Goal: Task Accomplishment & Management: Complete application form

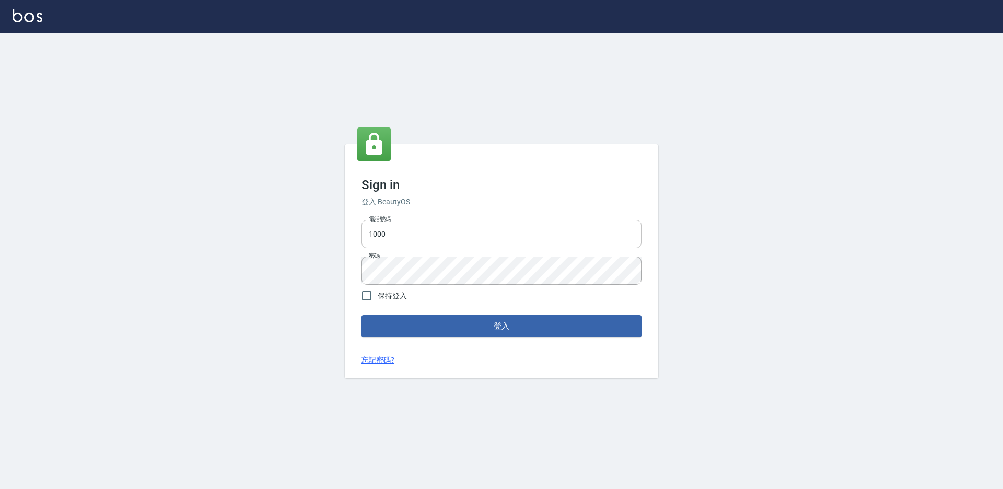
click at [444, 227] on input "1000" at bounding box center [502, 234] width 280 height 28
type input "0934195967"
click at [362, 315] on button "登入" at bounding box center [502, 326] width 280 height 22
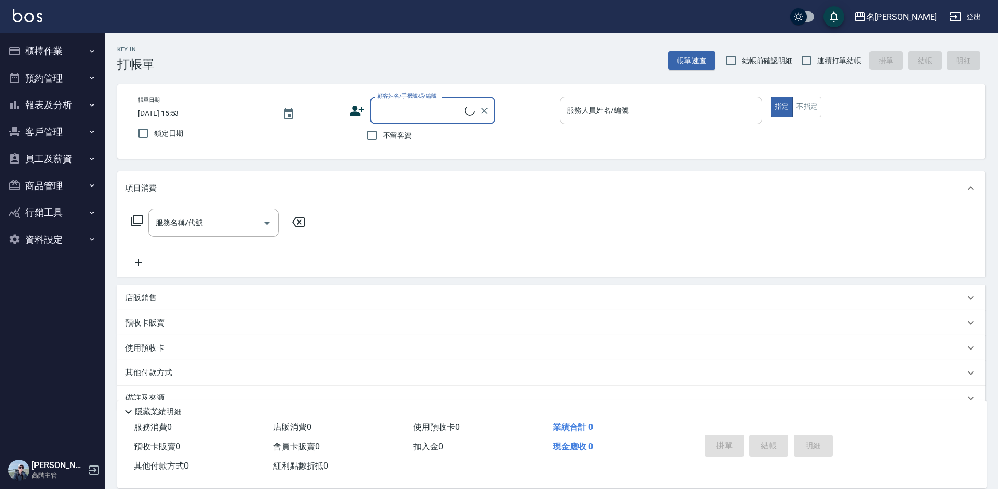
click at [577, 109] on div "服務人員姓名/編號 服務人員姓名/編號" at bounding box center [661, 111] width 203 height 28
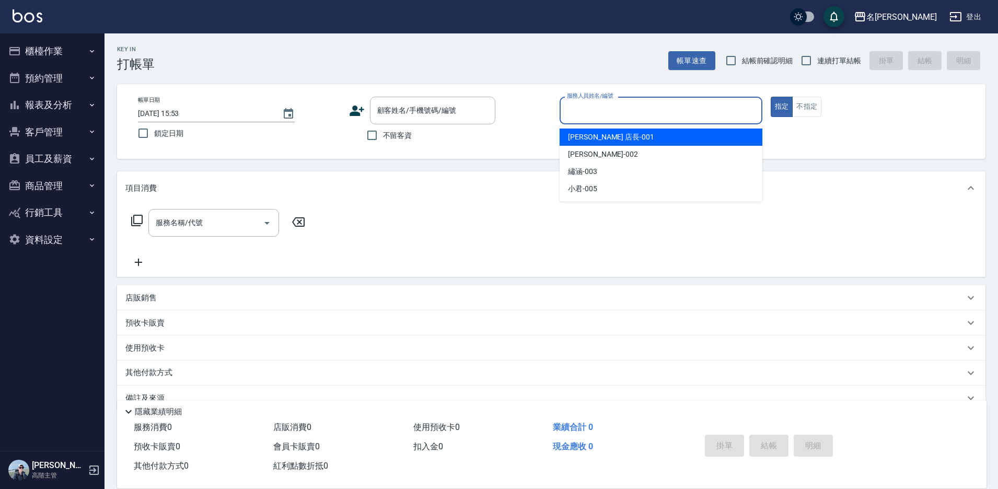
click at [581, 138] on span "[PERSON_NAME] 店長 -001" at bounding box center [611, 137] width 86 height 11
type input "[PERSON_NAME] 店長-001"
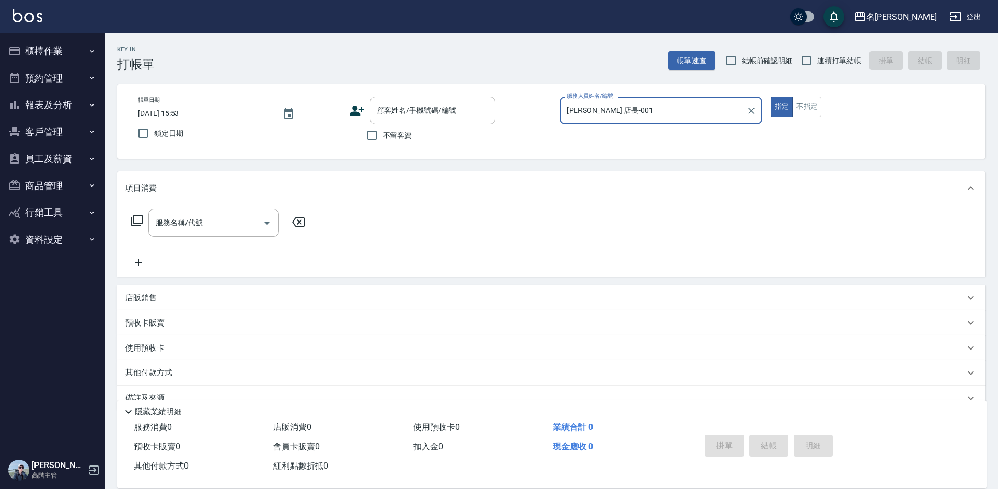
click at [134, 221] on icon at bounding box center [136, 220] width 11 height 11
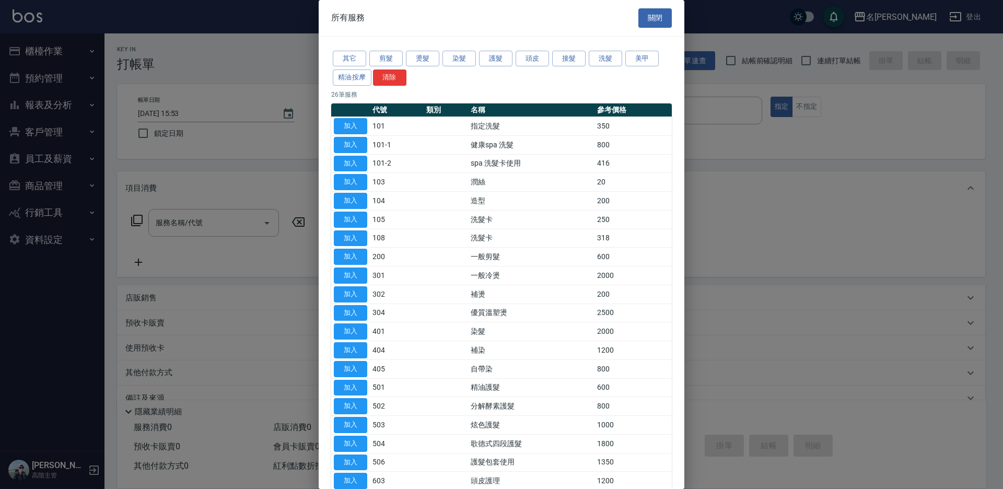
click at [357, 274] on button "加入" at bounding box center [350, 276] width 33 height 16
type input "一般冷燙(301)"
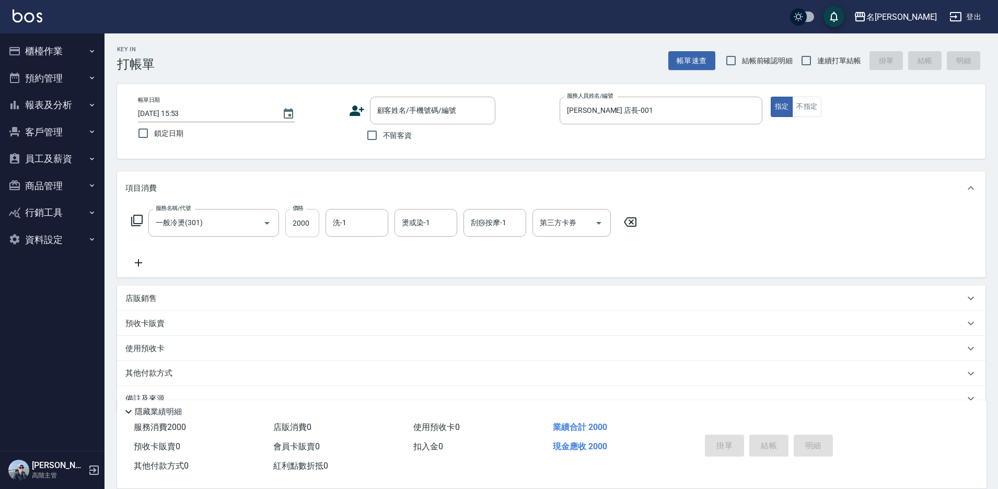
click at [304, 232] on input "2000" at bounding box center [302, 223] width 34 height 28
type input "2500"
click at [344, 222] on div "洗-1 洗-1" at bounding box center [357, 223] width 63 height 28
drag, startPoint x: 343, startPoint y: 288, endPoint x: 526, endPoint y: 362, distance: 196.7
click at [345, 290] on span "繡涵 -003" at bounding box center [348, 295] width 29 height 11
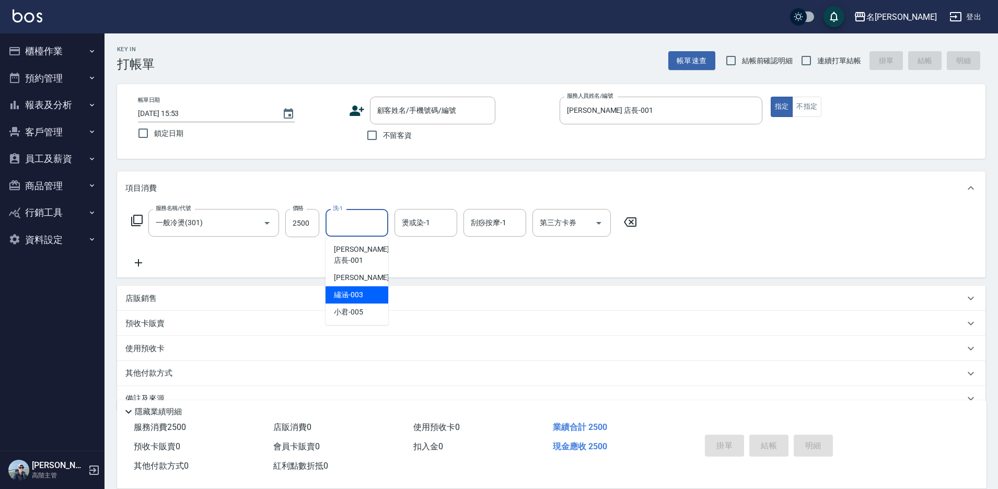
type input "繡涵-003"
drag, startPoint x: 390, startPoint y: 135, endPoint x: 497, endPoint y: 130, distance: 106.7
click at [391, 135] on span "不留客資" at bounding box center [397, 135] width 29 height 11
click at [383, 135] on input "不留客資" at bounding box center [372, 135] width 22 height 22
checkbox input "true"
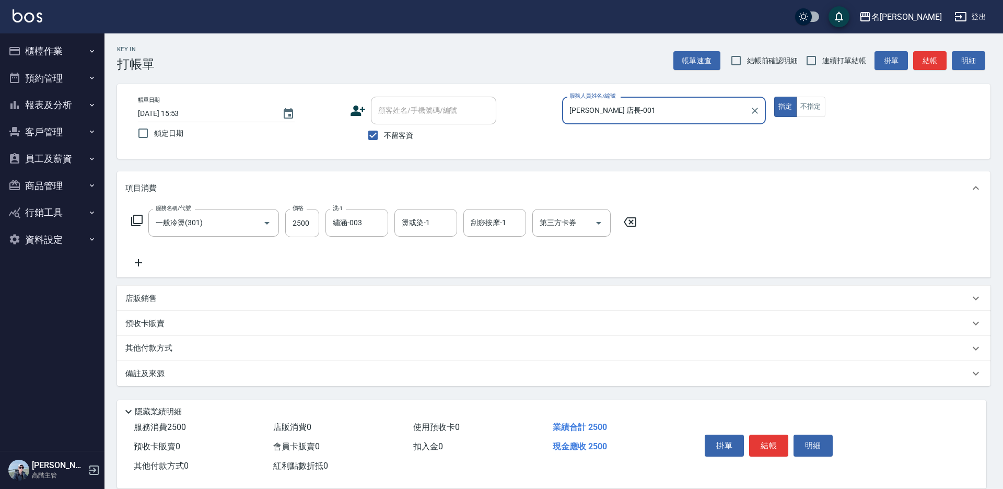
click at [837, 59] on span "連續打單結帳" at bounding box center [845, 60] width 44 height 11
click at [823, 59] on input "連續打單結帳" at bounding box center [812, 61] width 22 height 22
checkbox input "true"
click at [764, 436] on button "結帳" at bounding box center [768, 446] width 39 height 22
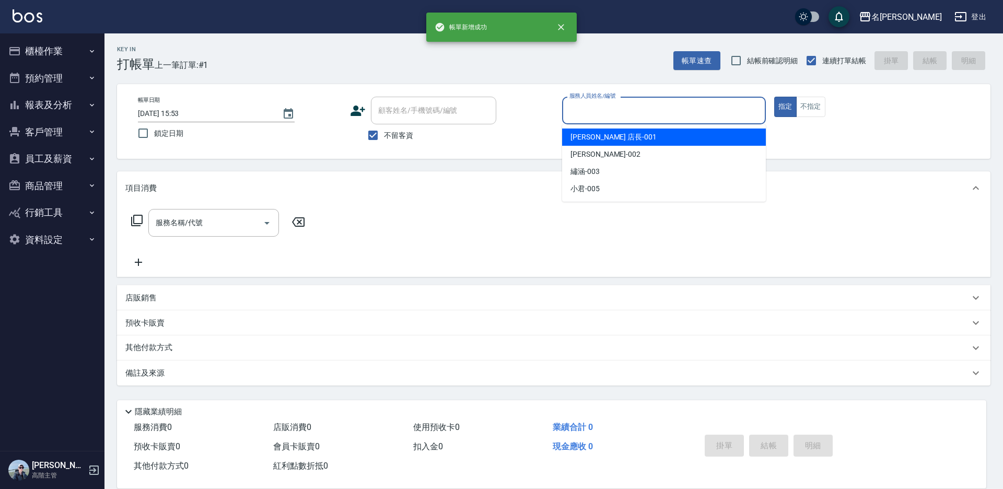
drag, startPoint x: 591, startPoint y: 106, endPoint x: 597, endPoint y: 136, distance: 31.0
click at [591, 107] on input "服務人員姓名/編號" at bounding box center [664, 110] width 194 height 18
click at [598, 138] on span "[PERSON_NAME] 店長 -001" at bounding box center [614, 137] width 86 height 11
type input "[PERSON_NAME] 店長-001"
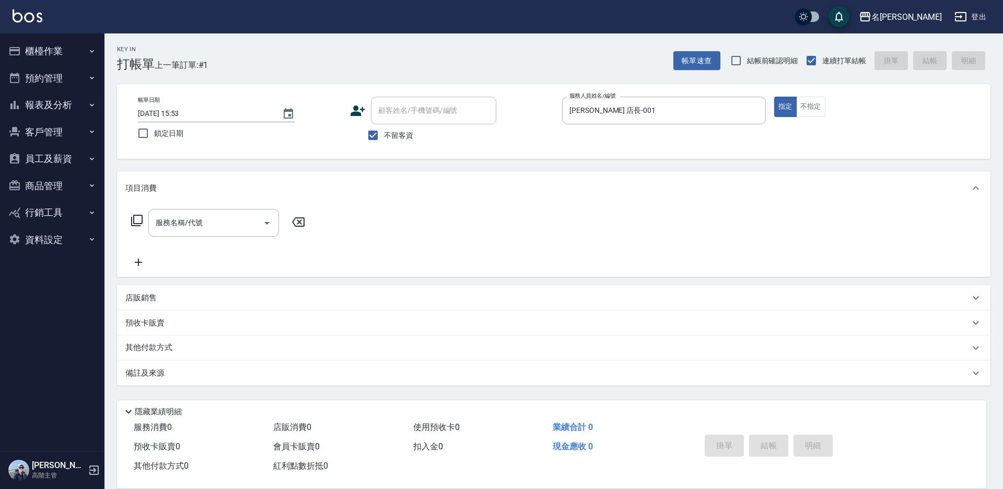
click at [138, 220] on icon at bounding box center [137, 220] width 13 height 13
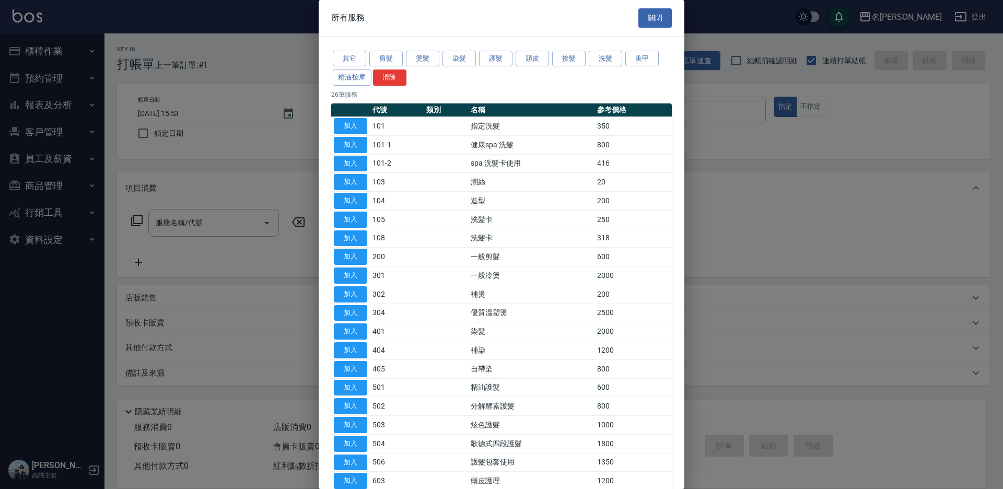
click at [352, 121] on button "加入" at bounding box center [350, 126] width 33 height 16
type input "指定洗髮(101)"
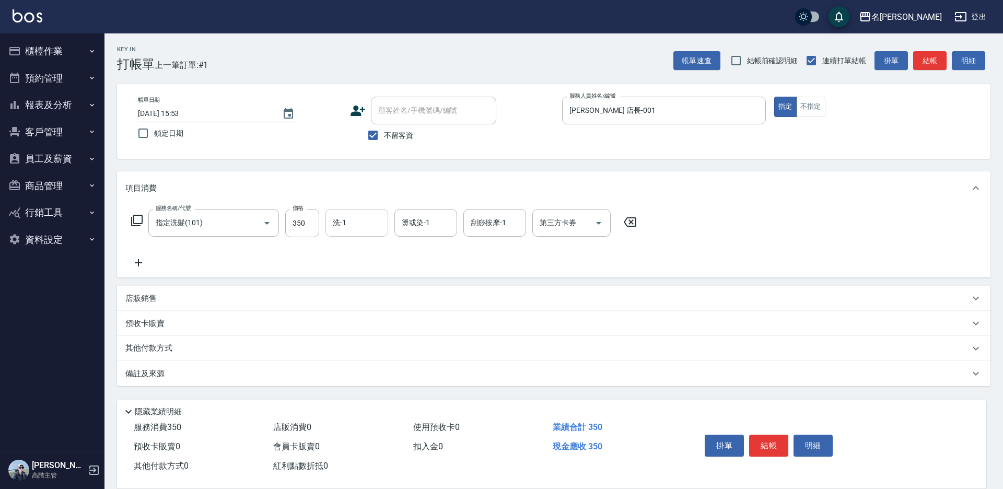
click at [366, 222] on input "洗-1" at bounding box center [356, 223] width 53 height 18
click at [356, 307] on span "小君 -005" at bounding box center [348, 312] width 29 height 11
type input "小君-005"
click at [778, 438] on button "結帳" at bounding box center [768, 446] width 39 height 22
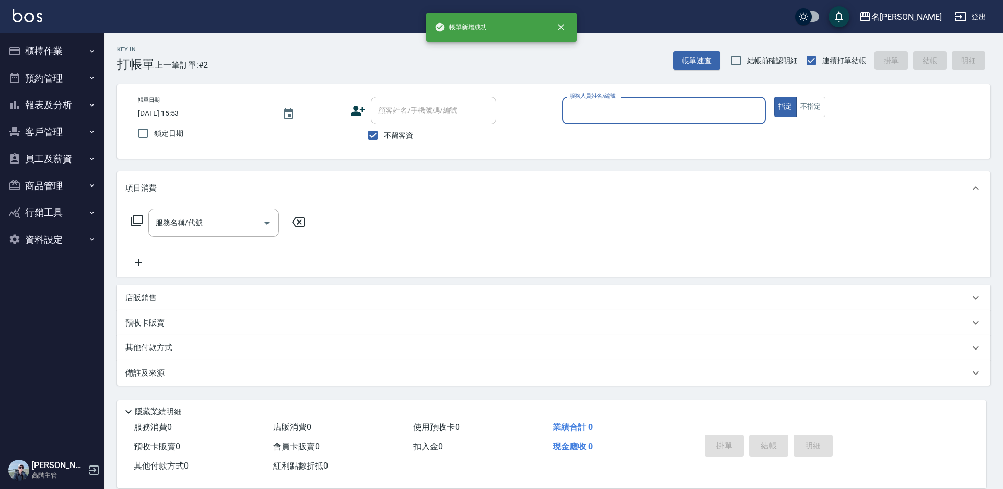
click at [588, 108] on input "服務人員姓名/編號" at bounding box center [664, 110] width 194 height 18
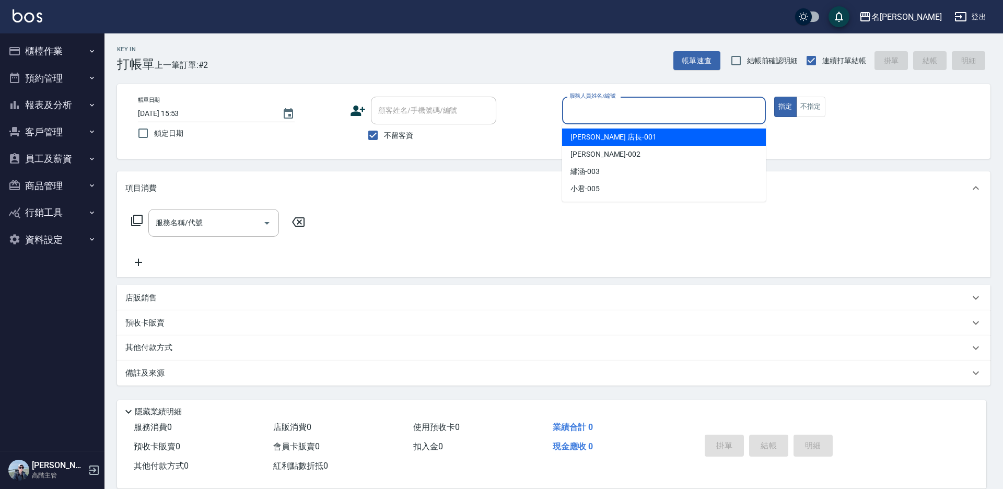
click at [586, 131] on div "[PERSON_NAME] 店長 -001" at bounding box center [664, 137] width 204 height 17
type input "[PERSON_NAME] 店長-001"
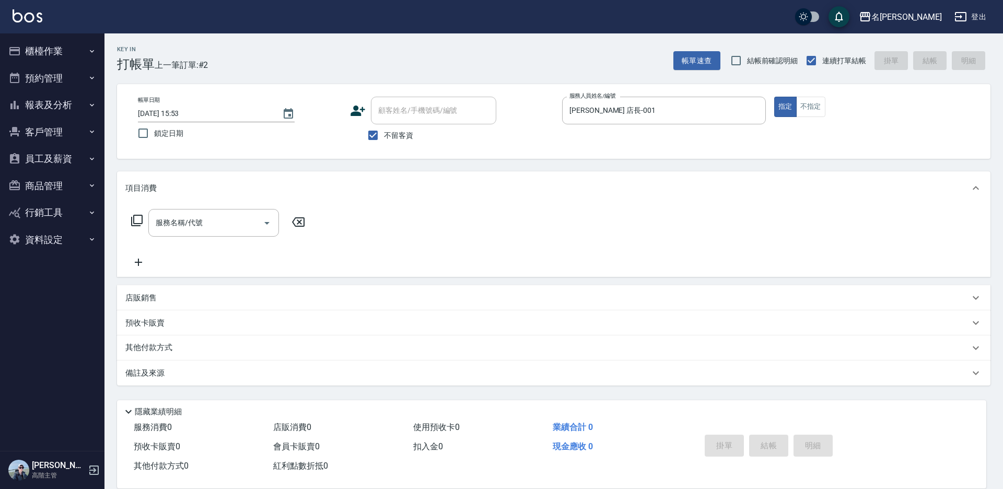
click at [158, 301] on div "店販銷售" at bounding box center [547, 298] width 845 height 11
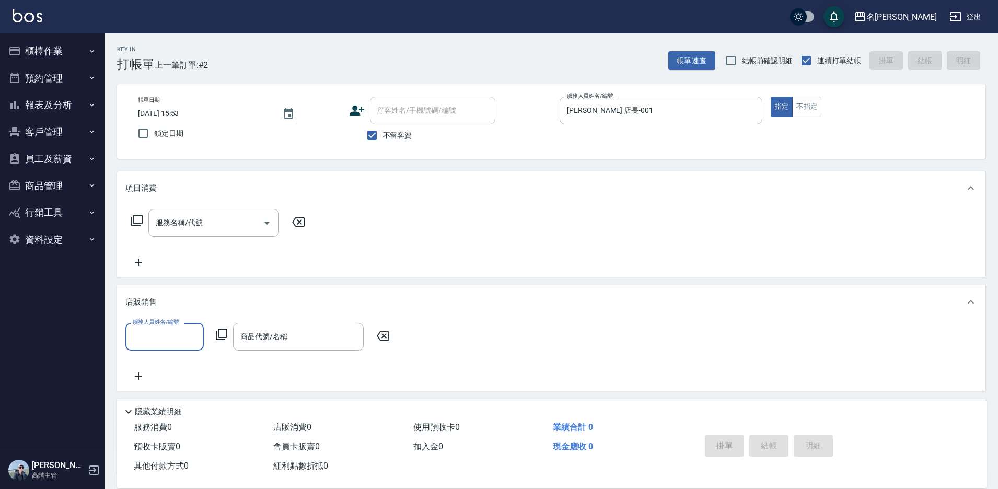
click at [153, 326] on label "服務人員姓名/編號" at bounding box center [156, 322] width 46 height 8
click at [153, 328] on input "服務人員姓名/編號" at bounding box center [164, 337] width 69 height 18
click at [197, 326] on div "服務人員姓名/編號" at bounding box center [164, 337] width 78 height 28
drag, startPoint x: 166, startPoint y: 366, endPoint x: 194, endPoint y: 355, distance: 30.0
click at [168, 366] on span "[PERSON_NAME] 店長 -001" at bounding box center [165, 369] width 62 height 22
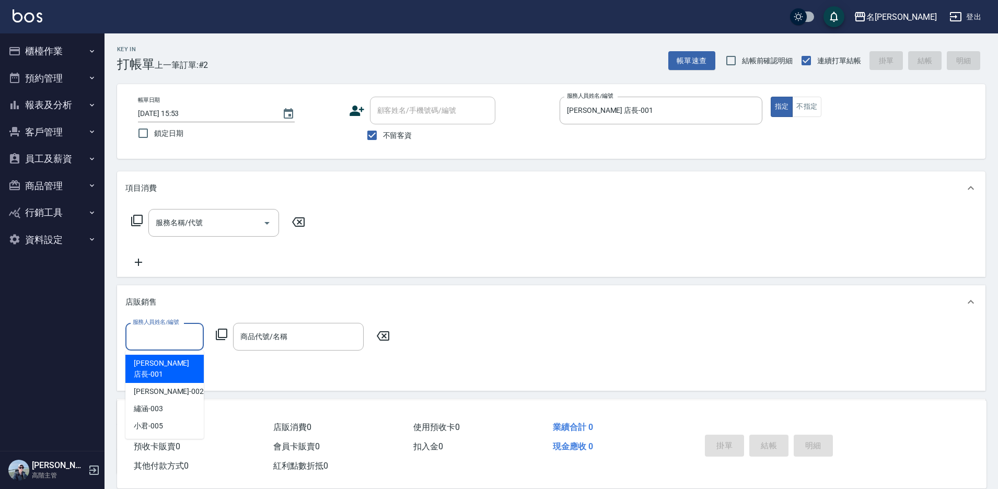
type input "[PERSON_NAME] 店長-001"
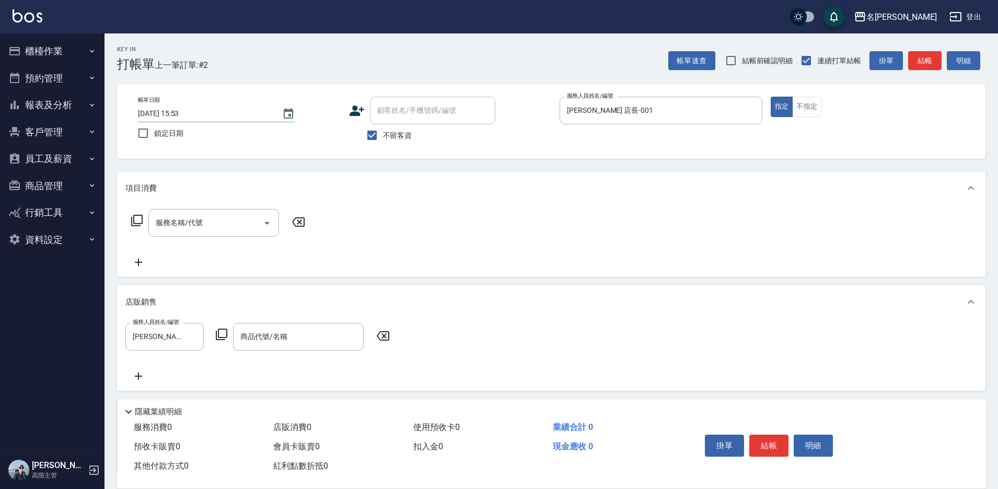
click at [222, 333] on icon at bounding box center [221, 334] width 13 height 13
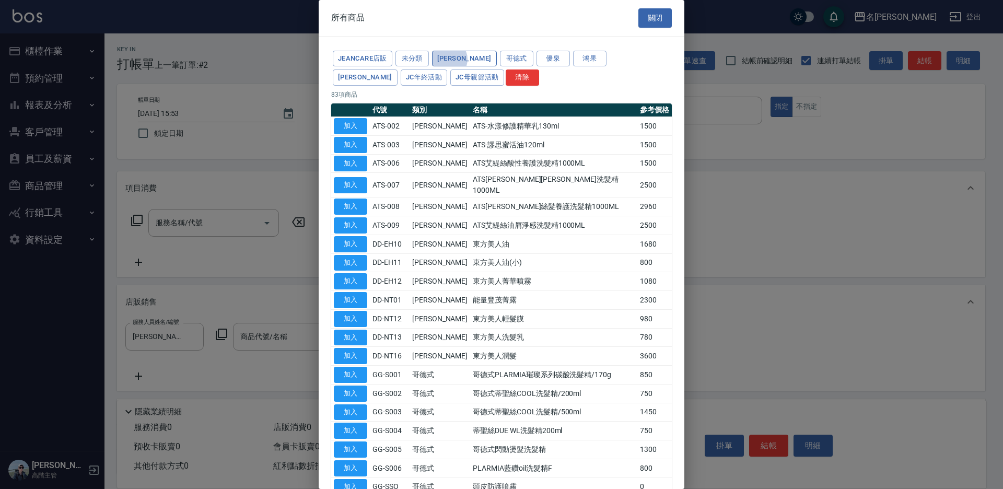
click at [448, 59] on button "[PERSON_NAME]" at bounding box center [464, 59] width 65 height 16
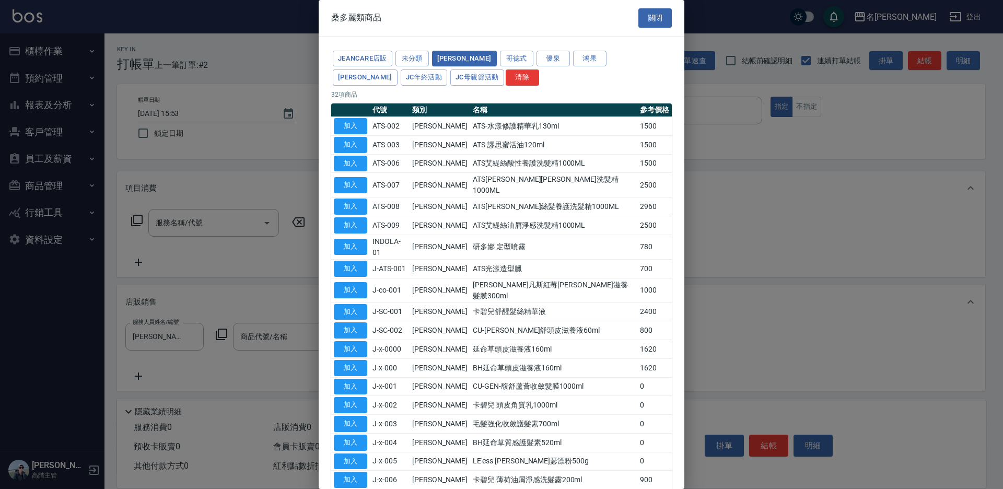
scroll to position [52, 0]
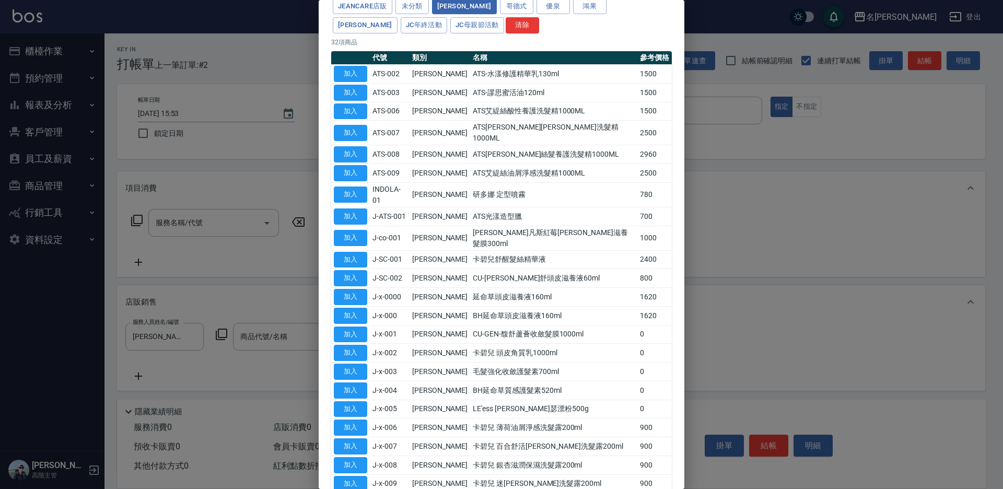
type input "卡碧兒 甘胺酸油酯清新洗髮露200ml"
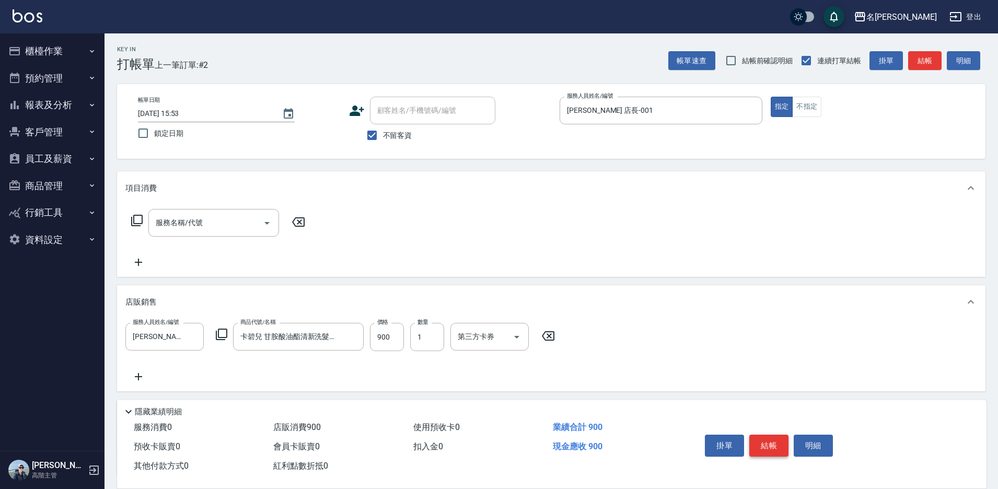
click at [765, 445] on button "結帳" at bounding box center [768, 446] width 39 height 22
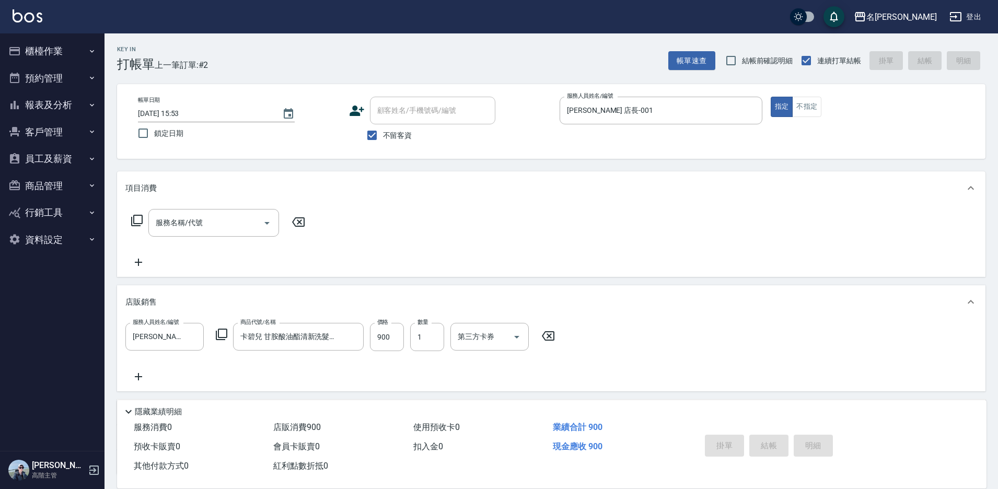
type input "[DATE] 15:54"
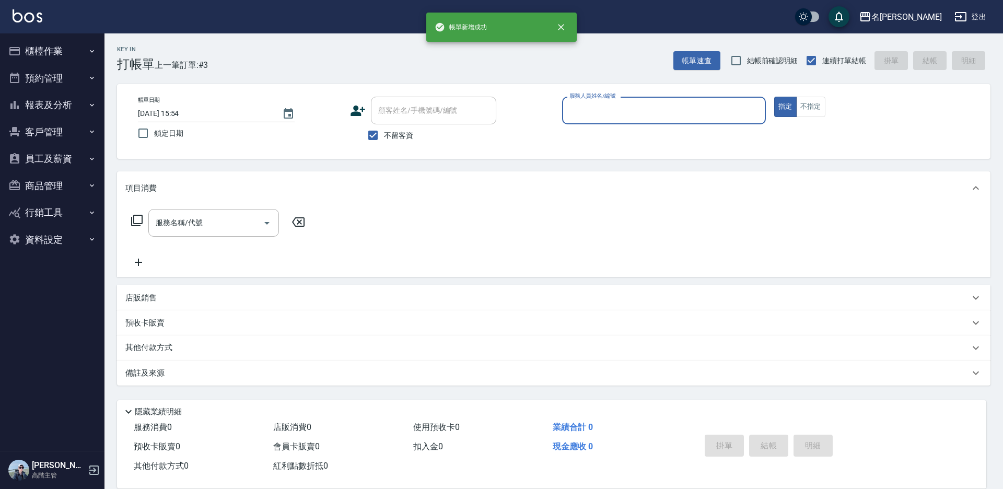
drag, startPoint x: 596, startPoint y: 109, endPoint x: 591, endPoint y: 118, distance: 10.8
click at [596, 109] on input "服務人員姓名/編號" at bounding box center [664, 110] width 194 height 18
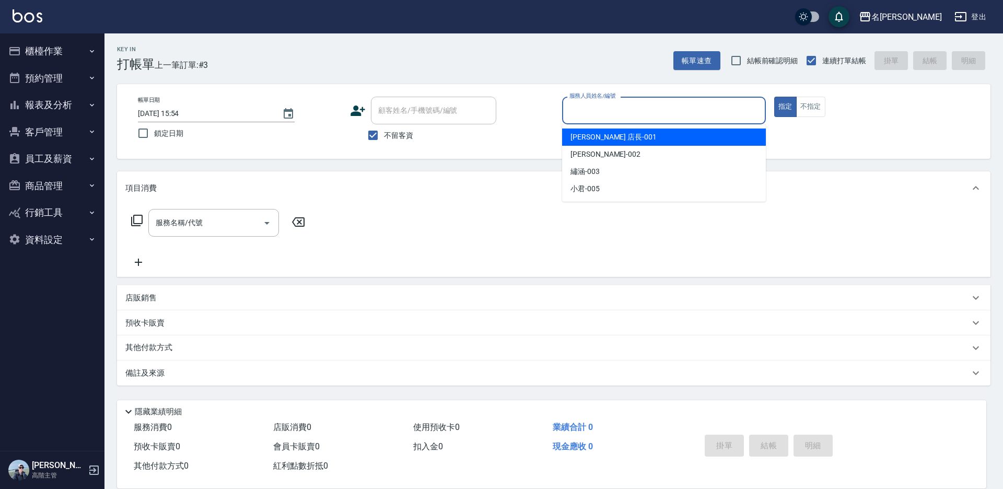
click at [588, 138] on span "[PERSON_NAME] 店長 -001" at bounding box center [614, 137] width 86 height 11
type input "[PERSON_NAME] 店長-001"
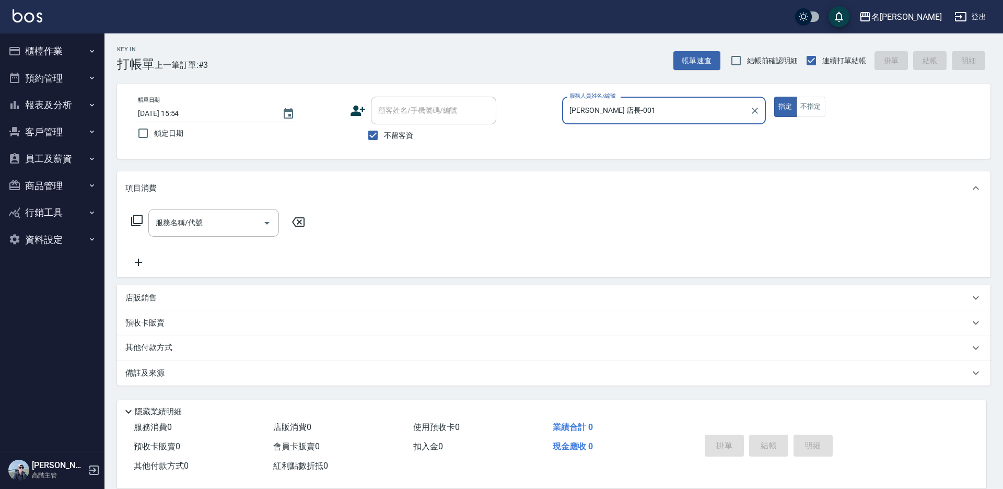
click at [141, 220] on icon at bounding box center [137, 220] width 13 height 13
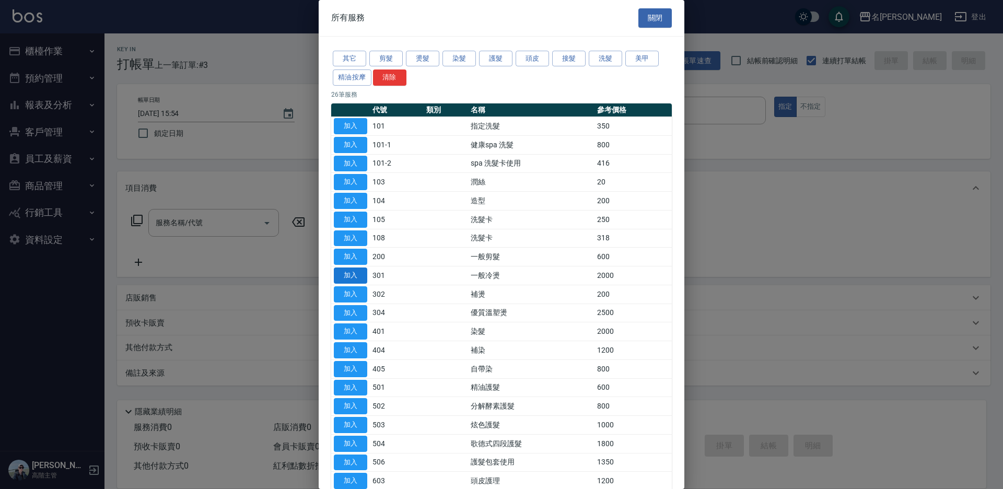
click at [350, 273] on button "加入" at bounding box center [350, 276] width 33 height 16
type input "一般冷燙(301)"
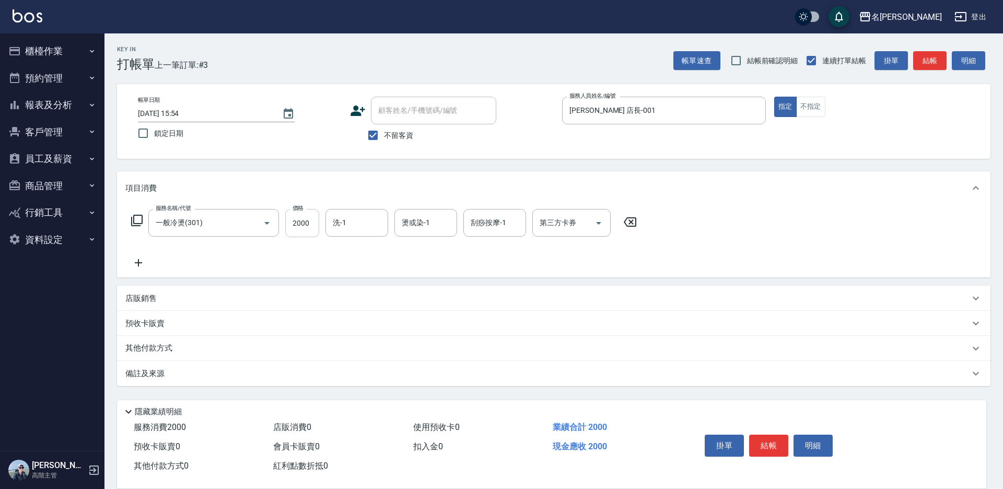
click at [299, 213] on input "2000" at bounding box center [302, 223] width 34 height 28
type input "2500"
click at [772, 444] on button "結帳" at bounding box center [768, 446] width 39 height 22
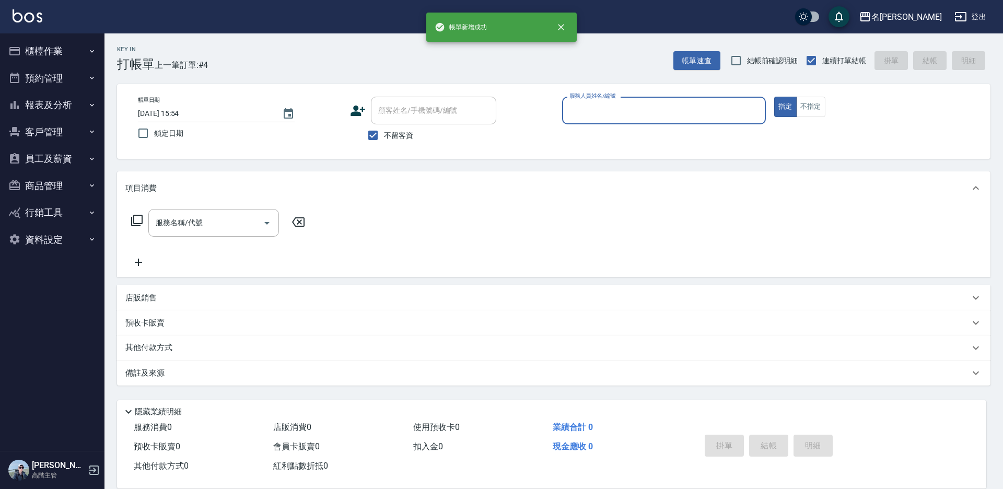
click at [597, 111] on input "服務人員姓名/編號" at bounding box center [664, 110] width 194 height 18
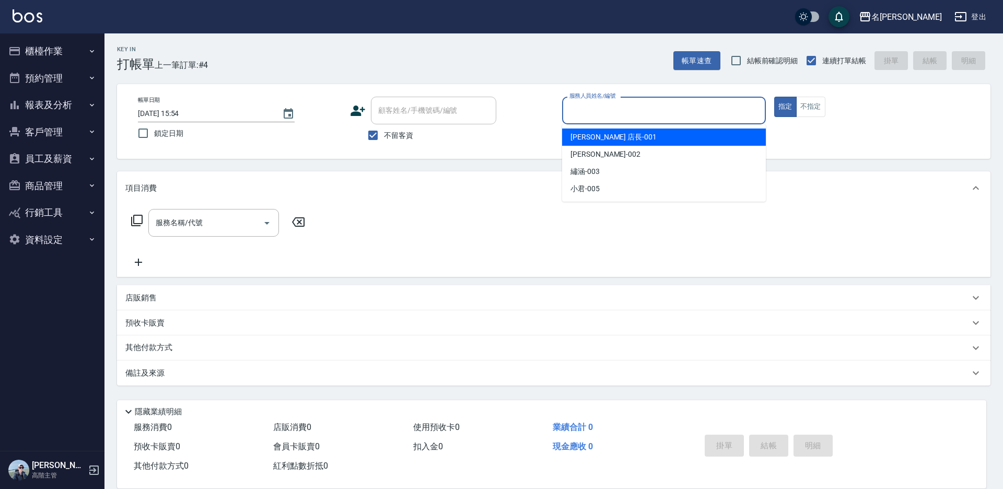
click at [595, 130] on div "[PERSON_NAME] 店長 -001" at bounding box center [664, 137] width 204 height 17
type input "[PERSON_NAME] 店長-001"
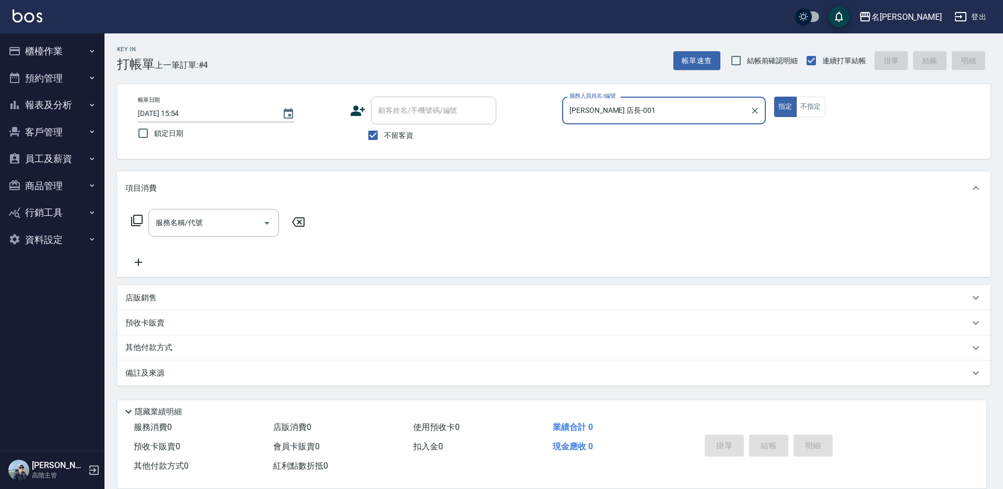
click at [132, 217] on icon at bounding box center [137, 220] width 13 height 13
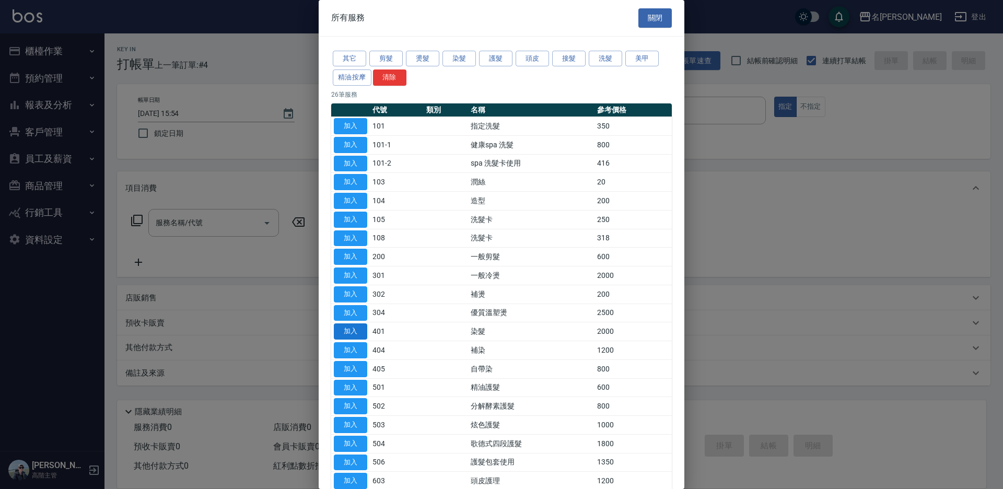
click at [351, 329] on button "加入" at bounding box center [350, 332] width 33 height 16
type input "染髮(401)"
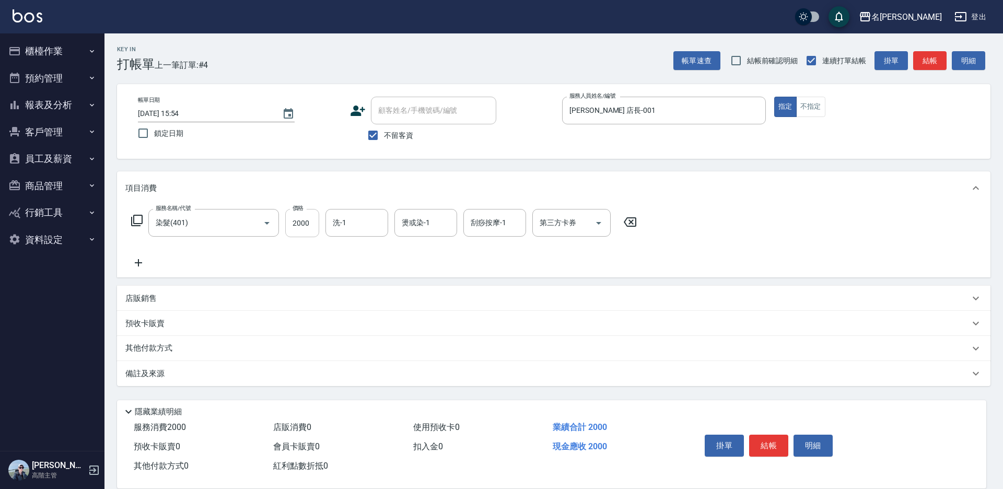
click at [302, 230] on input "2000" at bounding box center [302, 223] width 34 height 28
type input "2300"
click at [760, 442] on button "結帳" at bounding box center [768, 446] width 39 height 22
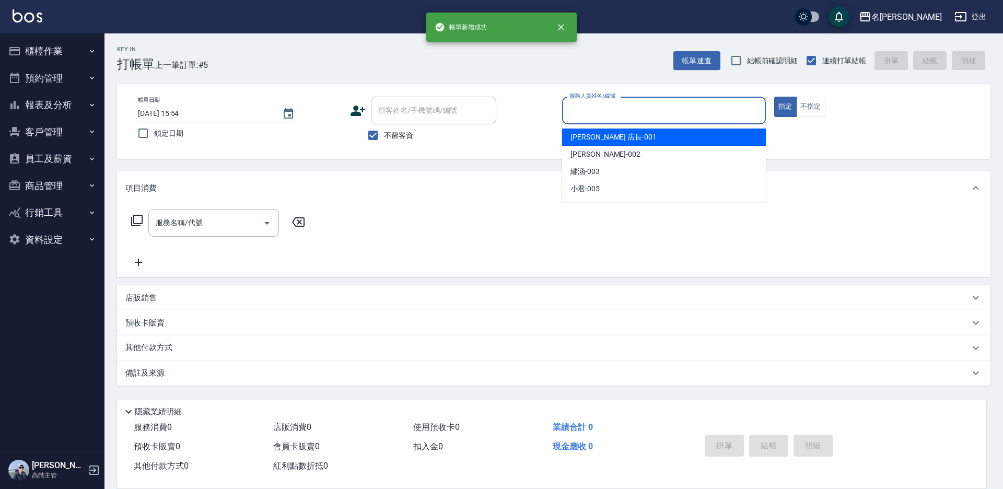
click at [641, 113] on input "服務人員姓名/編號" at bounding box center [664, 110] width 194 height 18
drag, startPoint x: 597, startPoint y: 136, endPoint x: 402, endPoint y: 148, distance: 195.3
click at [595, 136] on span "[PERSON_NAME] 店長 -001" at bounding box center [614, 137] width 86 height 11
type input "[PERSON_NAME] 店長-001"
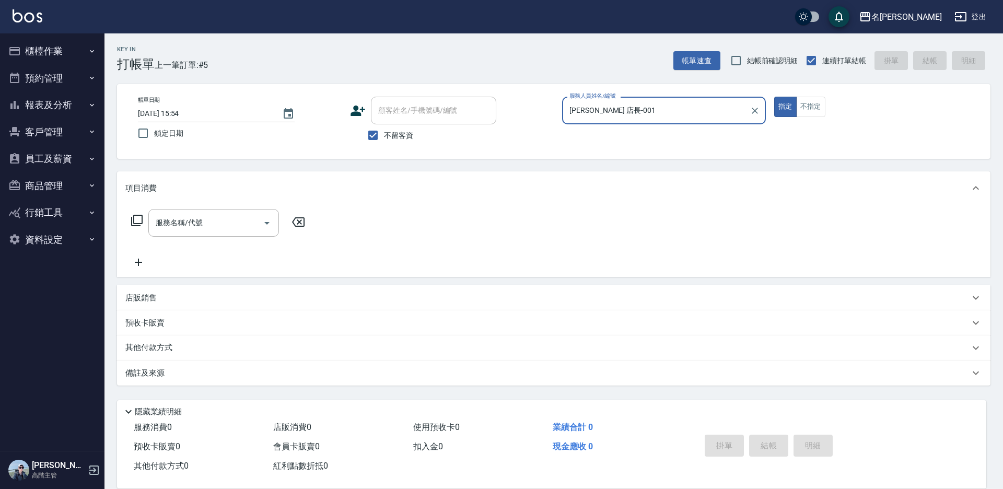
click at [134, 221] on icon at bounding box center [136, 220] width 11 height 11
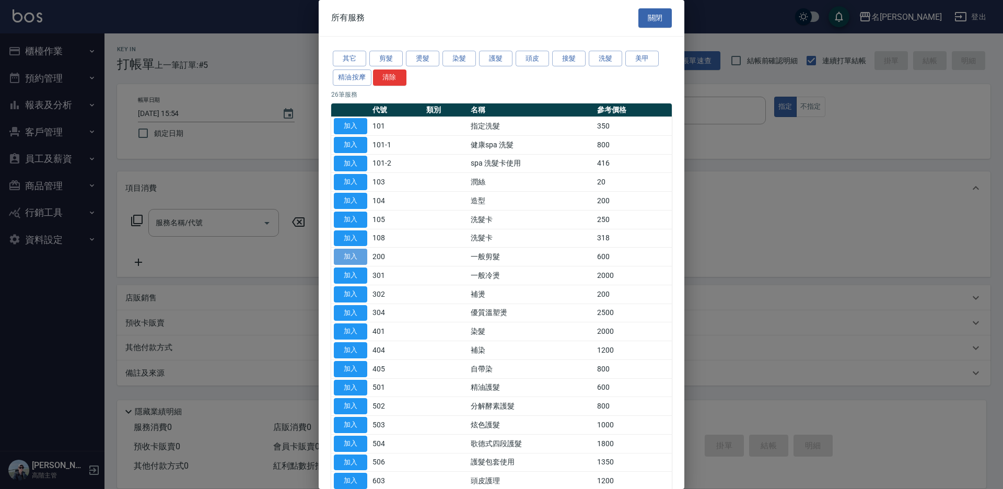
click at [359, 257] on button "加入" at bounding box center [350, 257] width 33 height 16
type input "一般剪髮(200)"
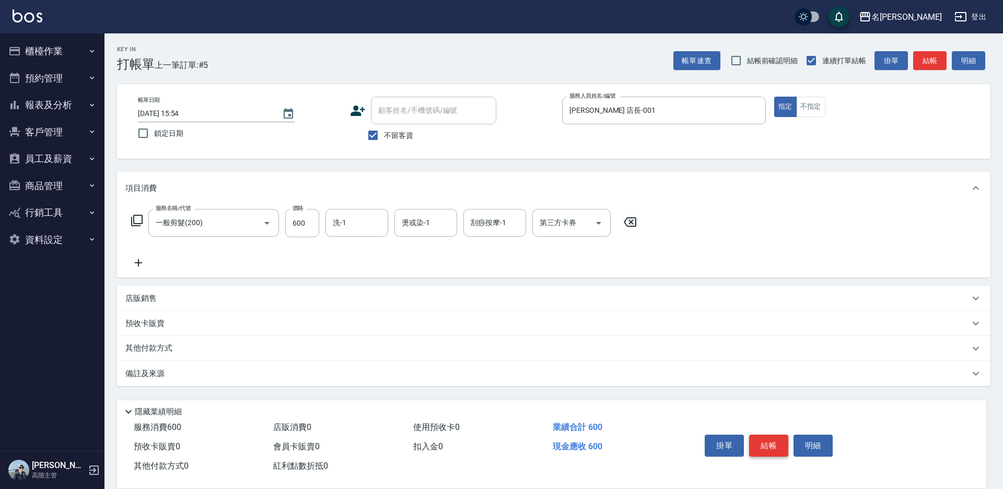
click at [758, 438] on button "結帳" at bounding box center [768, 446] width 39 height 22
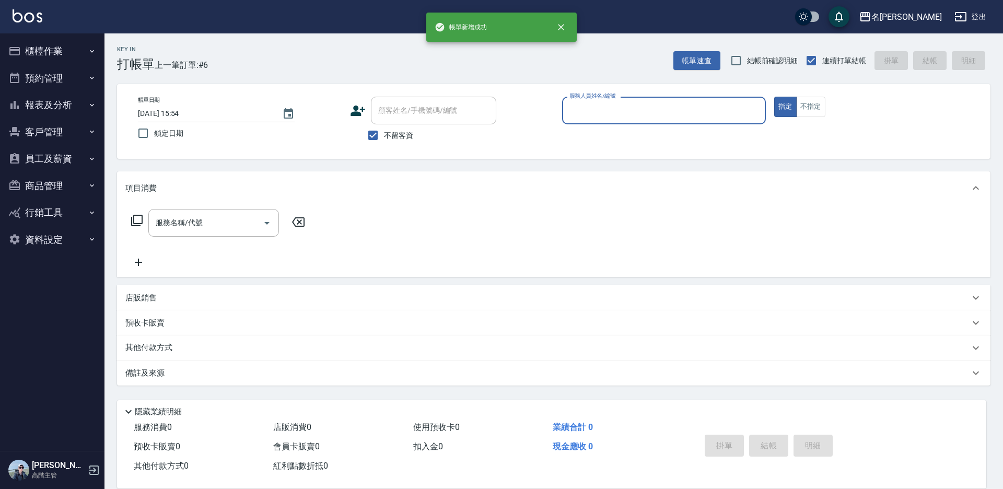
click at [600, 102] on input "服務人員姓名/編號" at bounding box center [664, 110] width 194 height 18
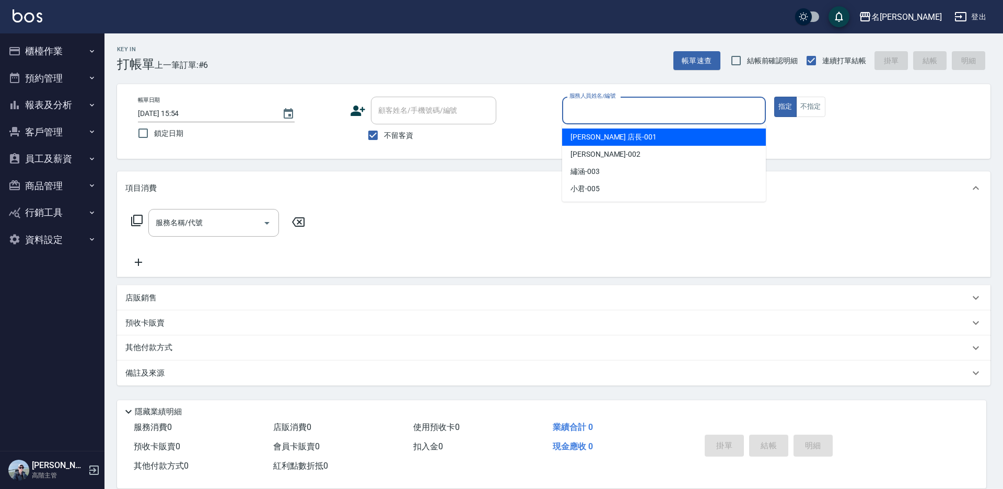
click at [592, 133] on span "[PERSON_NAME] 店長 -001" at bounding box center [614, 137] width 86 height 11
type input "[PERSON_NAME] 店長-001"
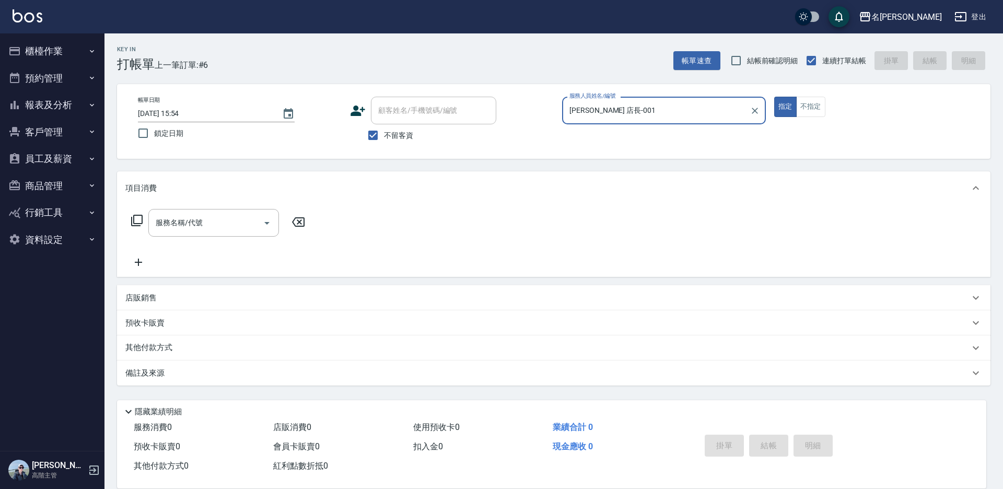
click at [135, 218] on icon at bounding box center [137, 220] width 13 height 13
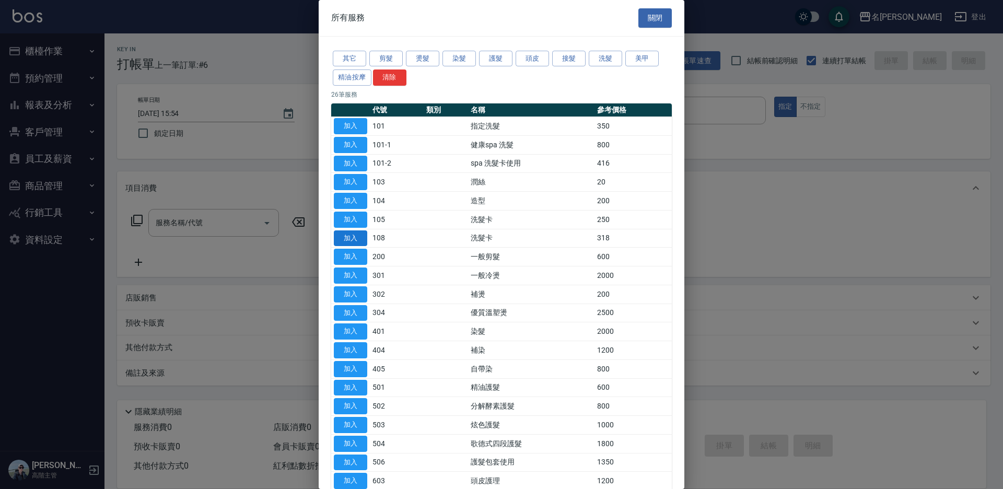
click at [363, 237] on button "加入" at bounding box center [350, 238] width 33 height 16
type input "洗髮卡(108)"
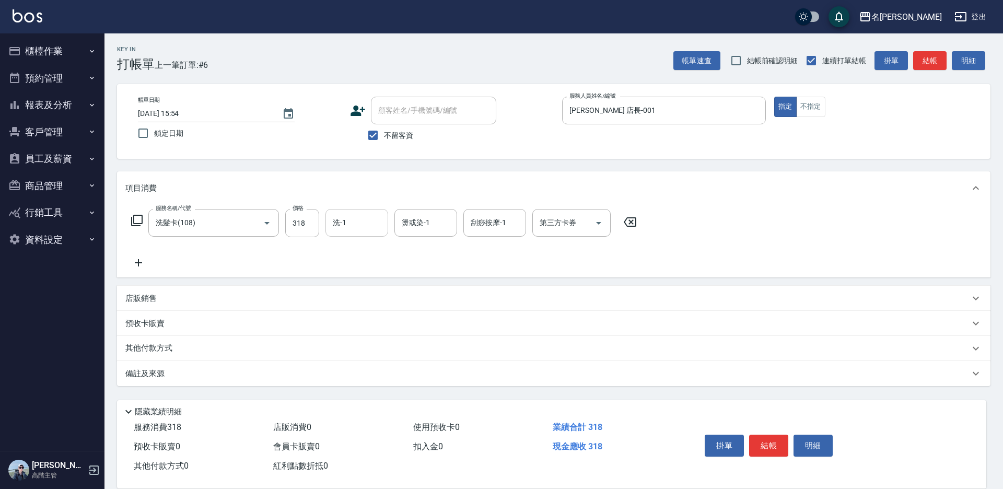
click at [353, 227] on input "洗-1" at bounding box center [356, 223] width 53 height 18
drag, startPoint x: 361, startPoint y: 284, endPoint x: 467, endPoint y: 248, distance: 112.2
click at [365, 286] on div "繡涵 -003" at bounding box center [357, 294] width 63 height 17
type input "繡涵-003"
click at [558, 222] on div "第三方卡券 第三方卡券" at bounding box center [572, 223] width 78 height 28
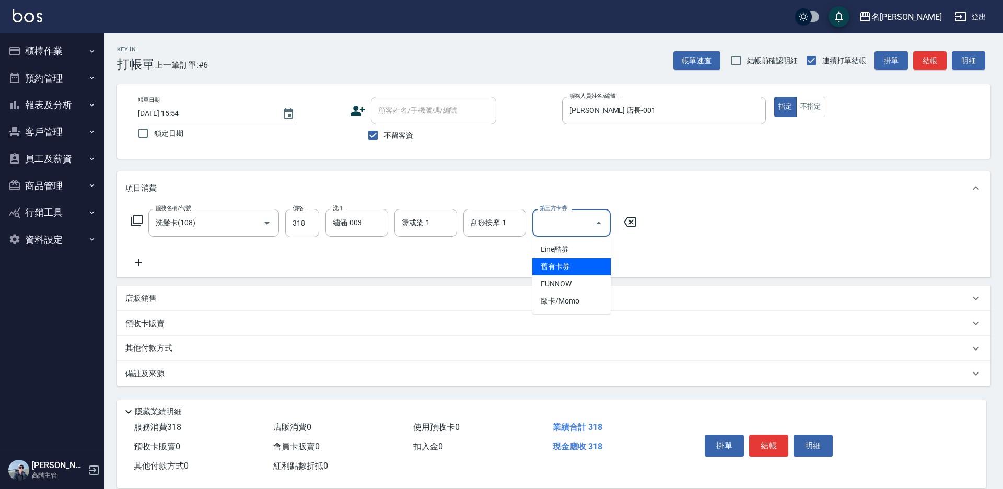
click at [565, 270] on span "舊有卡券" at bounding box center [572, 266] width 78 height 17
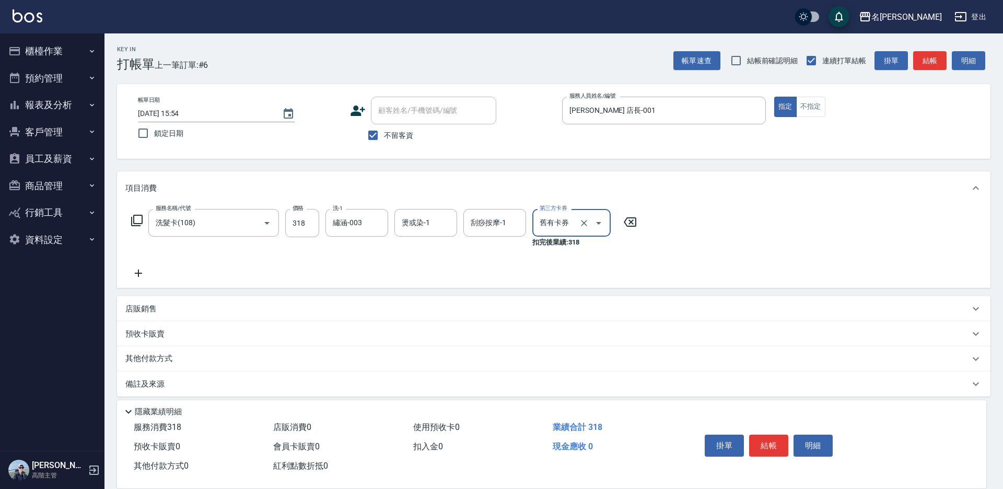
type input "舊有卡券"
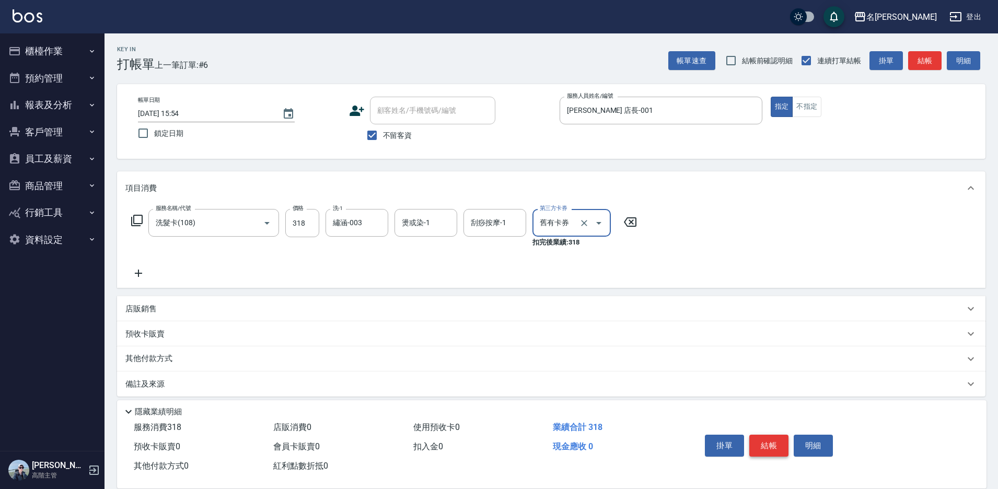
click at [777, 444] on button "結帳" at bounding box center [768, 446] width 39 height 22
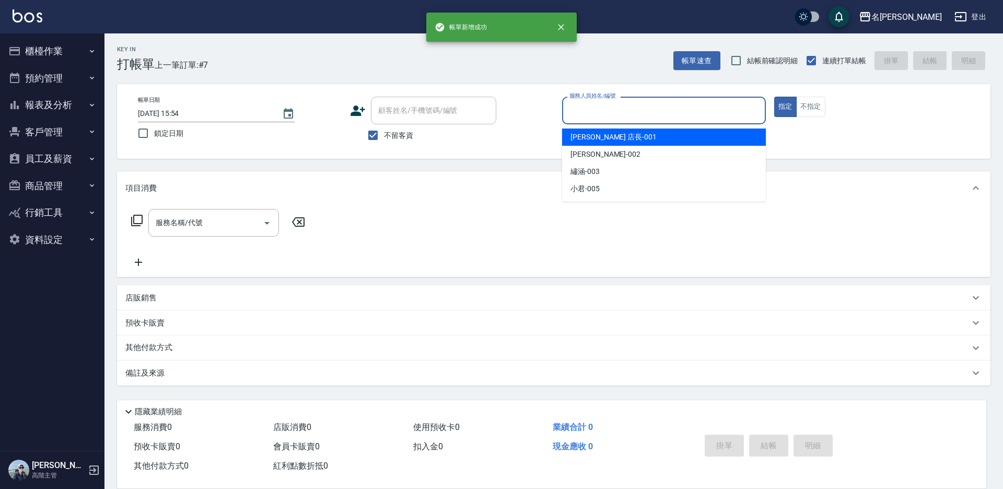
drag, startPoint x: 591, startPoint y: 109, endPoint x: 584, endPoint y: 132, distance: 24.5
click at [590, 110] on input "服務人員姓名/編號" at bounding box center [664, 110] width 194 height 18
click at [584, 140] on span "[PERSON_NAME] 店長 -001" at bounding box center [614, 137] width 86 height 11
type input "[PERSON_NAME] 店長-001"
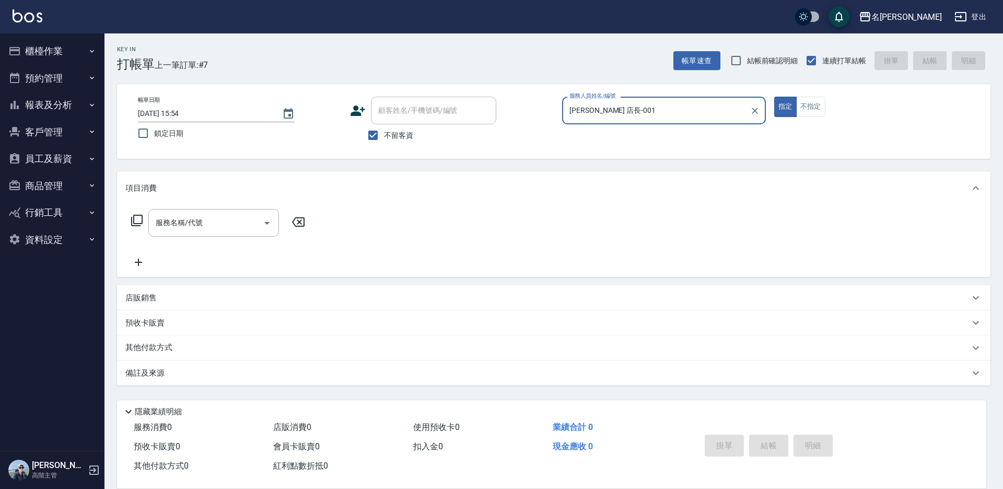
click at [141, 221] on icon at bounding box center [137, 220] width 13 height 13
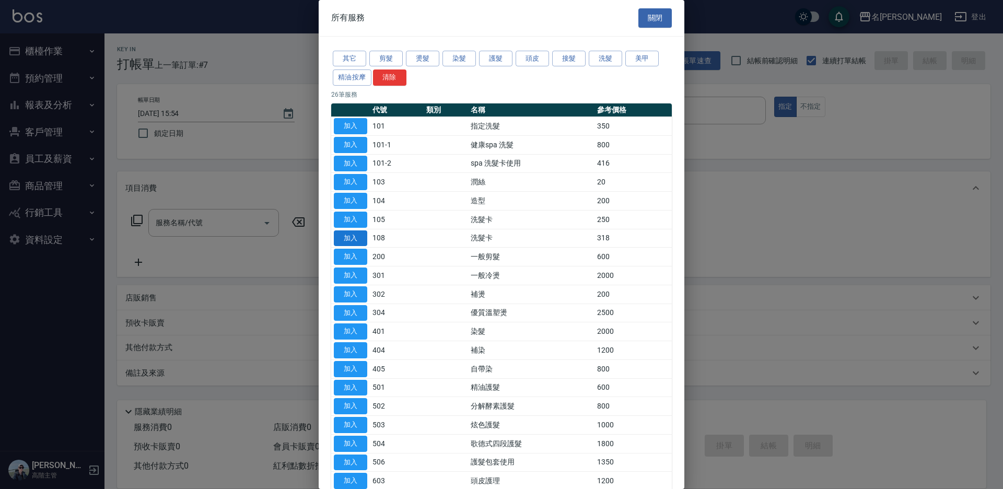
click at [359, 233] on button "加入" at bounding box center [350, 238] width 33 height 16
type input "洗髮卡(108)"
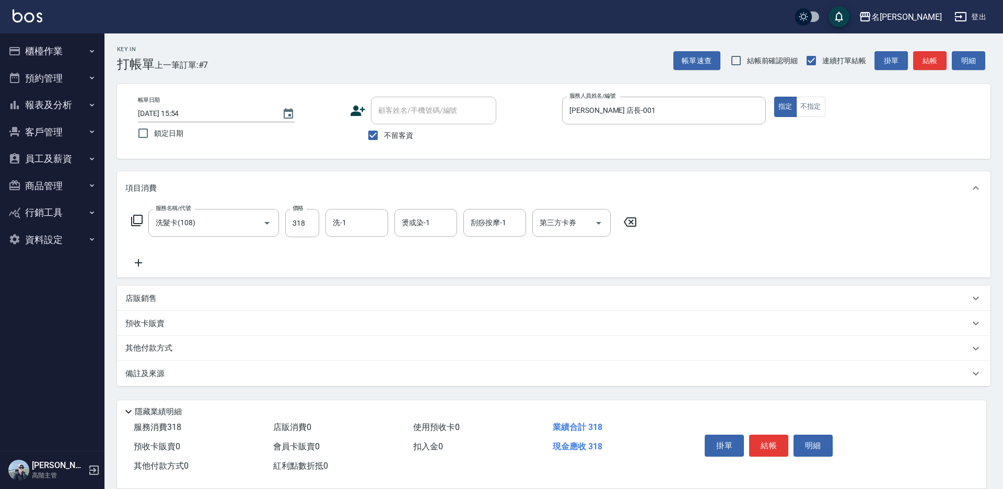
click at [634, 223] on icon at bounding box center [630, 222] width 26 height 13
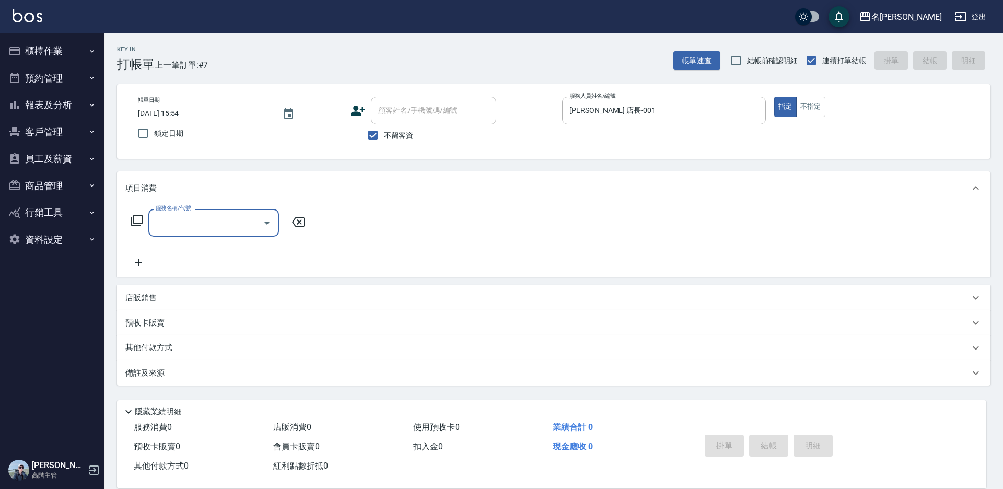
click at [137, 222] on icon at bounding box center [137, 220] width 13 height 13
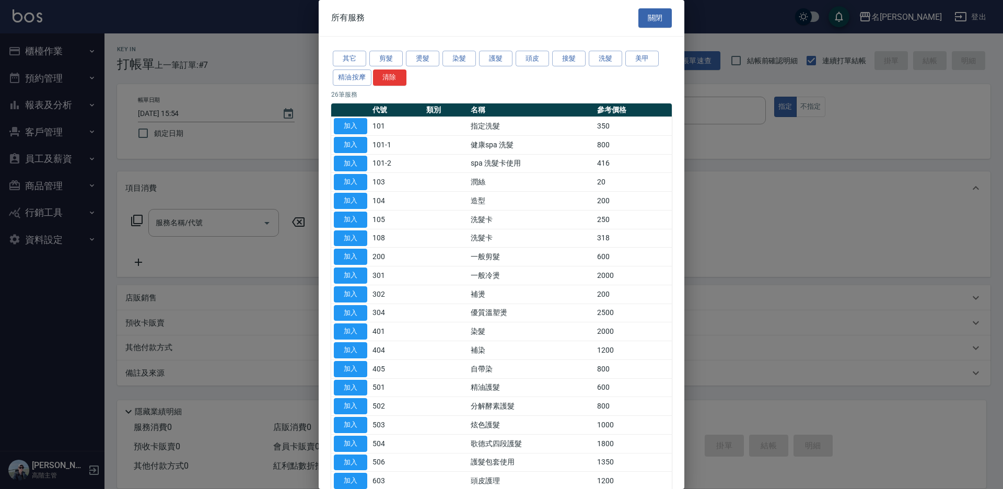
drag, startPoint x: 360, startPoint y: 124, endPoint x: 366, endPoint y: 199, distance: 74.5
click at [361, 124] on button "加入" at bounding box center [350, 126] width 33 height 16
type input "指定洗髮(101)"
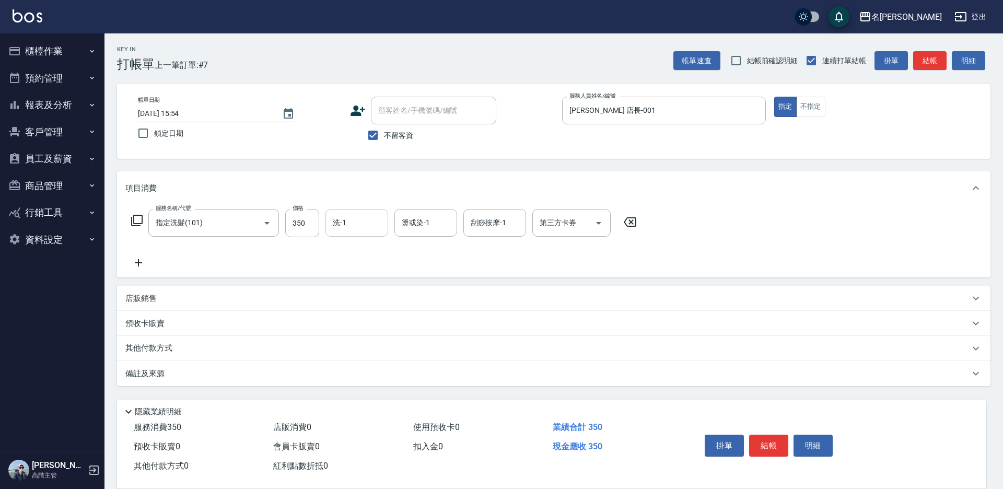
click at [350, 221] on input "洗-1" at bounding box center [356, 223] width 53 height 18
drag, startPoint x: 368, startPoint y: 294, endPoint x: 383, endPoint y: 301, distance: 16.1
click at [369, 304] on div "小君 -005" at bounding box center [357, 312] width 63 height 17
type input "小君-005"
click at [764, 435] on button "結帳" at bounding box center [768, 446] width 39 height 22
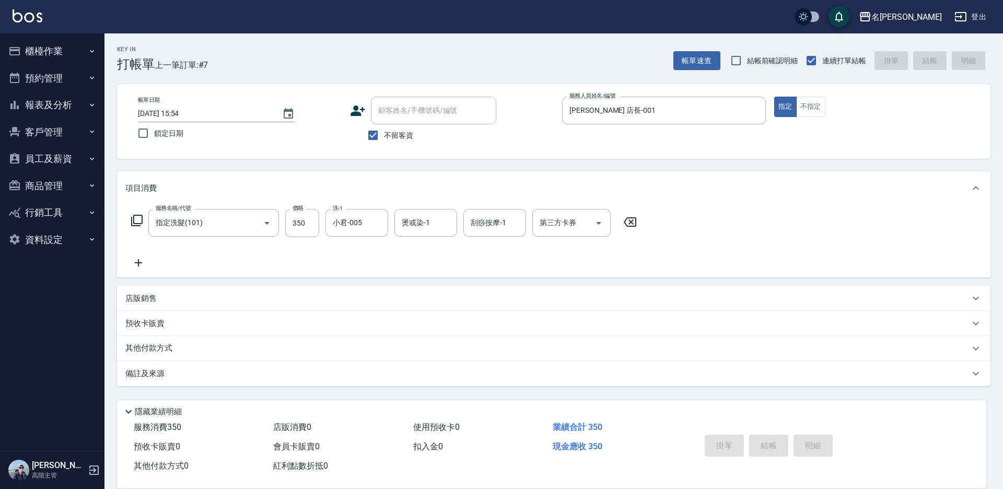
type input "[DATE] 15:55"
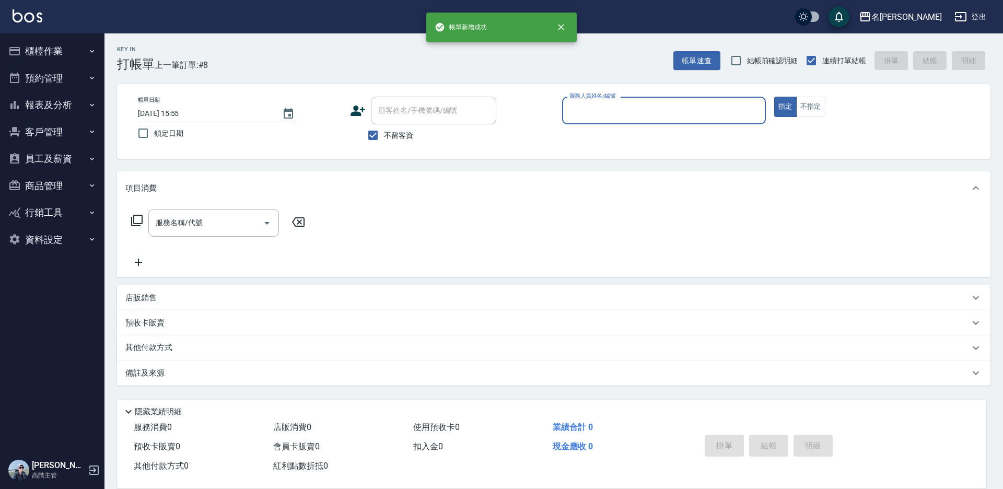
click at [38, 52] on button "櫃檯作業" at bounding box center [52, 51] width 96 height 27
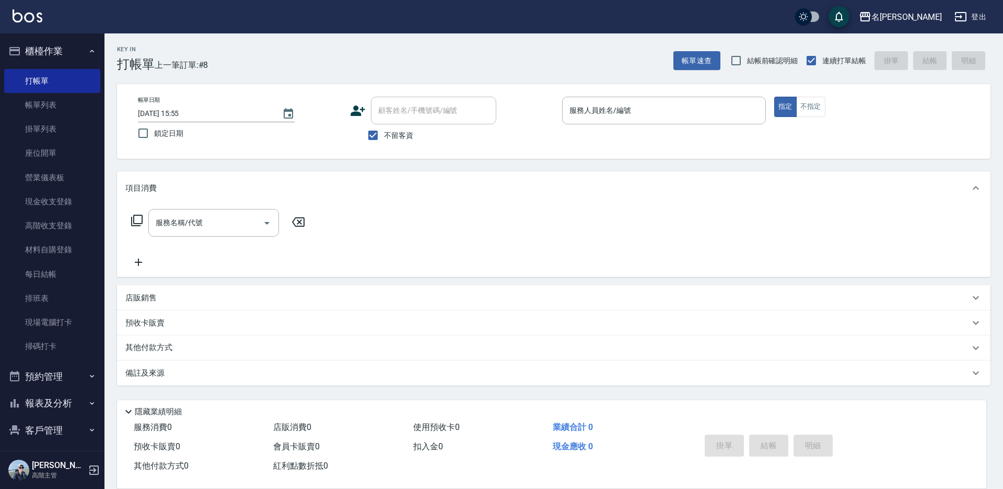
click at [51, 102] on link "帳單列表" at bounding box center [52, 105] width 96 height 24
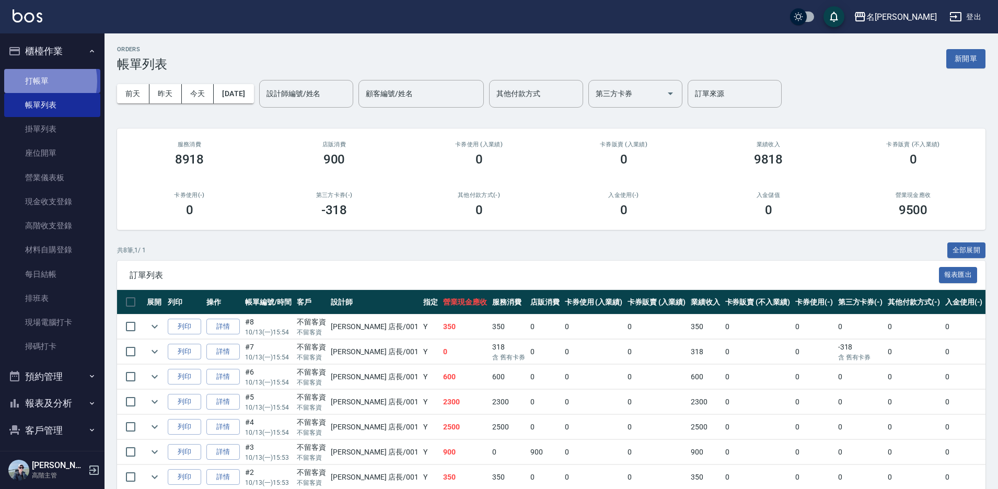
click at [31, 81] on link "打帳單" at bounding box center [52, 81] width 96 height 24
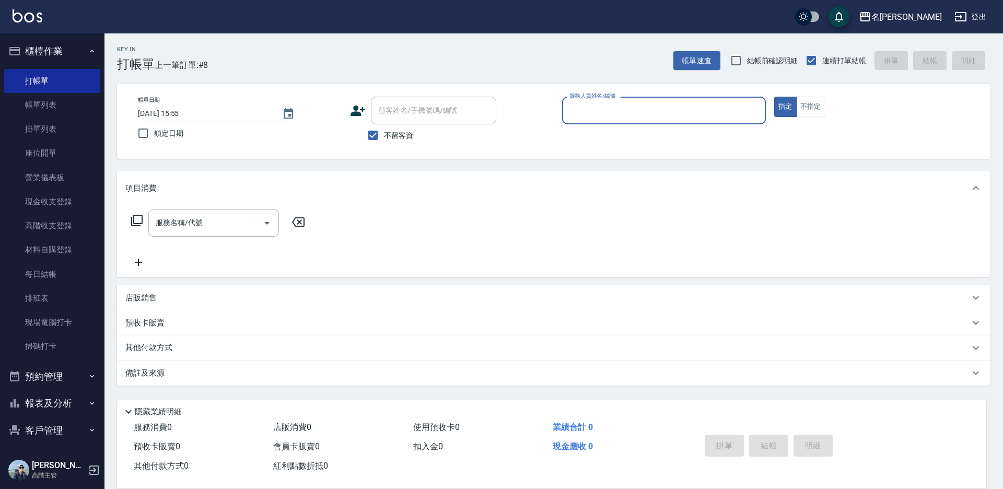
click at [588, 108] on input "服務人員姓名/編號" at bounding box center [664, 110] width 194 height 18
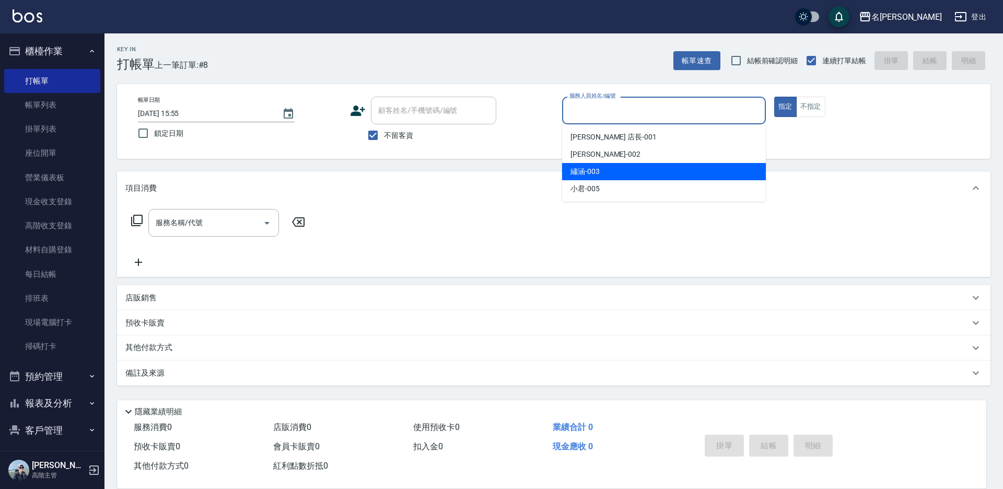
click at [606, 176] on div "繡涵 -003" at bounding box center [664, 171] width 204 height 17
type input "繡涵-003"
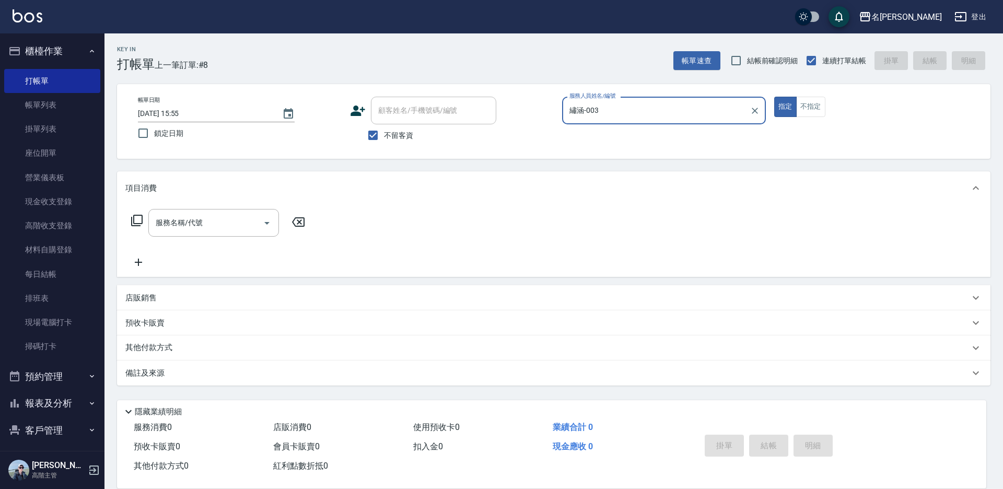
click at [138, 223] on icon at bounding box center [137, 220] width 13 height 13
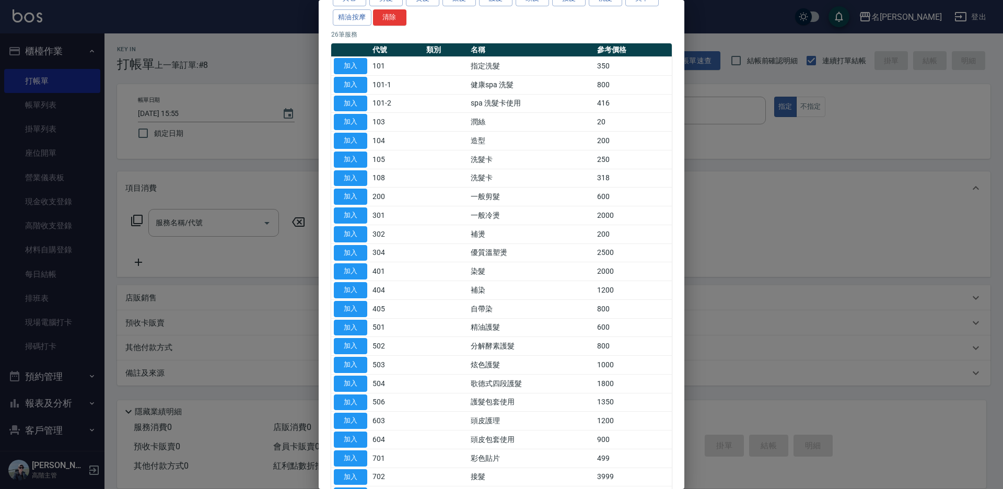
scroll to position [105, 0]
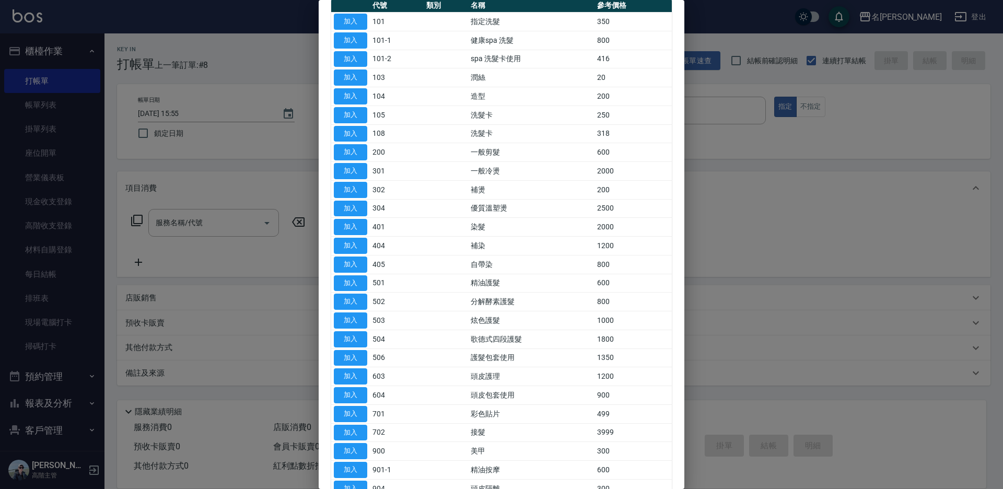
drag, startPoint x: 357, startPoint y: 449, endPoint x: 311, endPoint y: 349, distance: 110.2
click at [357, 448] on button "加入" at bounding box center [350, 451] width 33 height 16
type input "美甲(900)"
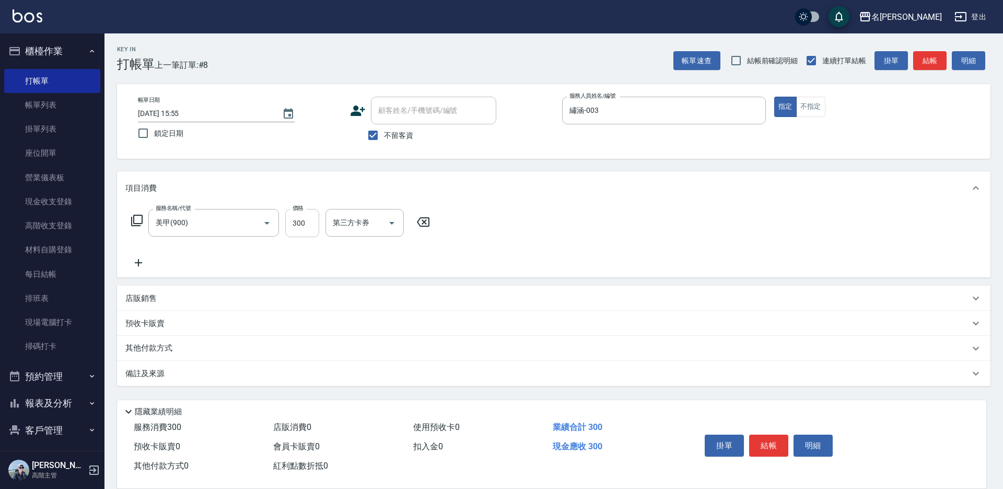
click at [306, 225] on input "300" at bounding box center [302, 223] width 34 height 28
type input "1100"
click at [766, 438] on button "結帳" at bounding box center [768, 446] width 39 height 22
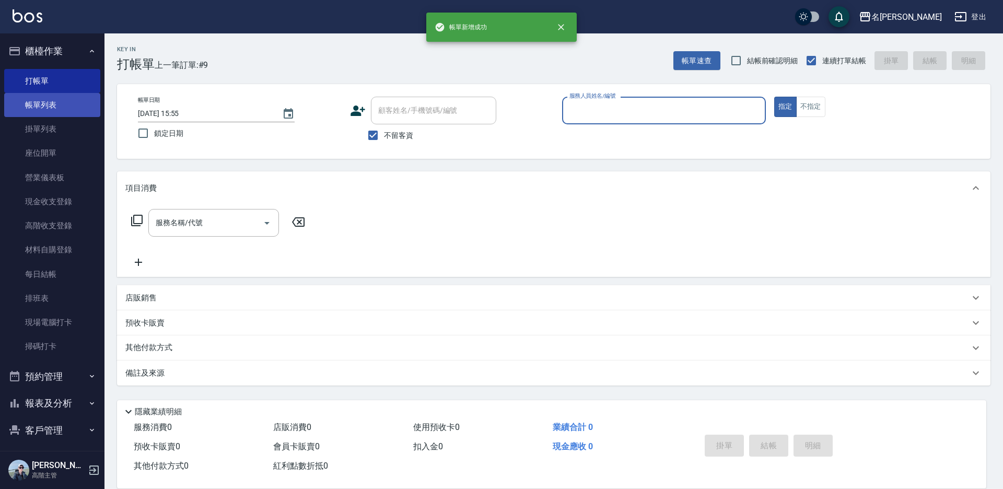
drag, startPoint x: 34, startPoint y: 105, endPoint x: 56, endPoint y: 102, distance: 22.1
click at [35, 105] on link "帳單列表" at bounding box center [52, 105] width 96 height 24
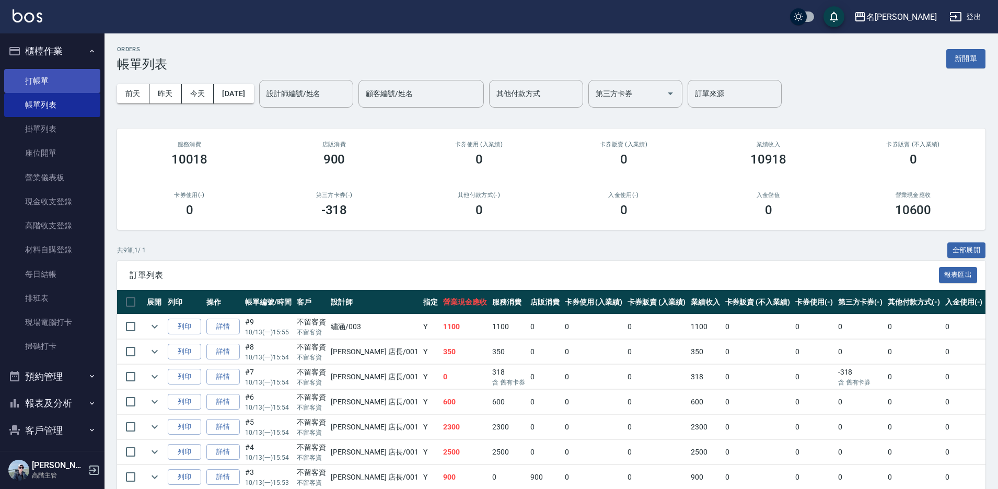
click at [54, 80] on link "打帳單" at bounding box center [52, 81] width 96 height 24
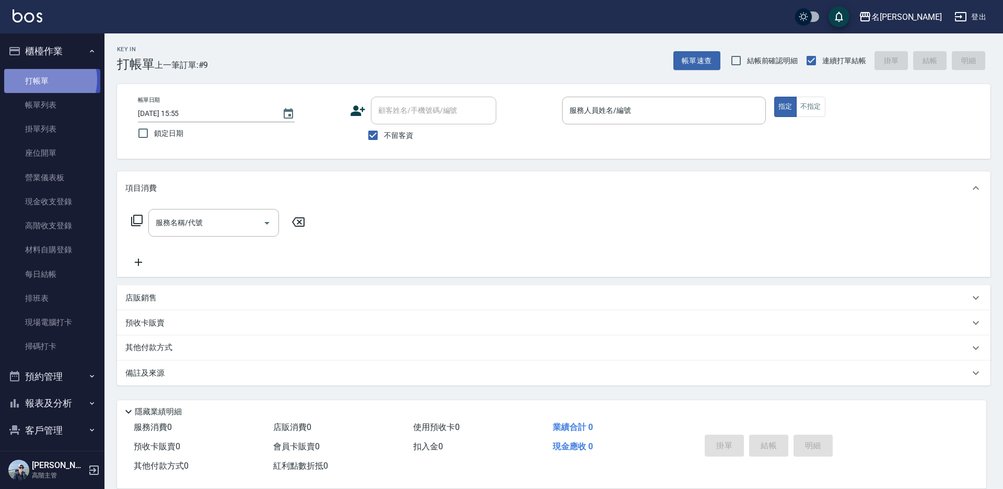
click at [43, 79] on link "打帳單" at bounding box center [52, 81] width 96 height 24
drag, startPoint x: 608, startPoint y: 104, endPoint x: 608, endPoint y: 120, distance: 15.7
click at [609, 108] on input "服務人員姓名/編號" at bounding box center [664, 110] width 194 height 18
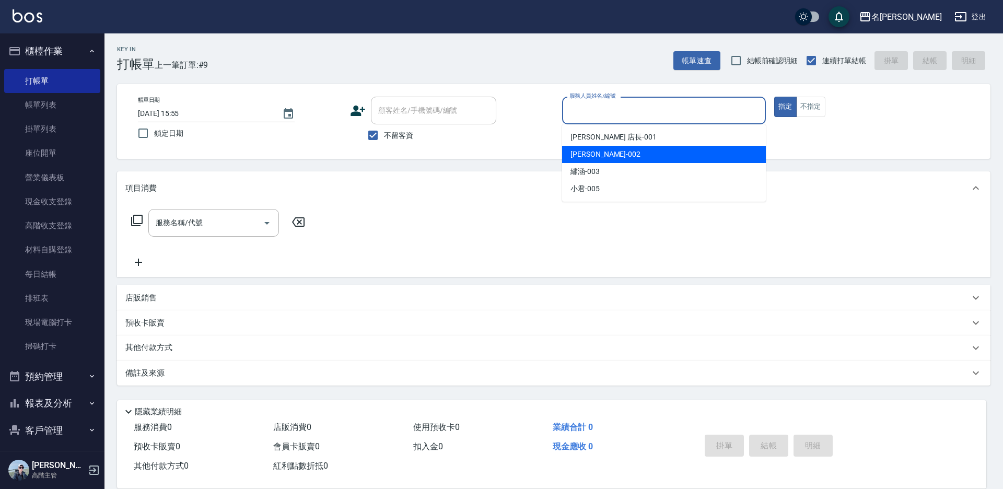
click at [600, 157] on div "香香 -002" at bounding box center [664, 154] width 204 height 17
type input "香香-002"
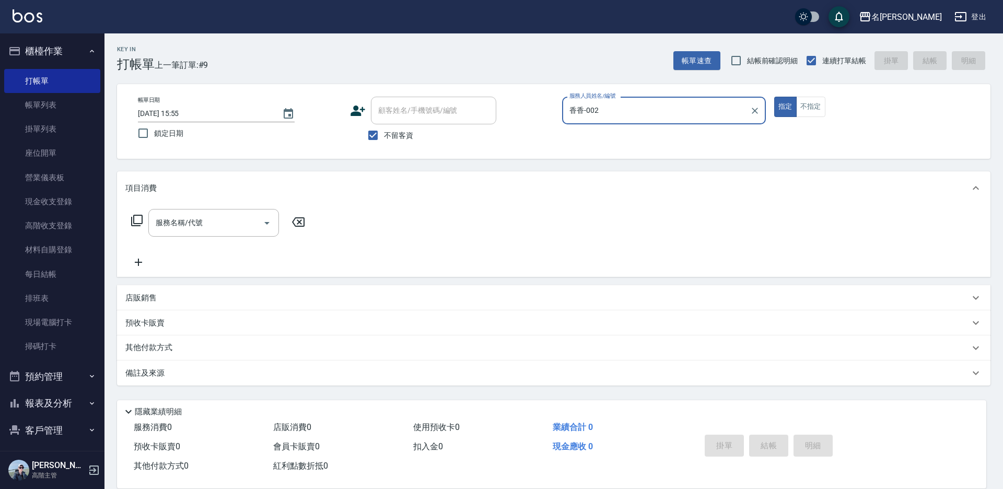
click at [131, 223] on icon at bounding box center [137, 220] width 13 height 13
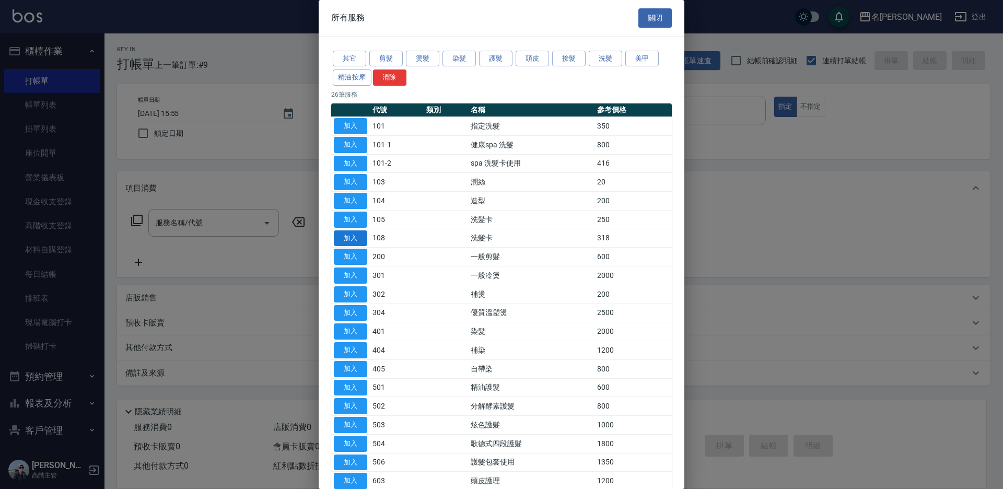
click at [356, 239] on button "加入" at bounding box center [350, 238] width 33 height 16
type input "洗髮卡(108)"
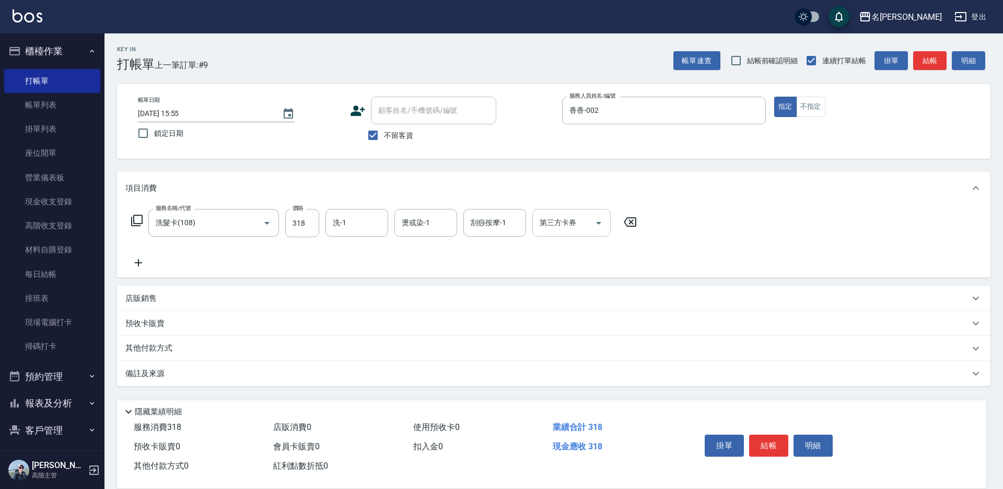
click at [564, 228] on div "第三方卡券 第三方卡券" at bounding box center [572, 223] width 78 height 28
click at [559, 265] on span "舊有卡券" at bounding box center [572, 266] width 78 height 17
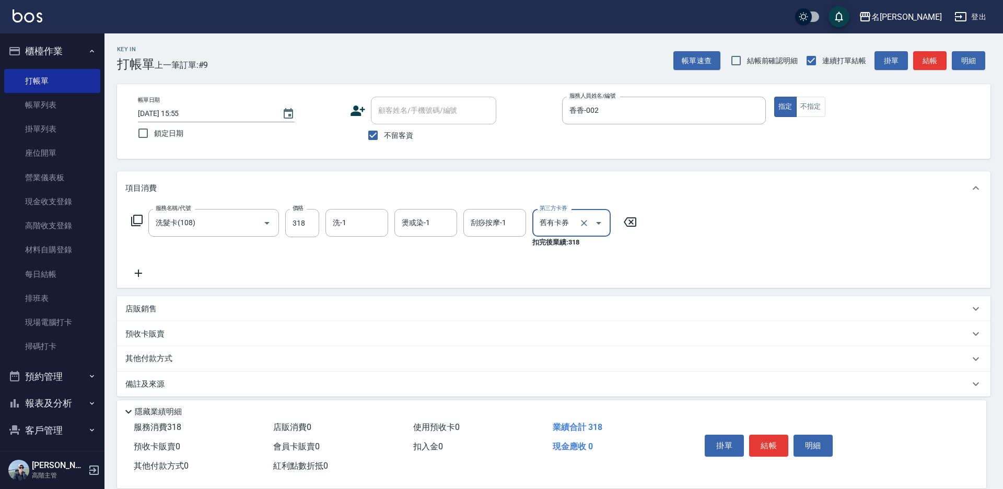
type input "舊有卡券"
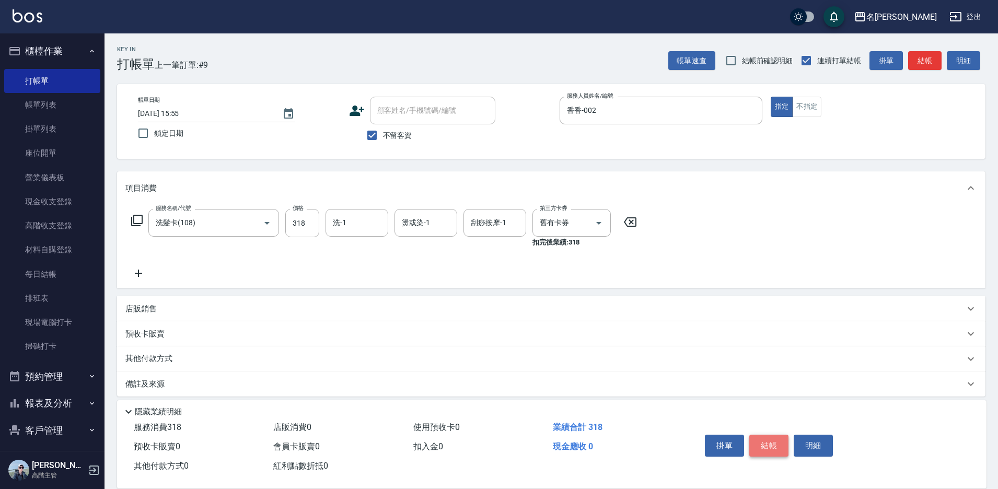
click at [781, 438] on button "結帳" at bounding box center [768, 446] width 39 height 22
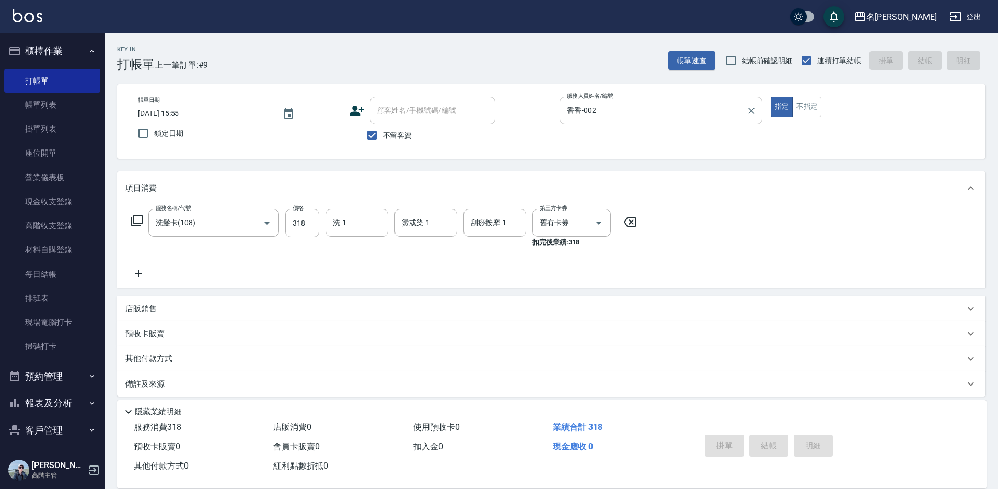
type input "[DATE] 16:33"
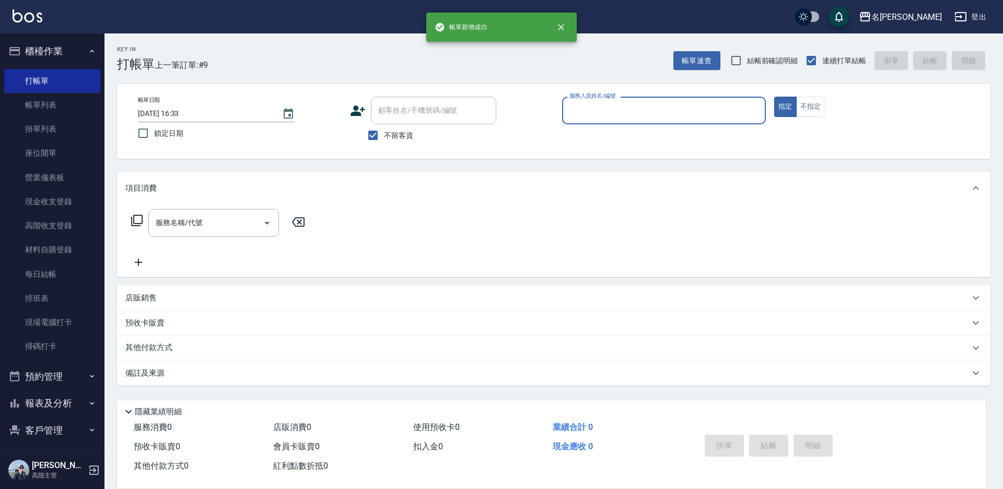
click at [600, 110] on input "服務人員姓名/編號" at bounding box center [664, 110] width 194 height 18
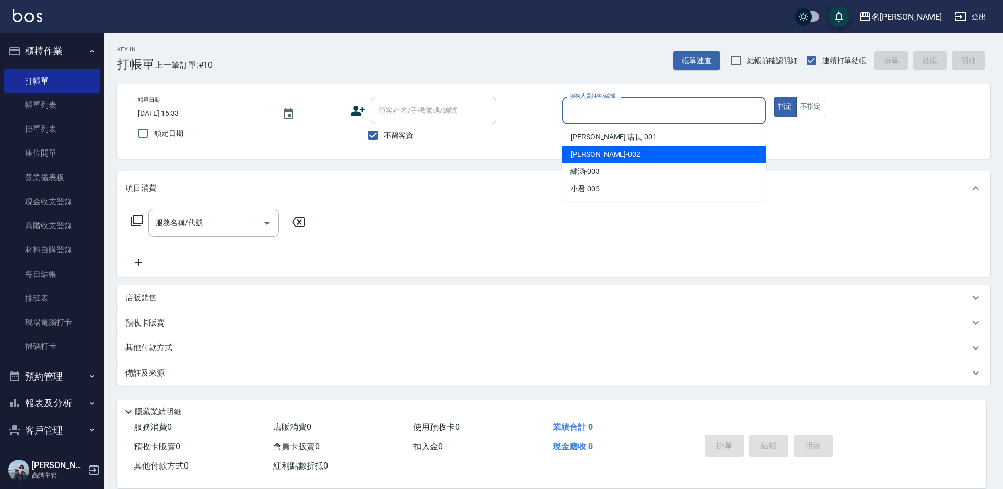
click at [597, 149] on div "香香 -002" at bounding box center [664, 154] width 204 height 17
type input "香香-002"
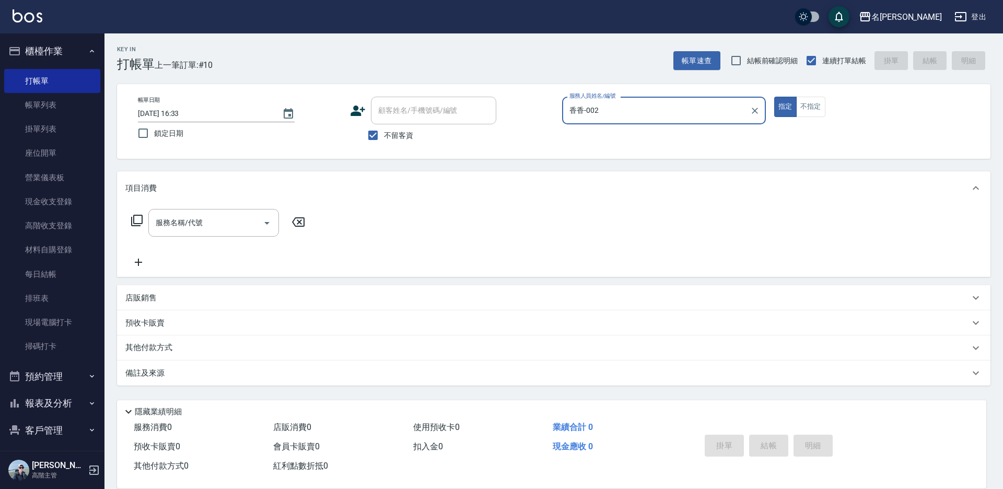
click at [141, 219] on icon at bounding box center [137, 220] width 13 height 13
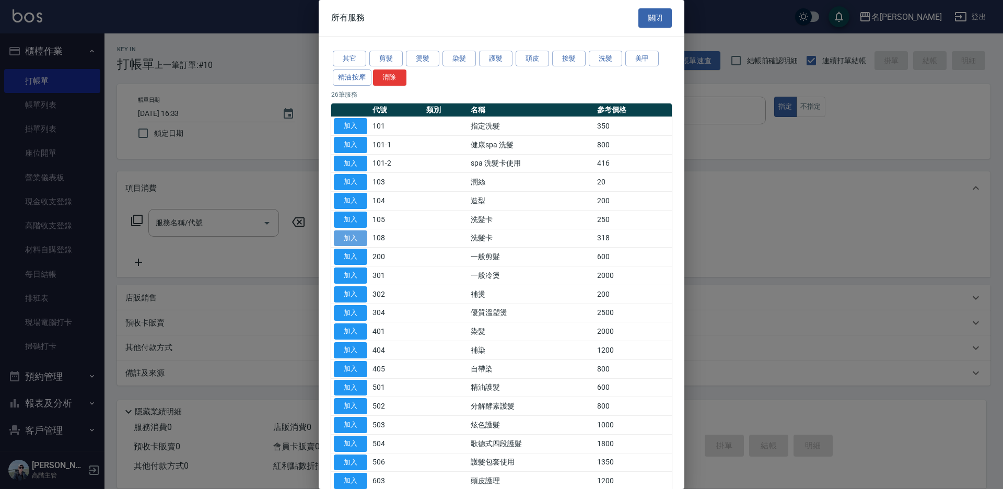
click at [358, 236] on button "加入" at bounding box center [350, 238] width 33 height 16
type input "洗髮卡(108)"
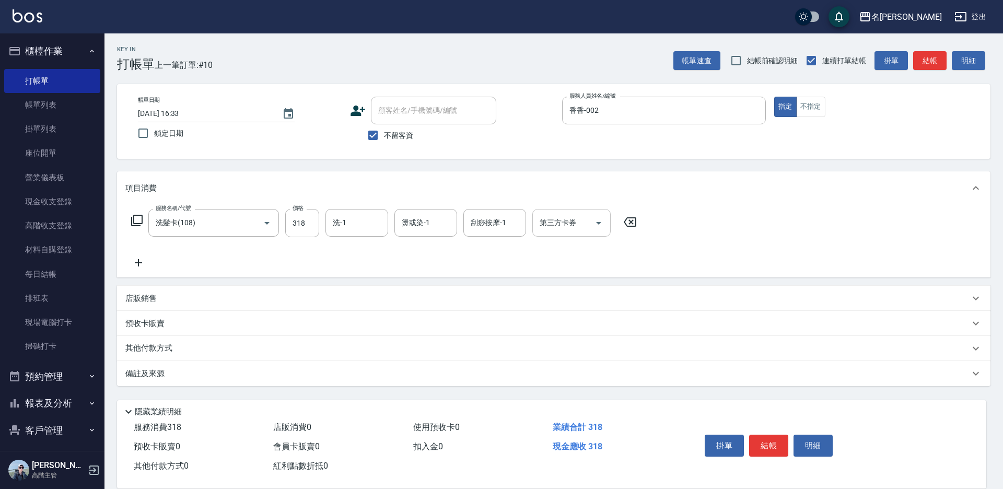
drag, startPoint x: 561, startPoint y: 225, endPoint x: 568, endPoint y: 235, distance: 11.7
click at [562, 225] on div "第三方卡券 第三方卡券" at bounding box center [572, 223] width 78 height 28
click at [584, 267] on span "舊有卡券" at bounding box center [572, 266] width 78 height 17
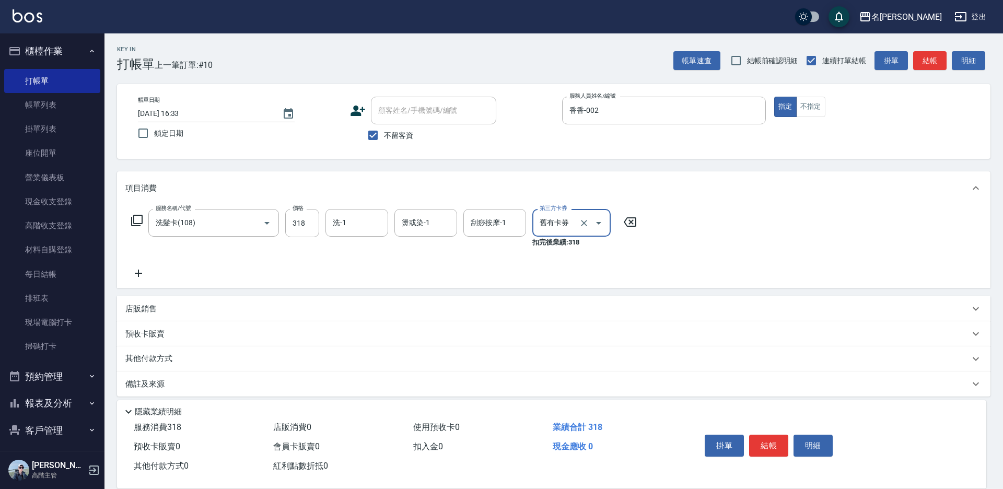
type input "舊有卡券"
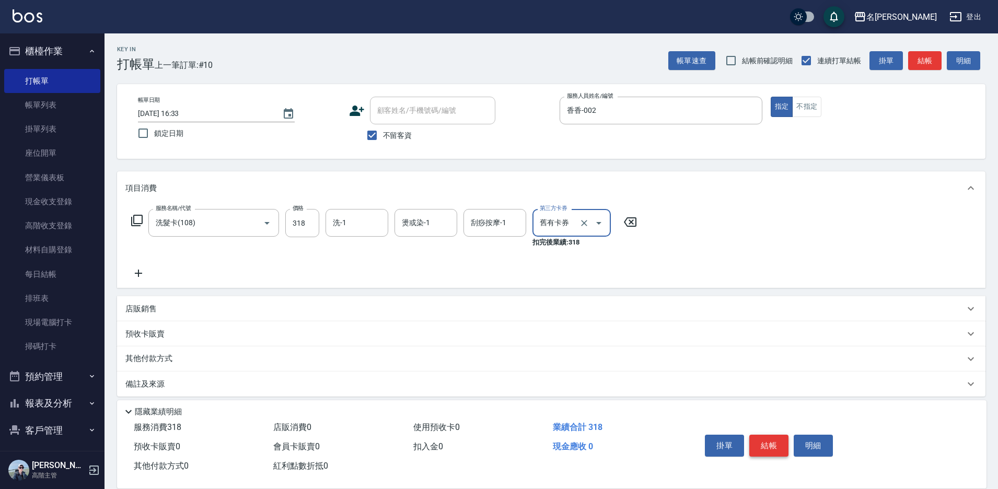
click at [769, 441] on button "結帳" at bounding box center [768, 446] width 39 height 22
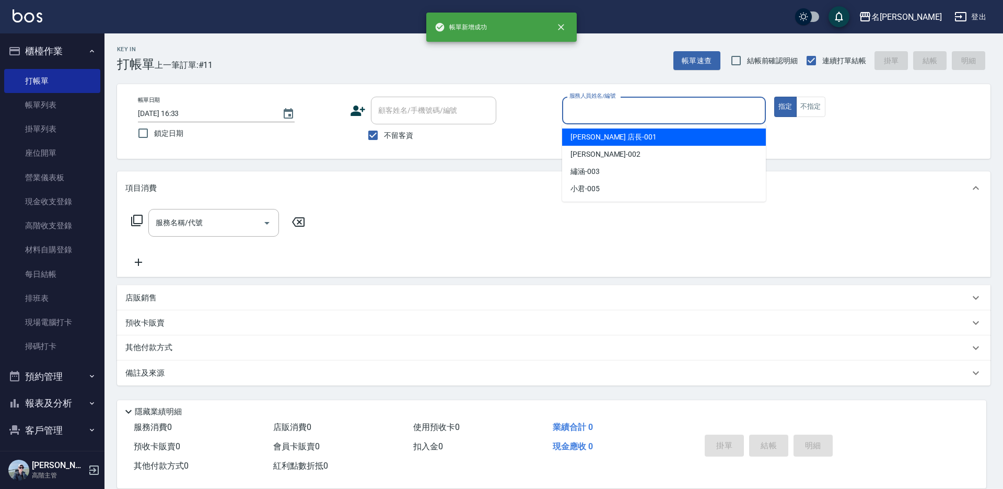
click at [579, 105] on input "服務人員姓名/編號" at bounding box center [664, 110] width 194 height 18
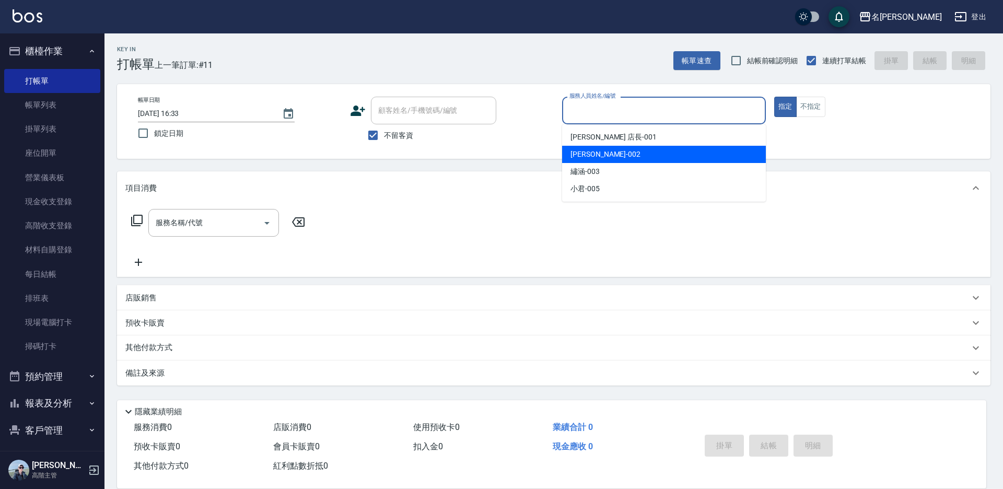
click at [595, 150] on span "香香 -002" at bounding box center [606, 154] width 70 height 11
type input "香香-002"
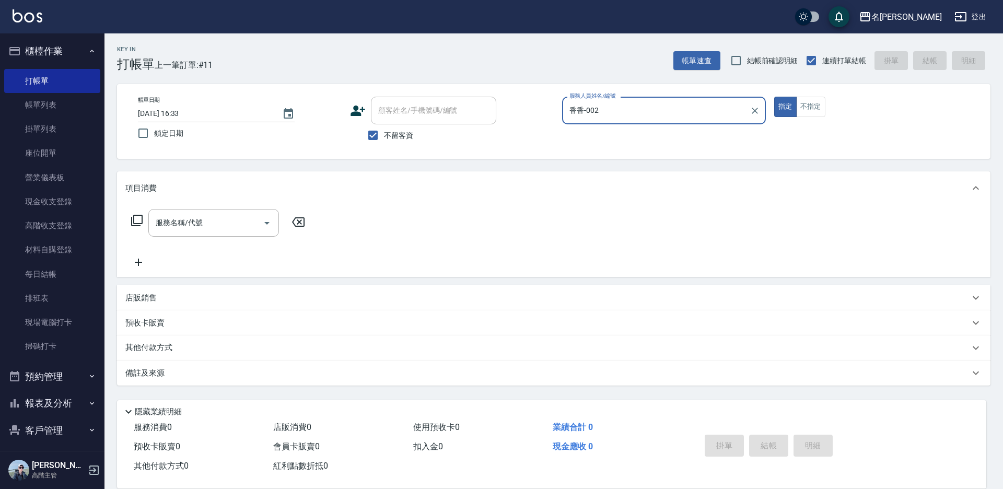
click at [139, 216] on icon at bounding box center [137, 220] width 13 height 13
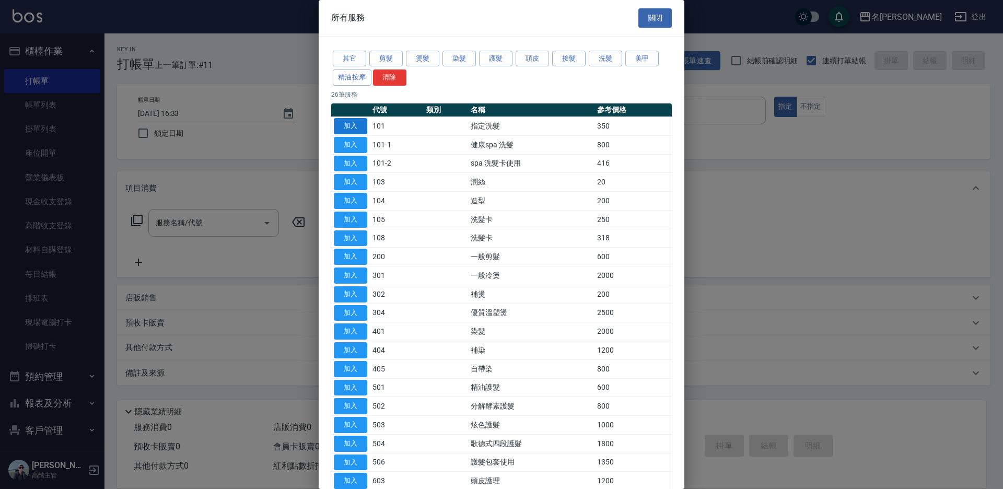
click at [354, 126] on button "加入" at bounding box center [350, 126] width 33 height 16
type input "指定洗髮(101)"
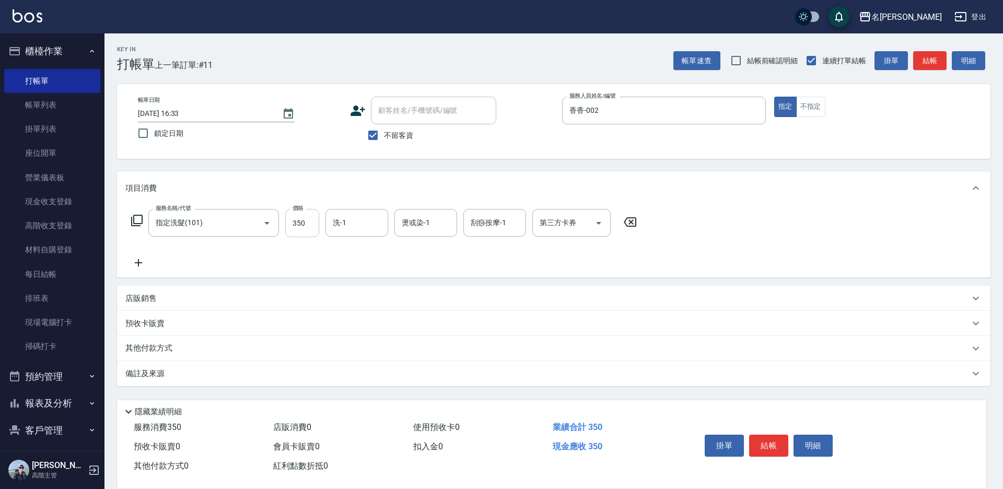
click at [310, 224] on input "350" at bounding box center [302, 223] width 34 height 28
type input "400"
click at [763, 439] on button "結帳" at bounding box center [768, 446] width 39 height 22
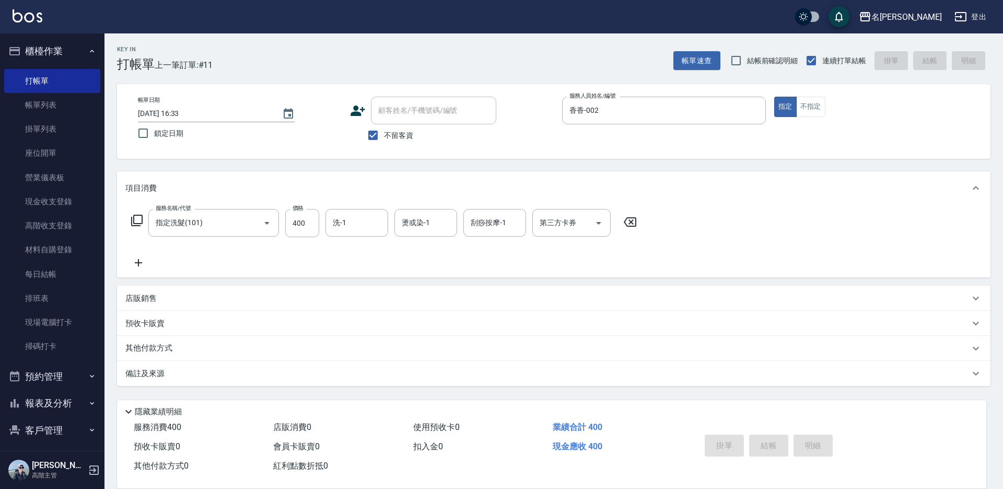
type input "[DATE] 16:34"
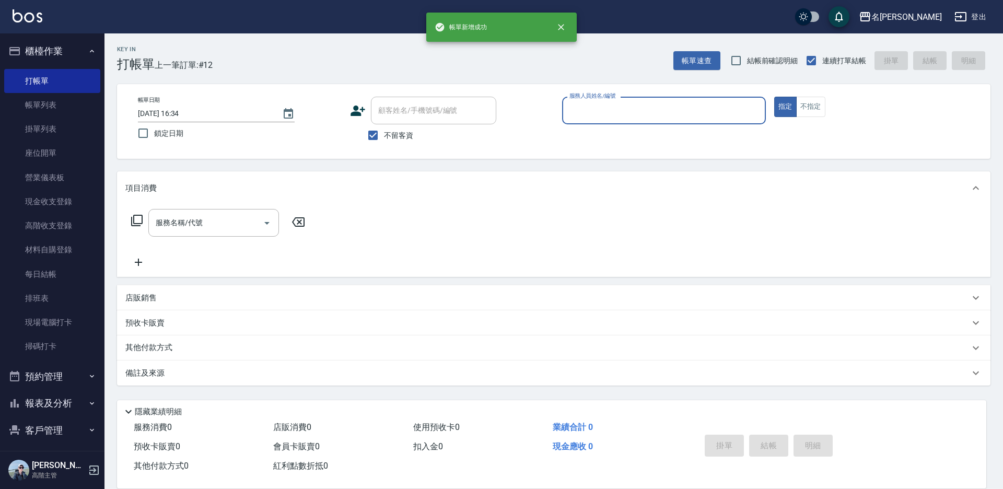
click at [577, 118] on input "服務人員姓名/編號" at bounding box center [664, 110] width 194 height 18
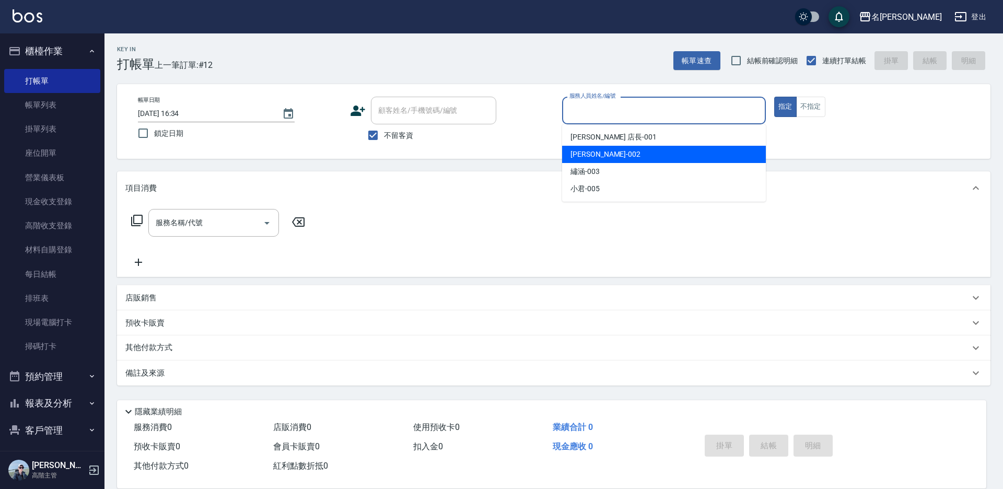
click at [580, 154] on span "香香 -002" at bounding box center [606, 154] width 70 height 11
type input "香香-002"
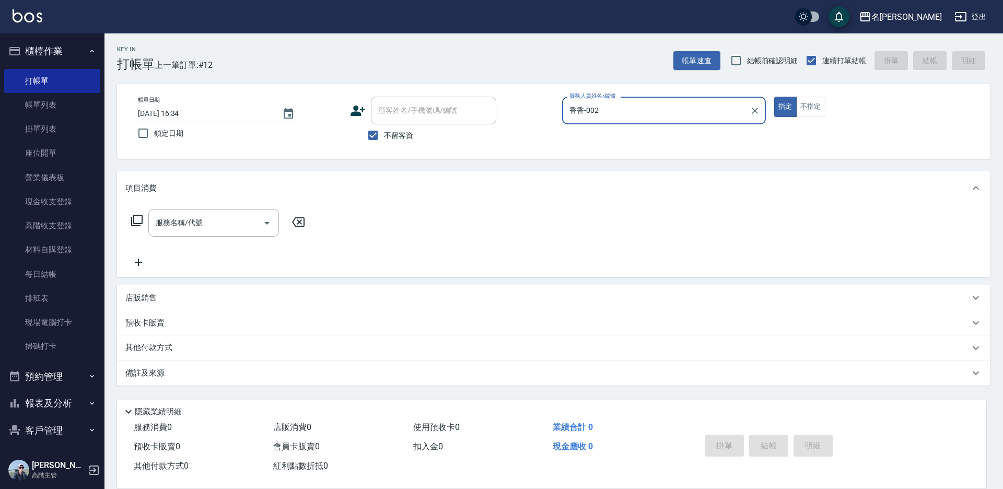
click at [137, 222] on icon at bounding box center [137, 220] width 13 height 13
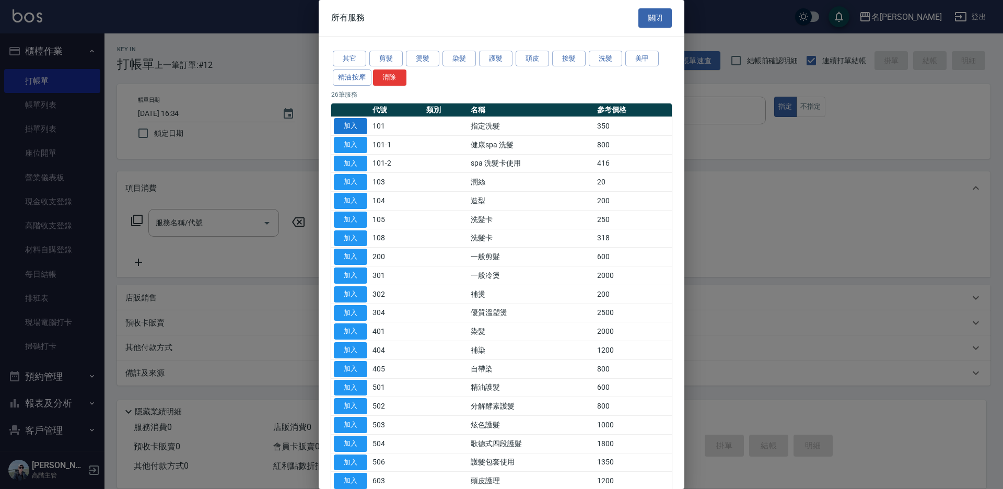
click at [356, 124] on button "加入" at bounding box center [350, 126] width 33 height 16
type input "指定洗髮(101)"
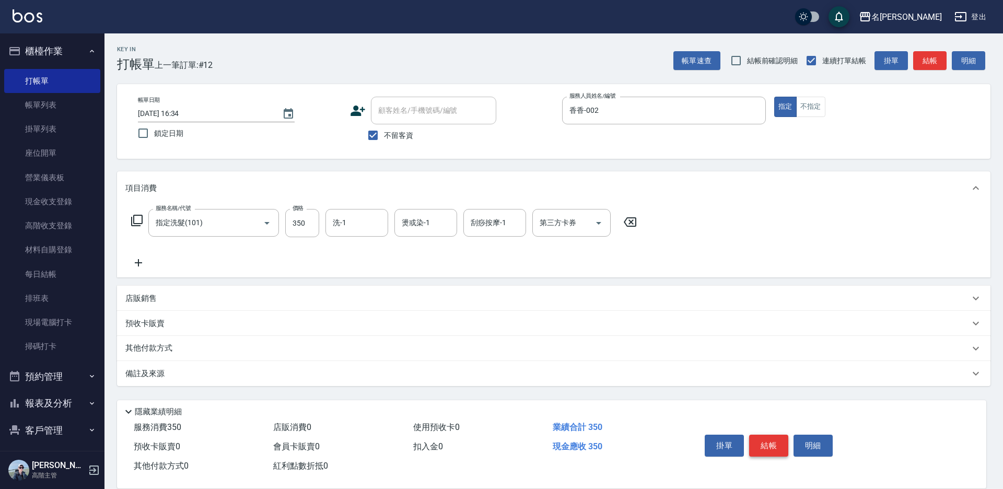
click at [776, 438] on button "結帳" at bounding box center [768, 446] width 39 height 22
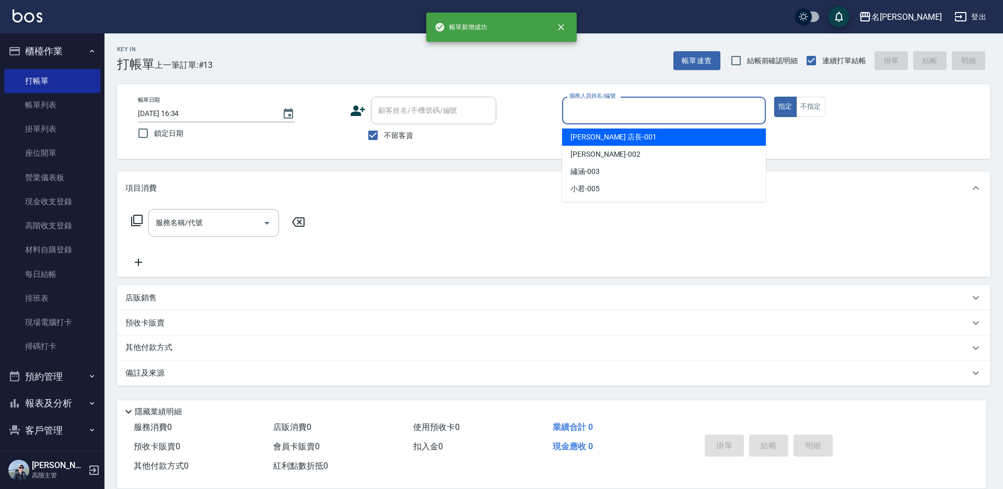
click at [587, 112] on input "服務人員姓名/編號" at bounding box center [664, 110] width 194 height 18
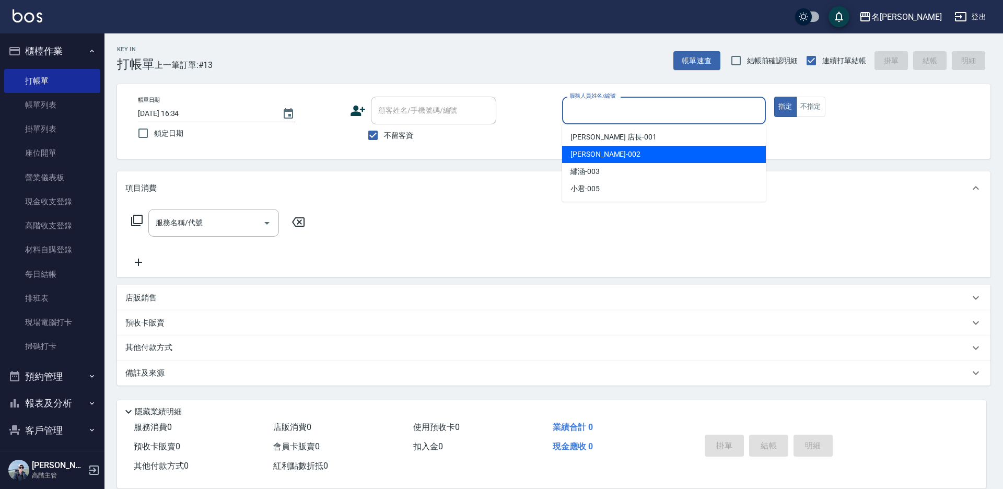
drag, startPoint x: 594, startPoint y: 155, endPoint x: 488, endPoint y: 156, distance: 106.6
click at [593, 155] on span "香香 -002" at bounding box center [606, 154] width 70 height 11
type input "香香-002"
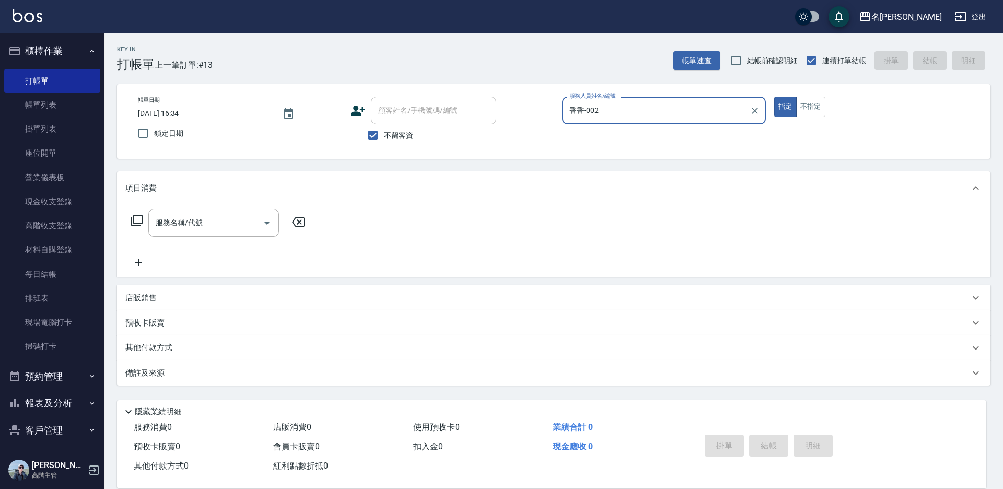
click at [138, 218] on icon at bounding box center [137, 220] width 13 height 13
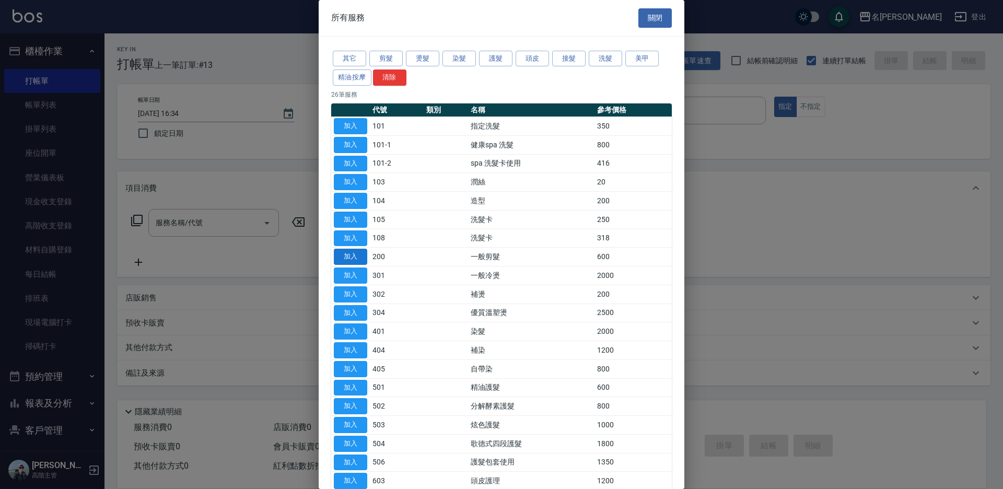
click at [359, 256] on button "加入" at bounding box center [350, 257] width 33 height 16
type input "一般剪髮(200)"
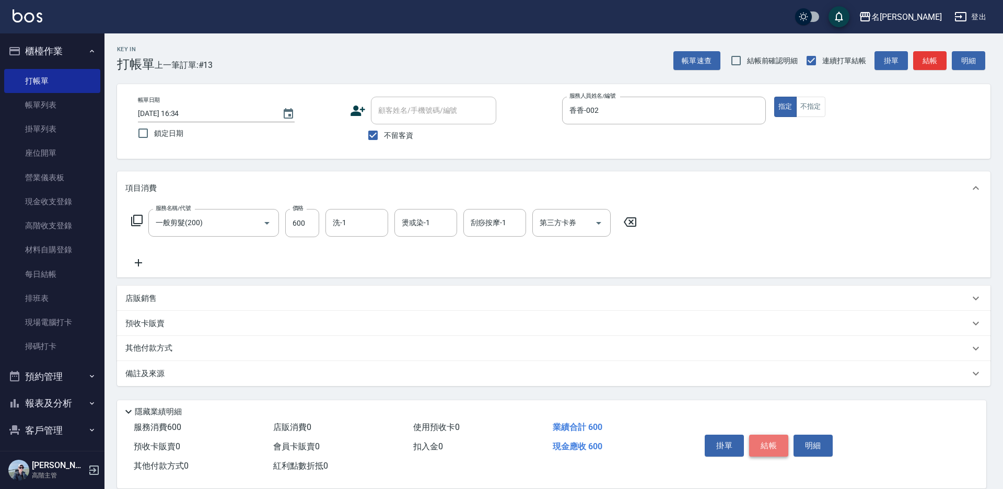
click at [759, 443] on button "結帳" at bounding box center [768, 446] width 39 height 22
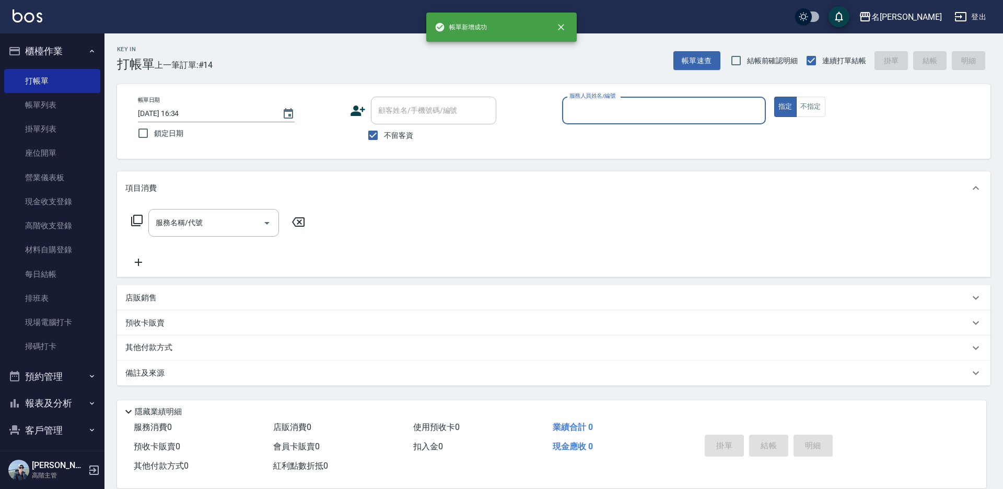
click at [585, 115] on input "服務人員姓名/編號" at bounding box center [664, 110] width 194 height 18
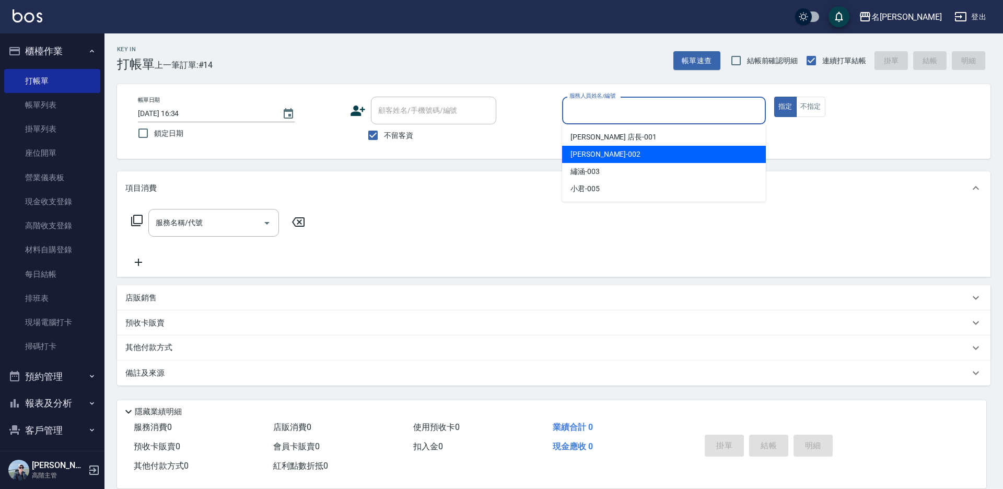
click at [594, 147] on div "香香 -002" at bounding box center [664, 154] width 204 height 17
type input "香香-002"
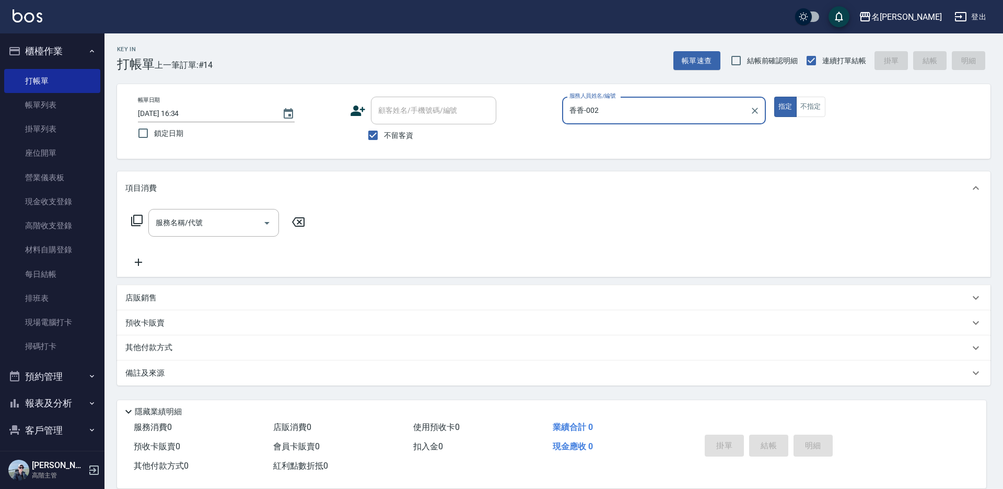
click at [138, 220] on icon at bounding box center [137, 220] width 13 height 13
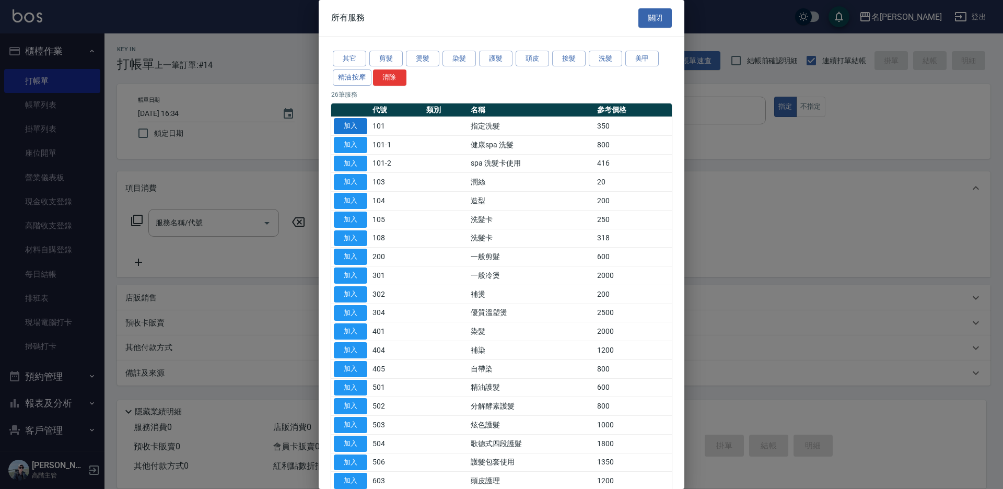
click at [345, 128] on button "加入" at bounding box center [350, 126] width 33 height 16
type input "指定洗髮(101)"
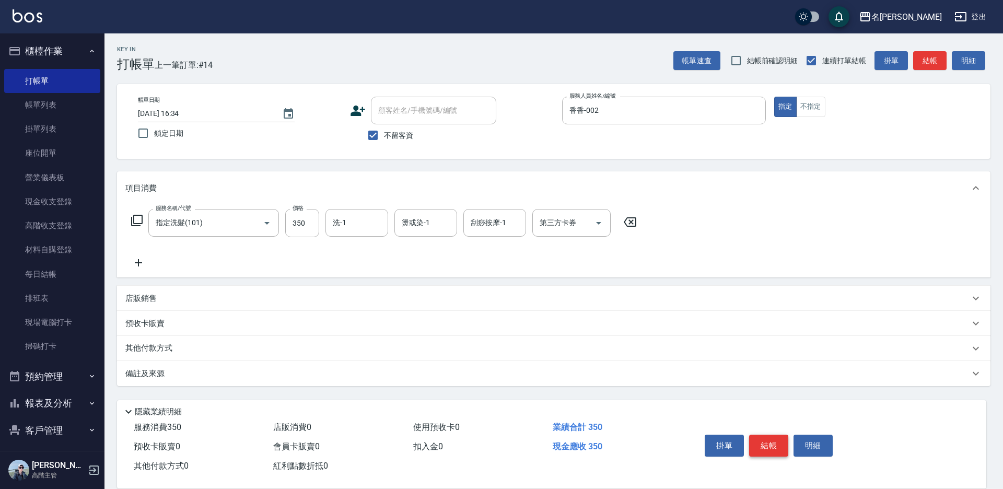
click at [762, 439] on button "結帳" at bounding box center [768, 446] width 39 height 22
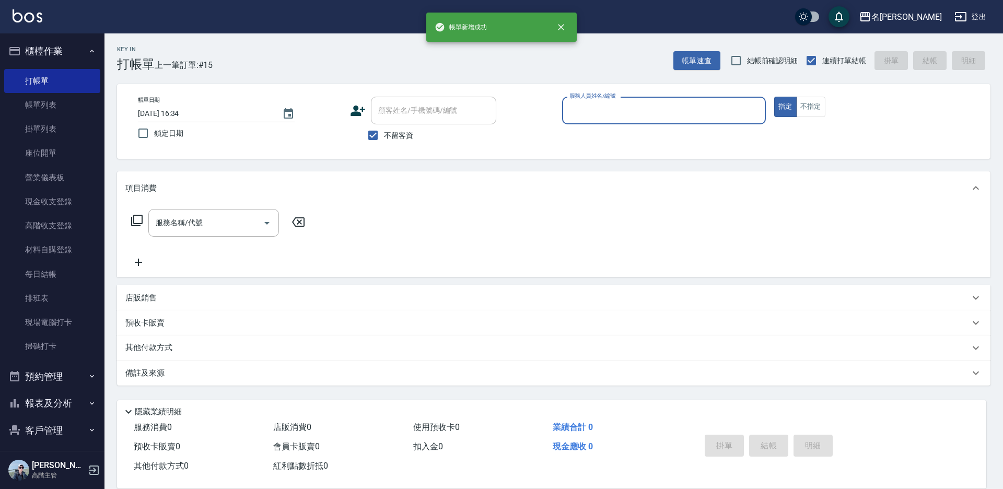
click at [607, 109] on input "服務人員姓名/編號" at bounding box center [664, 110] width 194 height 18
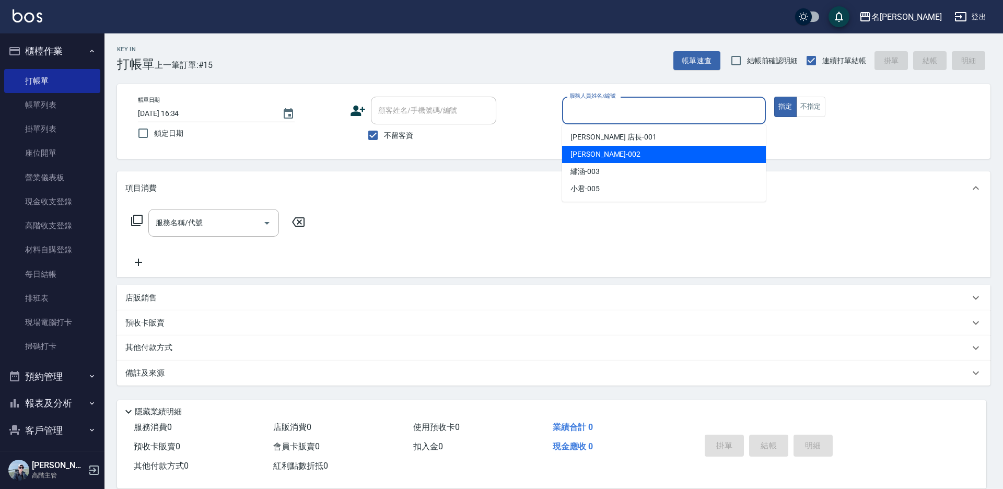
click at [597, 154] on span "香香 -002" at bounding box center [606, 154] width 70 height 11
type input "香香-002"
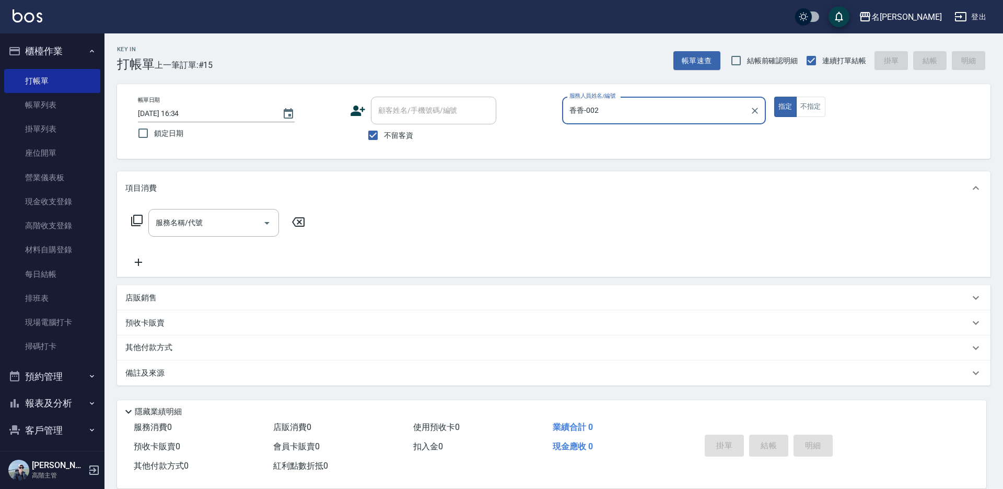
click at [139, 221] on icon at bounding box center [137, 220] width 13 height 13
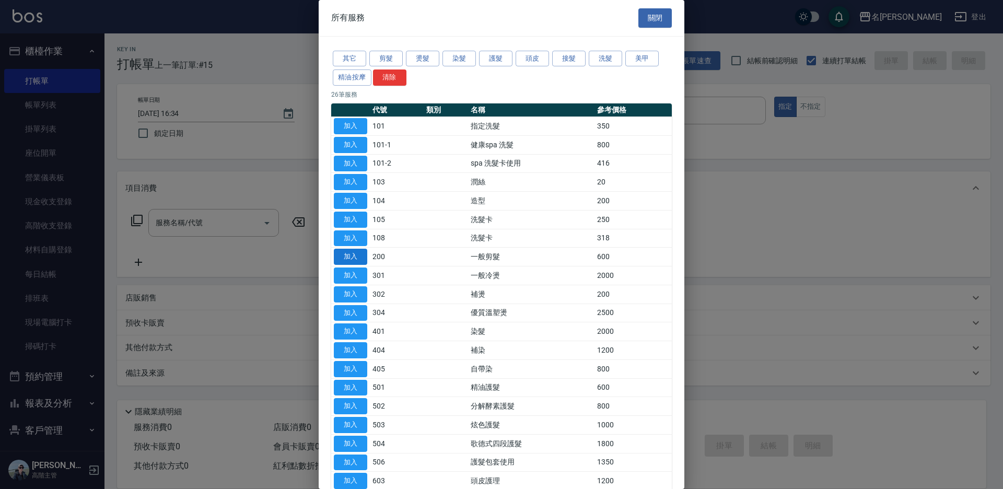
click at [339, 253] on button "加入" at bounding box center [350, 257] width 33 height 16
type input "一般剪髮(200)"
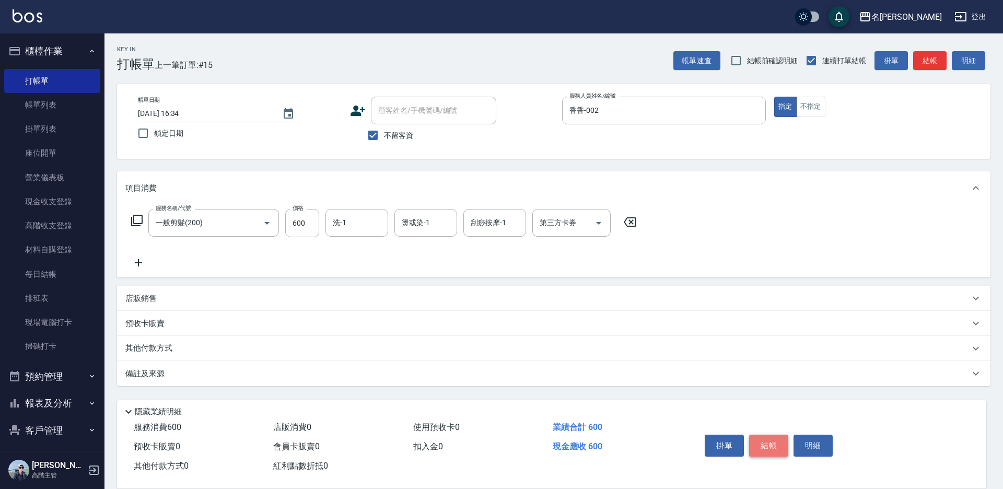
click at [750, 445] on button "結帳" at bounding box center [768, 446] width 39 height 22
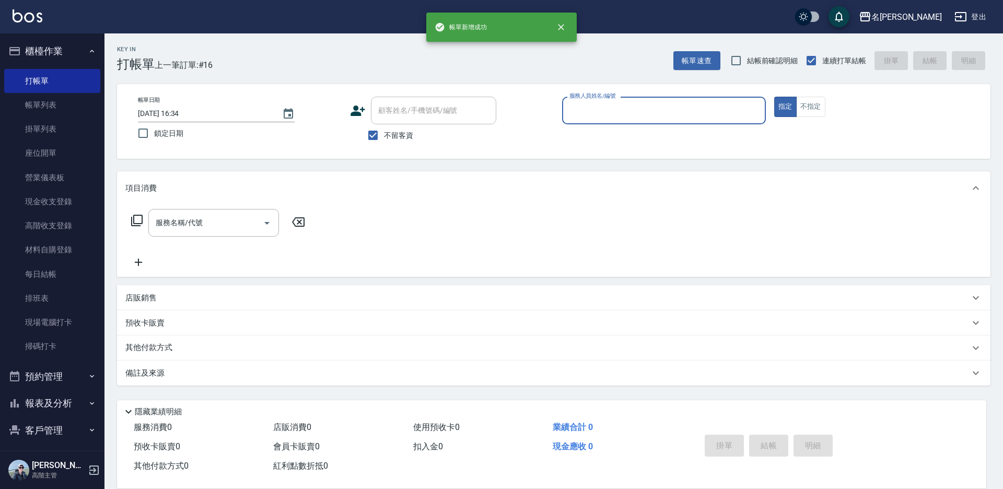
click at [609, 110] on input "服務人員姓名/編號" at bounding box center [664, 110] width 194 height 18
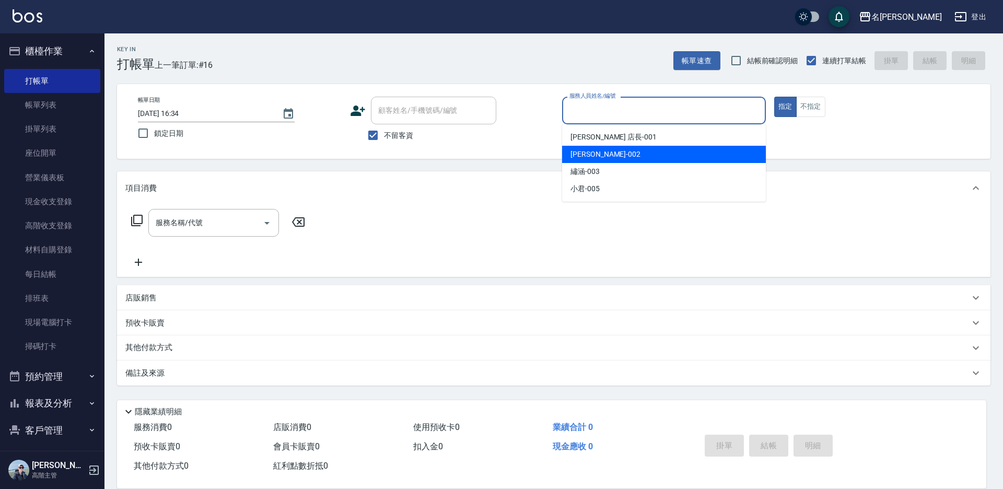
click at [607, 151] on div "香香 -002" at bounding box center [664, 154] width 204 height 17
type input "香香-002"
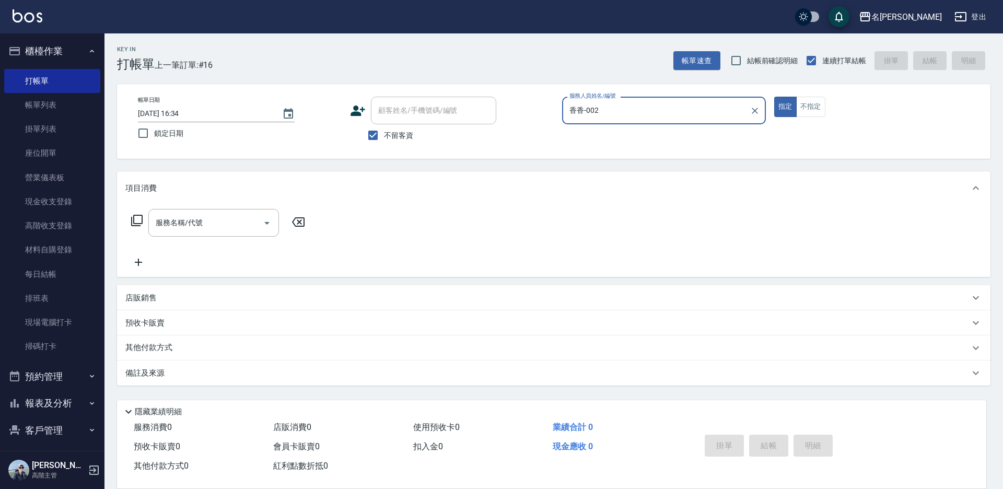
click at [139, 221] on icon at bounding box center [137, 220] width 13 height 13
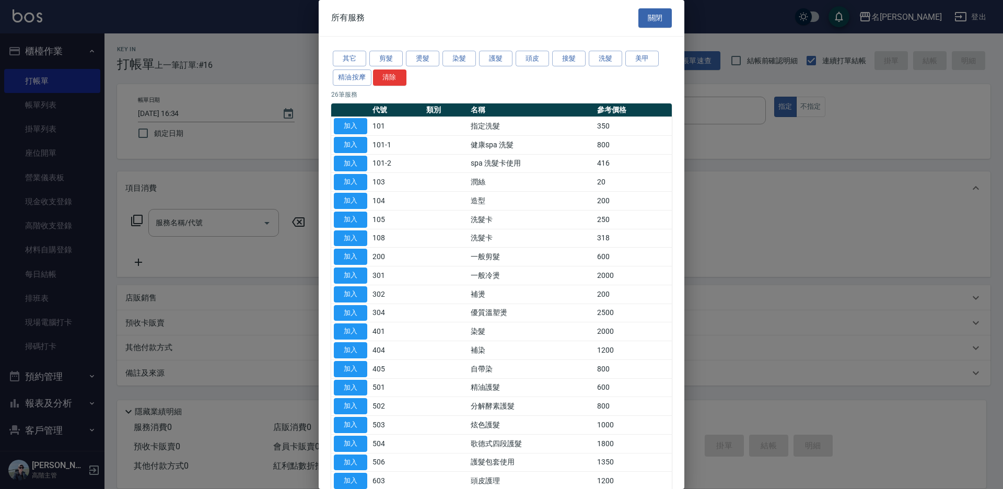
drag, startPoint x: 357, startPoint y: 349, endPoint x: 328, endPoint y: 260, distance: 93.0
click at [357, 349] on button "加入" at bounding box center [350, 350] width 33 height 16
type input "補染(404)"
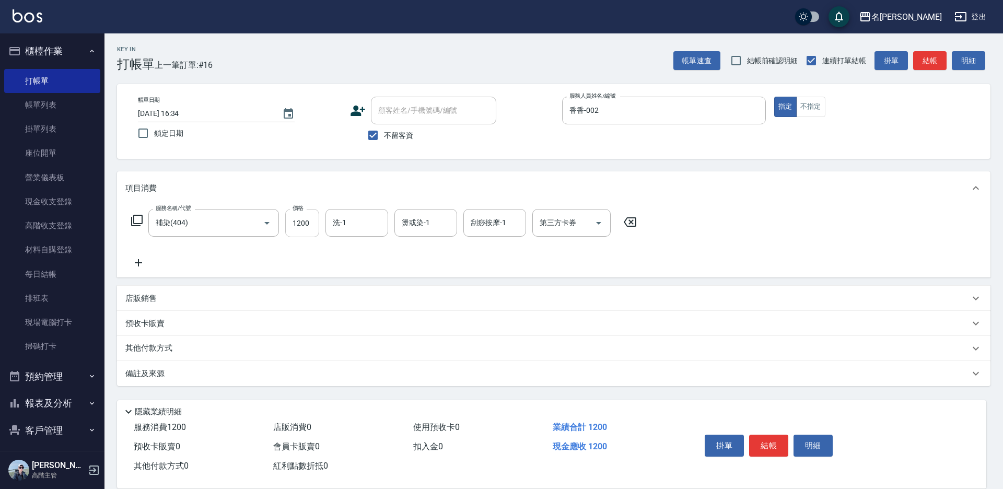
click at [308, 225] on input "1200" at bounding box center [302, 223] width 34 height 28
type input "1850"
click at [762, 435] on button "結帳" at bounding box center [768, 446] width 39 height 22
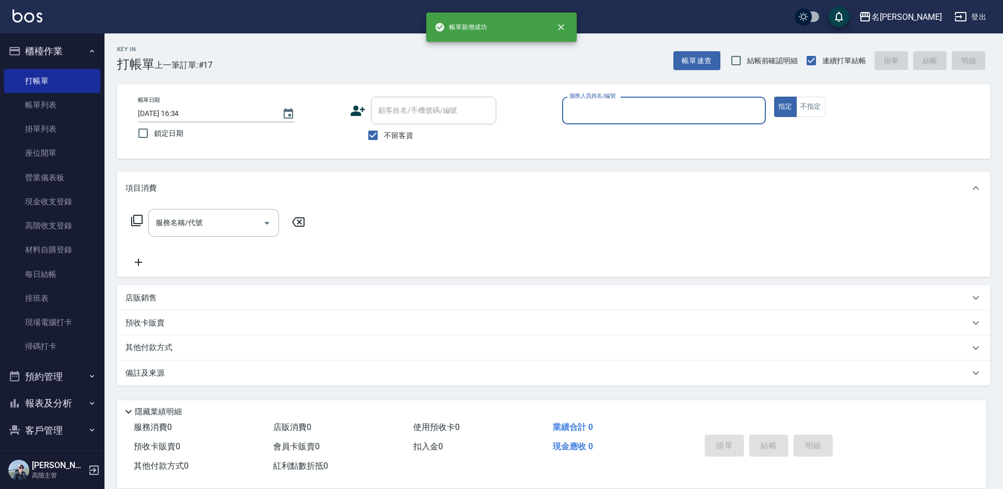
click at [611, 113] on input "服務人員姓名/編號" at bounding box center [664, 110] width 194 height 18
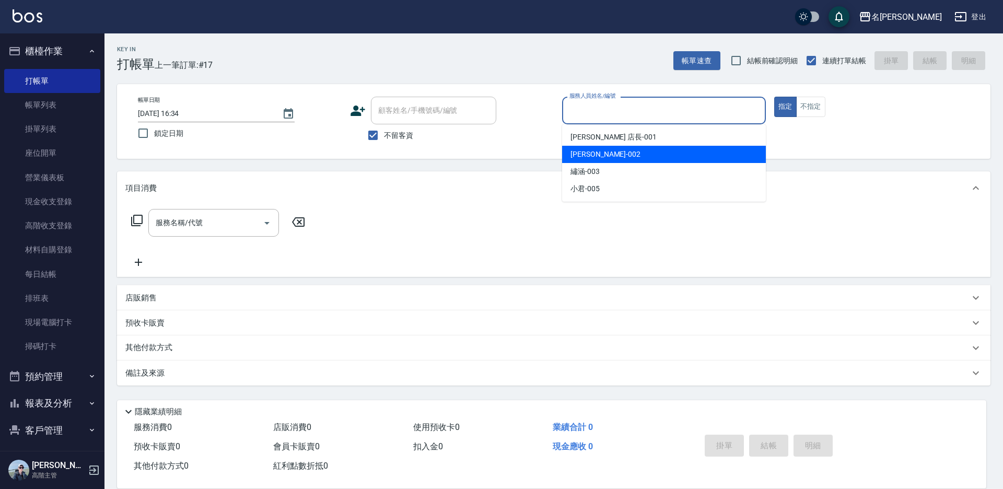
click at [597, 153] on span "香香 -002" at bounding box center [606, 154] width 70 height 11
type input "香香-002"
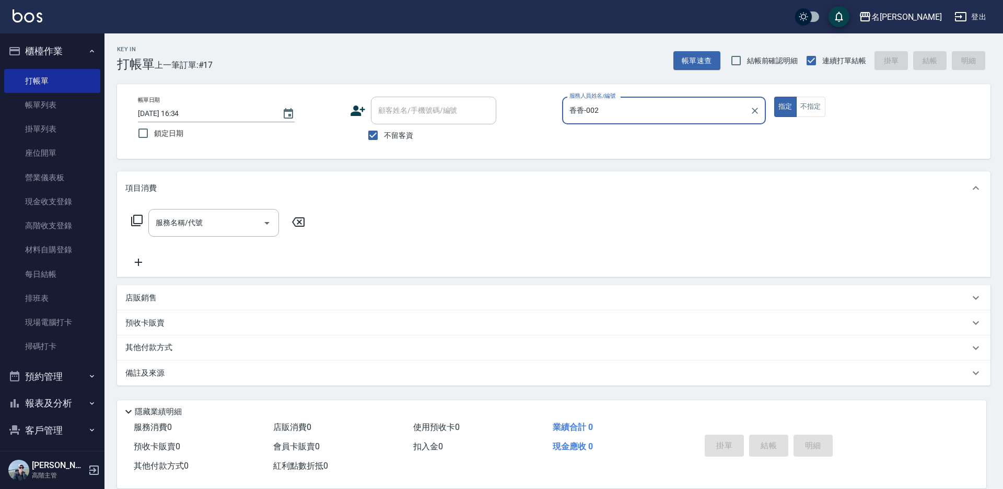
click at [136, 222] on icon at bounding box center [137, 220] width 13 height 13
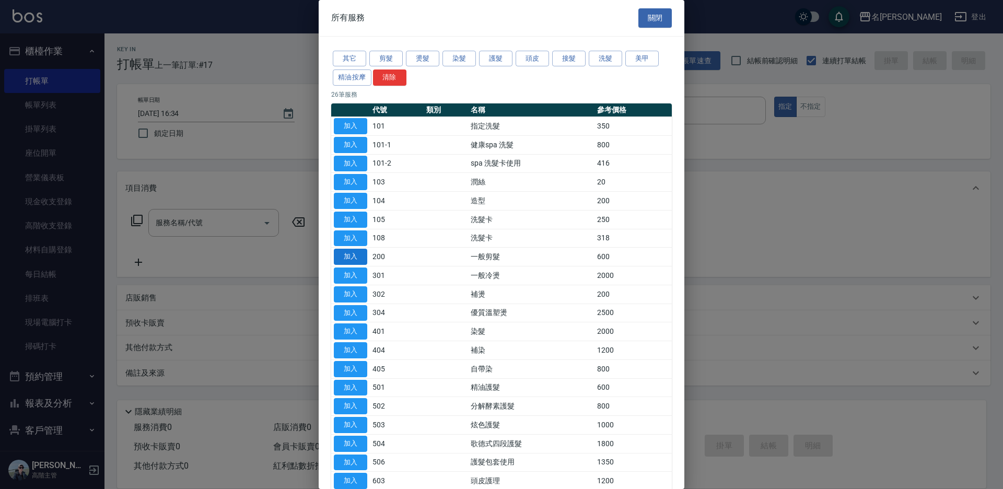
click at [355, 262] on button "加入" at bounding box center [350, 257] width 33 height 16
type input "一般剪髮(200)"
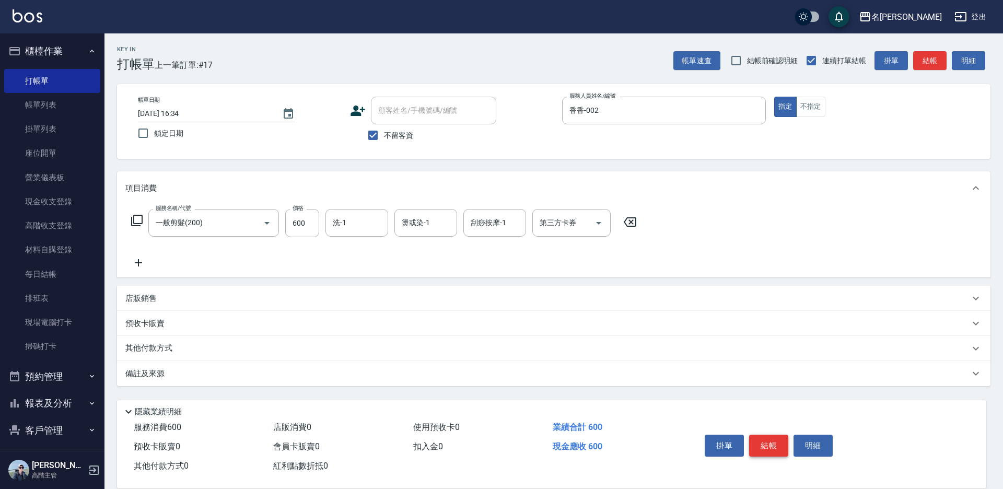
click at [763, 443] on button "結帳" at bounding box center [768, 446] width 39 height 22
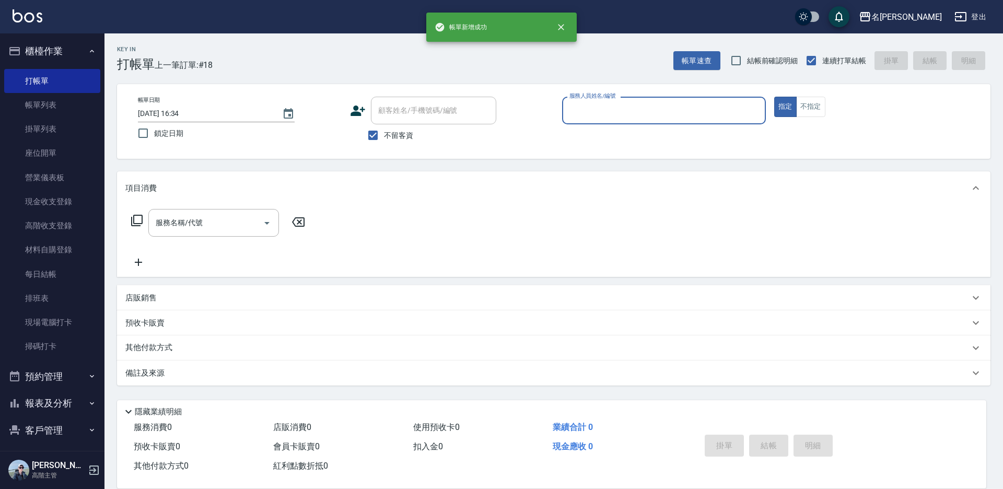
drag, startPoint x: 574, startPoint y: 113, endPoint x: 576, endPoint y: 121, distance: 7.6
click at [575, 113] on input "服務人員姓名/編號" at bounding box center [664, 110] width 194 height 18
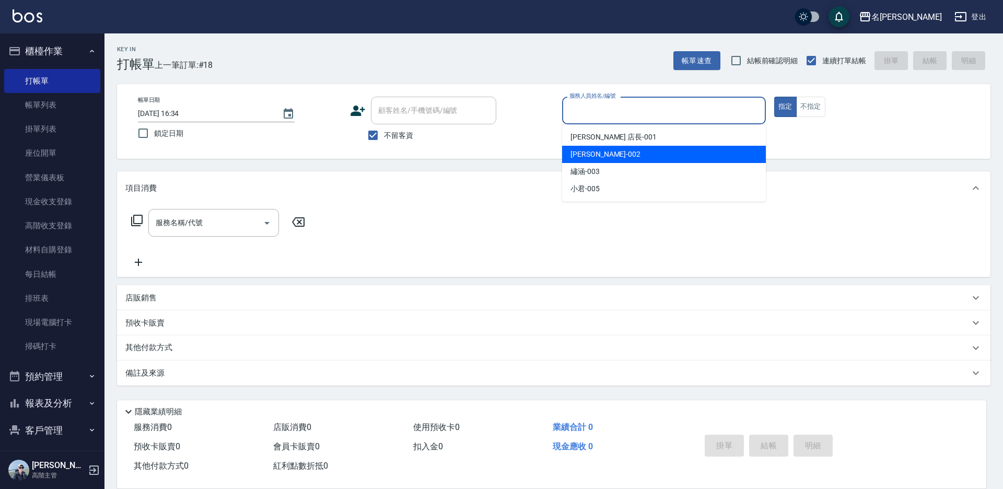
click at [588, 152] on span "香香 -002" at bounding box center [606, 154] width 70 height 11
type input "香香-002"
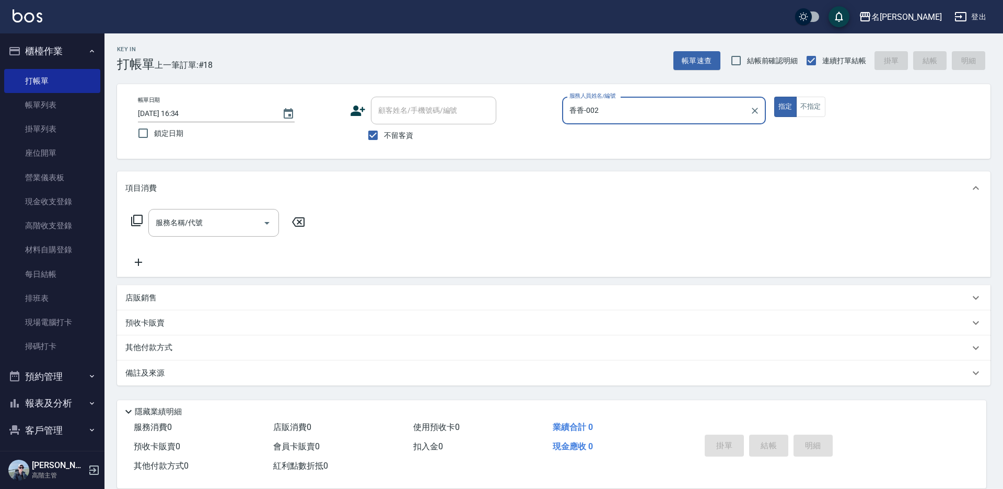
click at [134, 218] on icon at bounding box center [136, 220] width 11 height 11
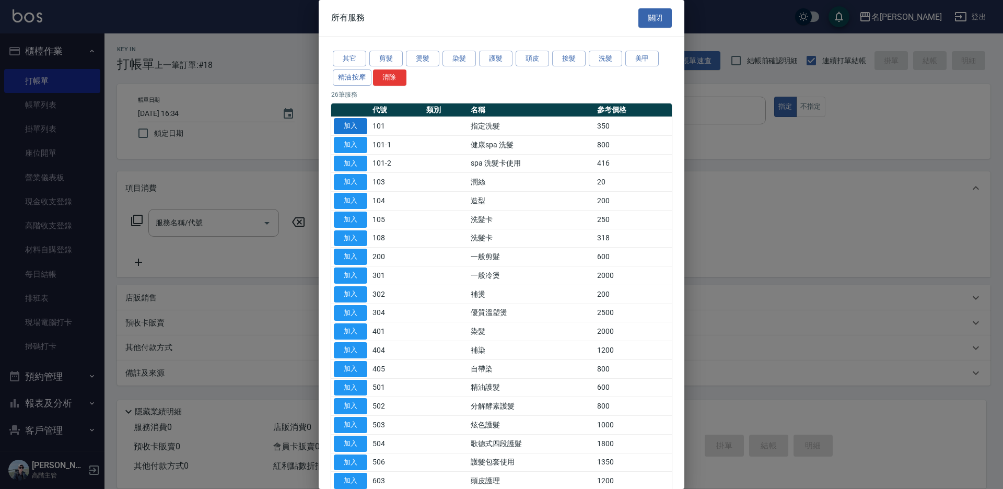
click at [361, 124] on button "加入" at bounding box center [350, 126] width 33 height 16
type input "指定洗髮(101)"
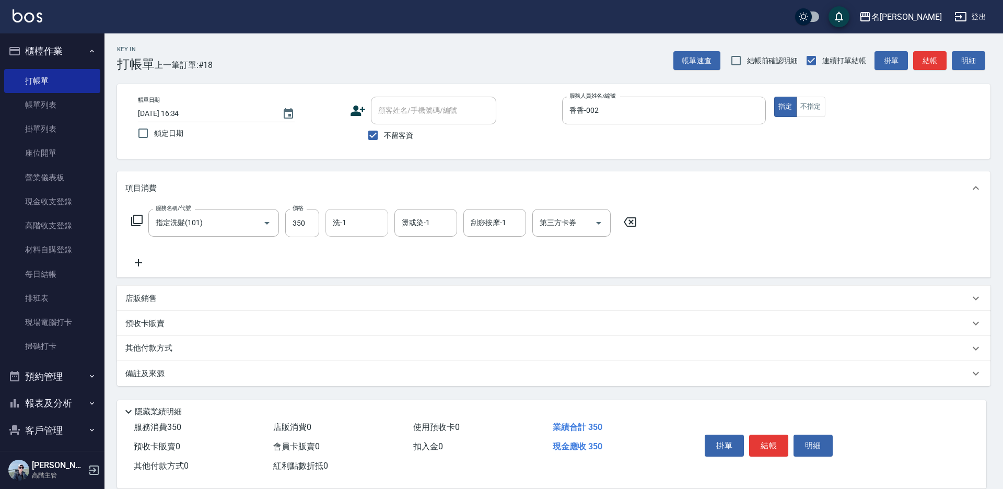
click at [373, 229] on input "洗-1" at bounding box center [356, 223] width 53 height 18
click at [368, 286] on div "繡涵 -003" at bounding box center [357, 294] width 63 height 17
type input "繡涵-003"
click at [768, 441] on button "結帳" at bounding box center [768, 446] width 39 height 22
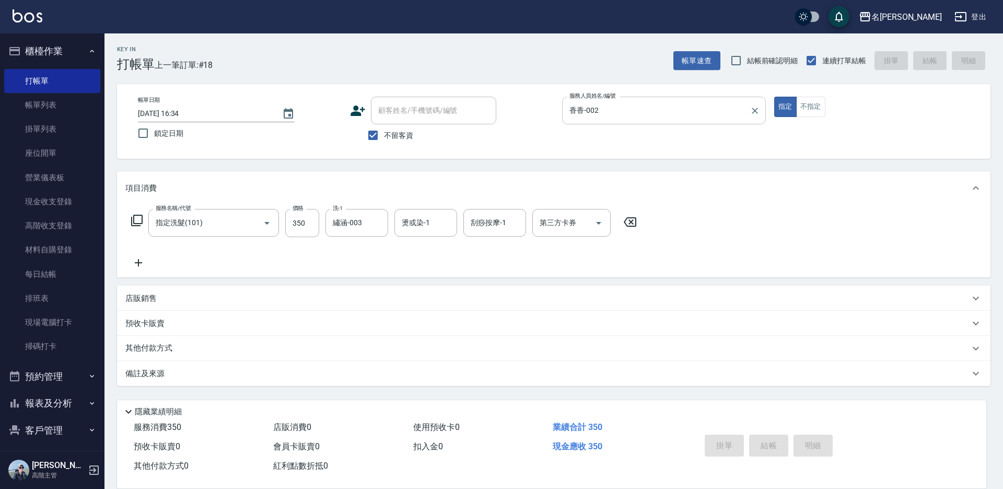
type input "[DATE] 16:35"
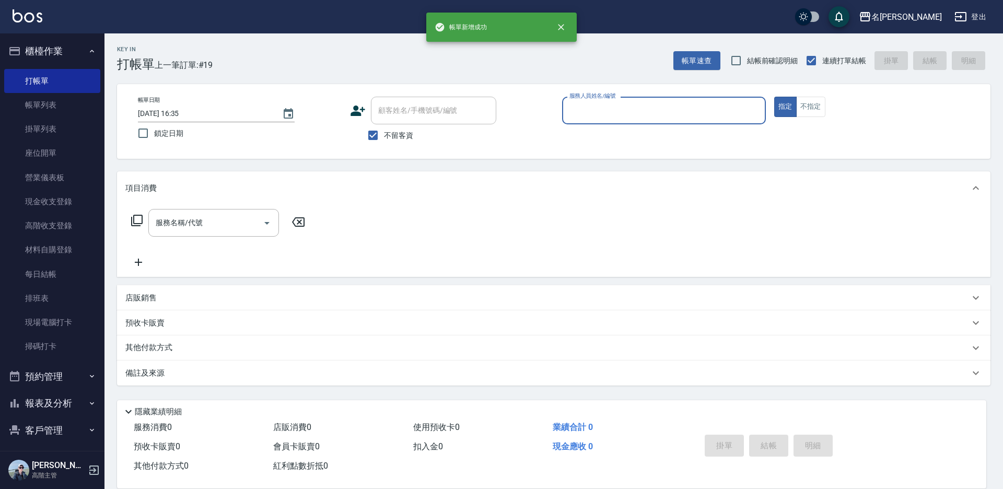
click at [613, 104] on input "服務人員姓名/編號" at bounding box center [664, 110] width 194 height 18
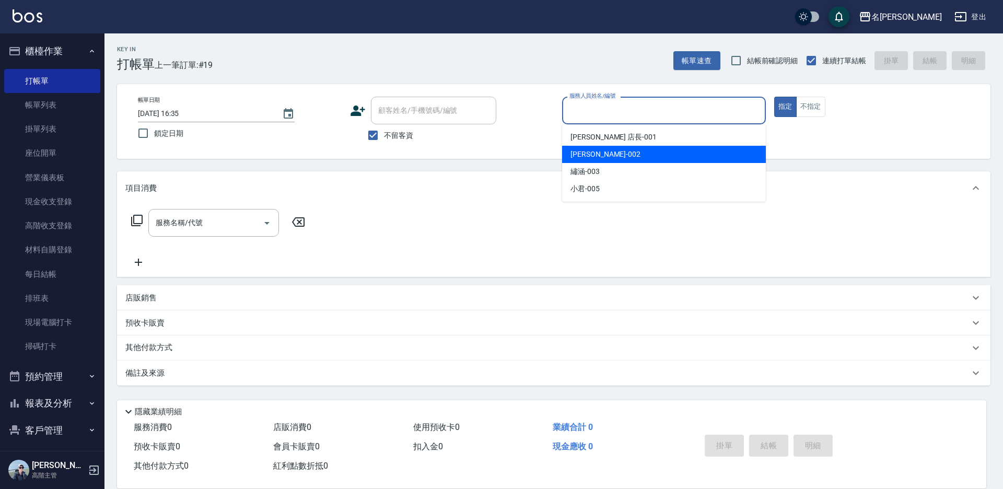
click at [594, 153] on span "香香 -002" at bounding box center [606, 154] width 70 height 11
type input "香香-002"
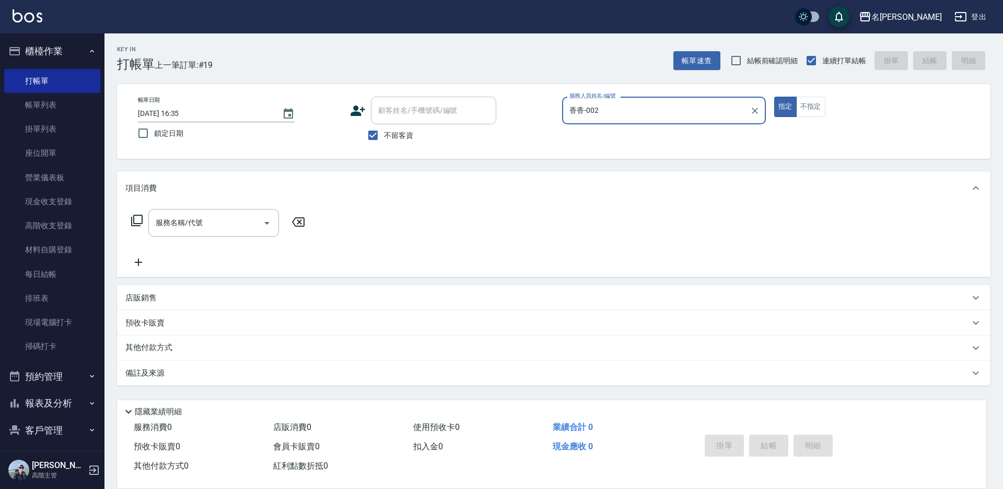
click at [132, 218] on icon at bounding box center [136, 220] width 11 height 11
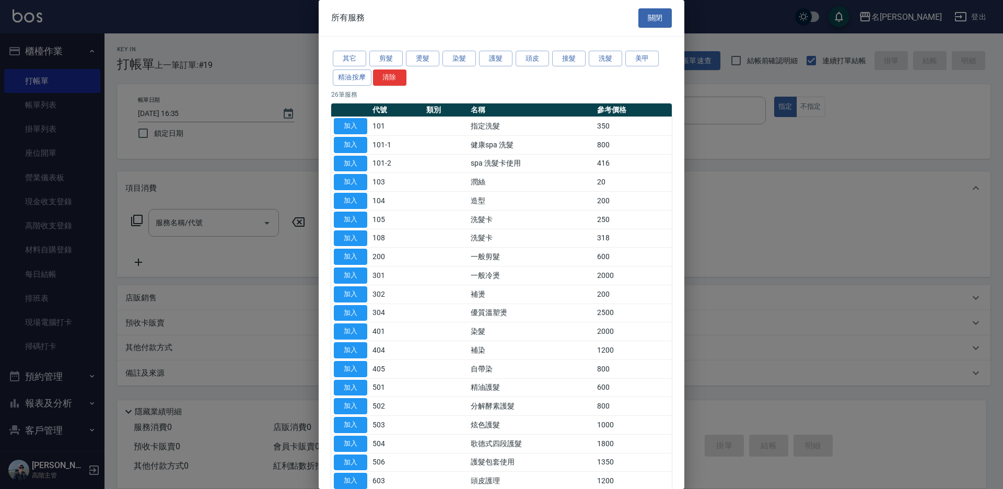
drag, startPoint x: 354, startPoint y: 235, endPoint x: 500, endPoint y: 233, distance: 145.3
click at [355, 236] on button "加入" at bounding box center [350, 238] width 33 height 16
type input "洗髮卡(108)"
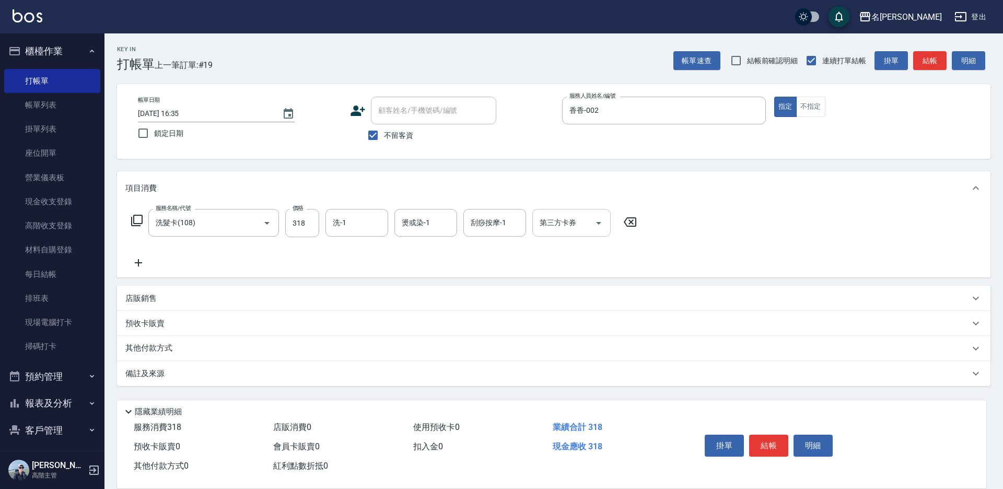
click at [556, 226] on div "第三方卡券 第三方卡券" at bounding box center [572, 223] width 78 height 28
click at [575, 268] on span "舊有卡券" at bounding box center [572, 266] width 78 height 17
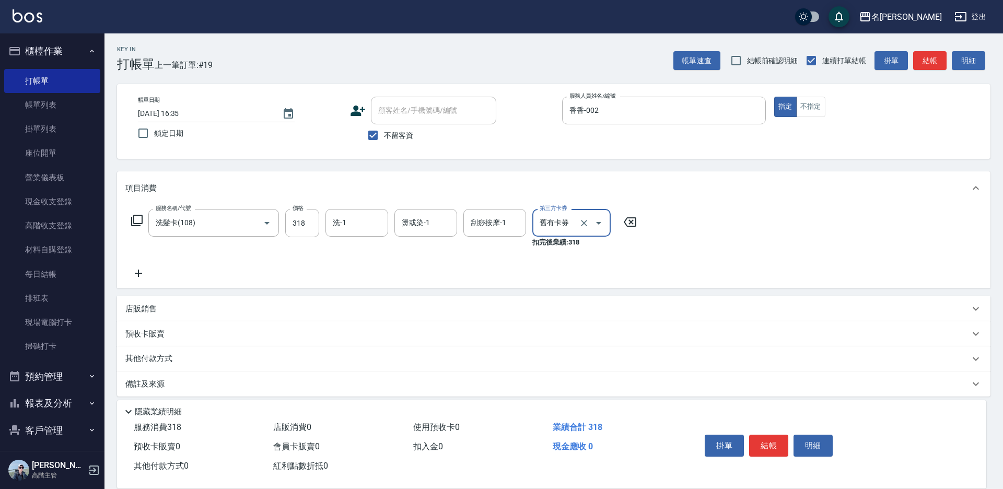
type input "舊有卡券"
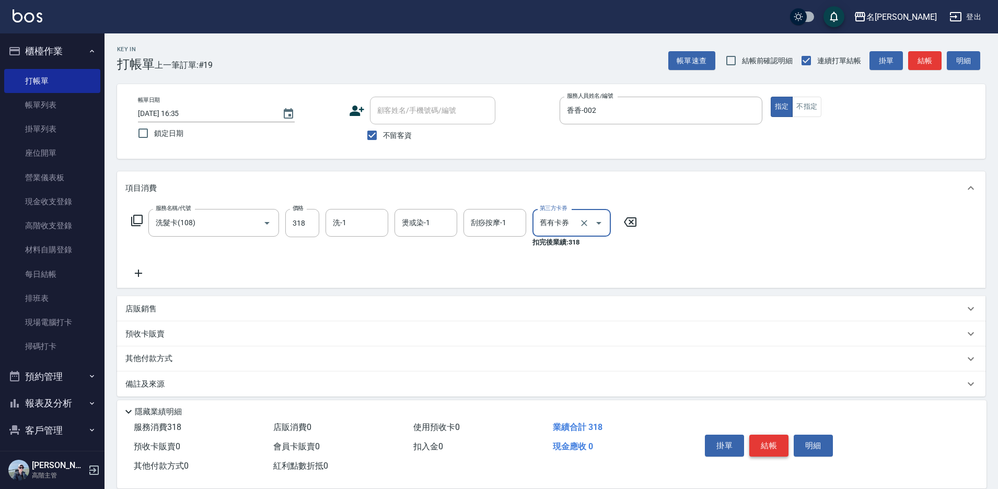
click at [784, 437] on button "結帳" at bounding box center [768, 446] width 39 height 22
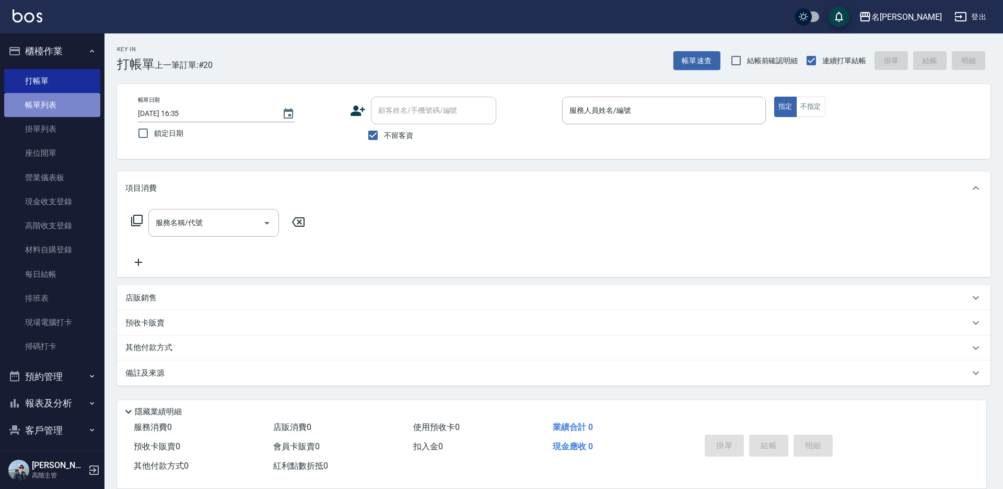
click at [64, 106] on link "帳單列表" at bounding box center [52, 105] width 96 height 24
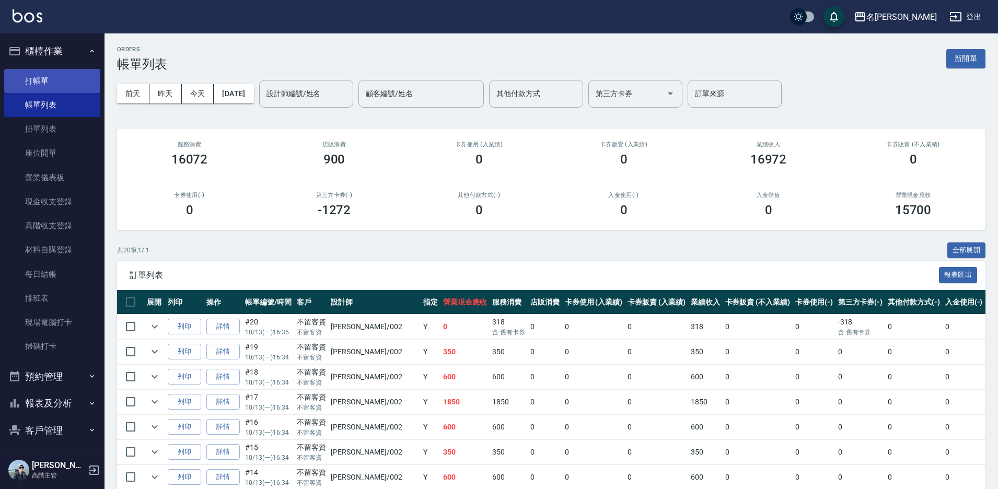
click at [42, 83] on link "打帳單" at bounding box center [52, 81] width 96 height 24
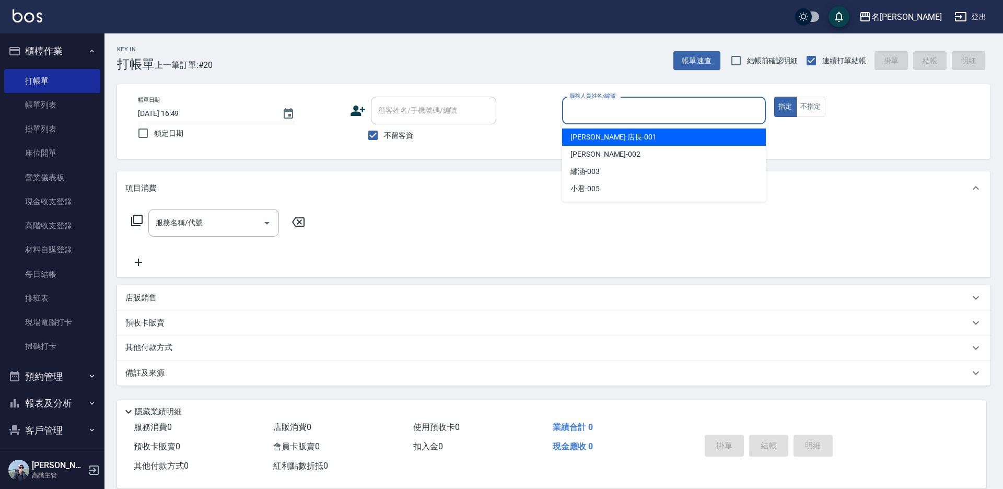
drag, startPoint x: 582, startPoint y: 102, endPoint x: 591, endPoint y: 121, distance: 20.8
click at [583, 103] on input "服務人員姓名/編號" at bounding box center [664, 110] width 194 height 18
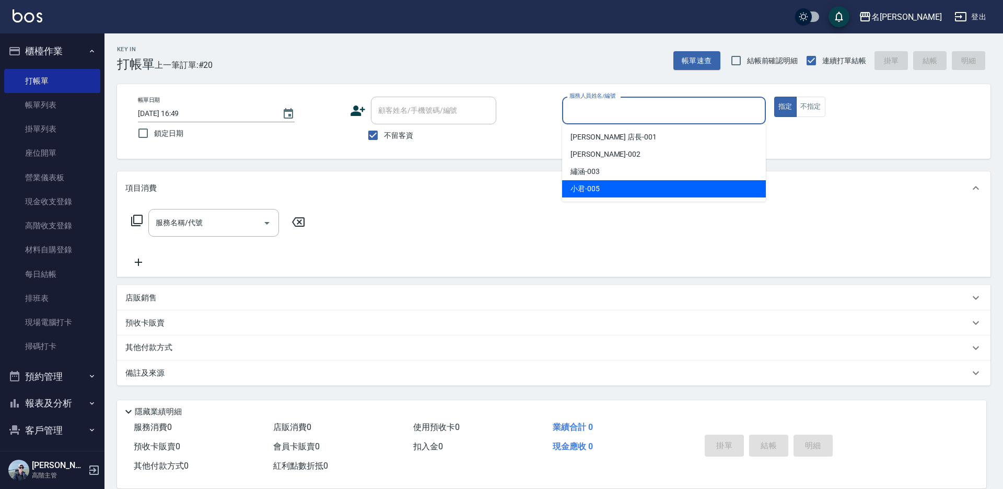
click at [587, 187] on span "小君 -005" at bounding box center [585, 188] width 29 height 11
type input "小君-005"
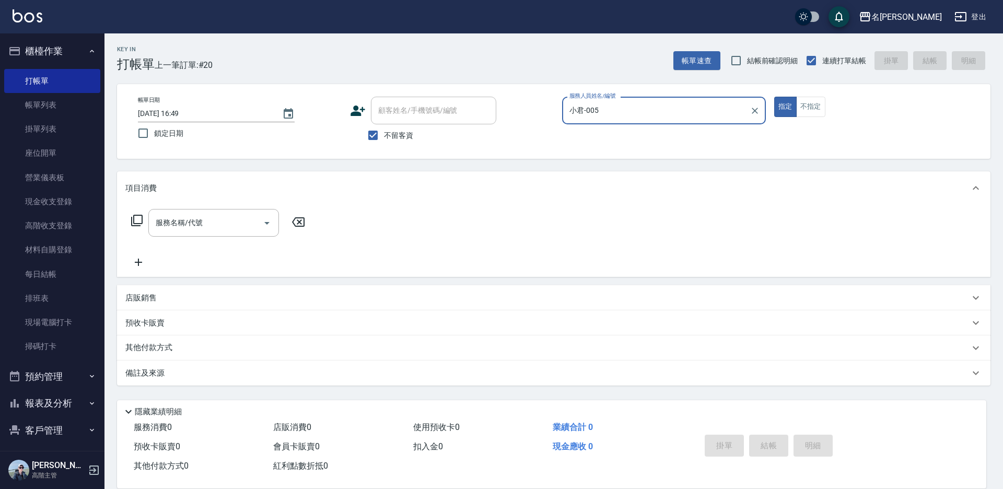
click at [138, 219] on icon at bounding box center [137, 220] width 13 height 13
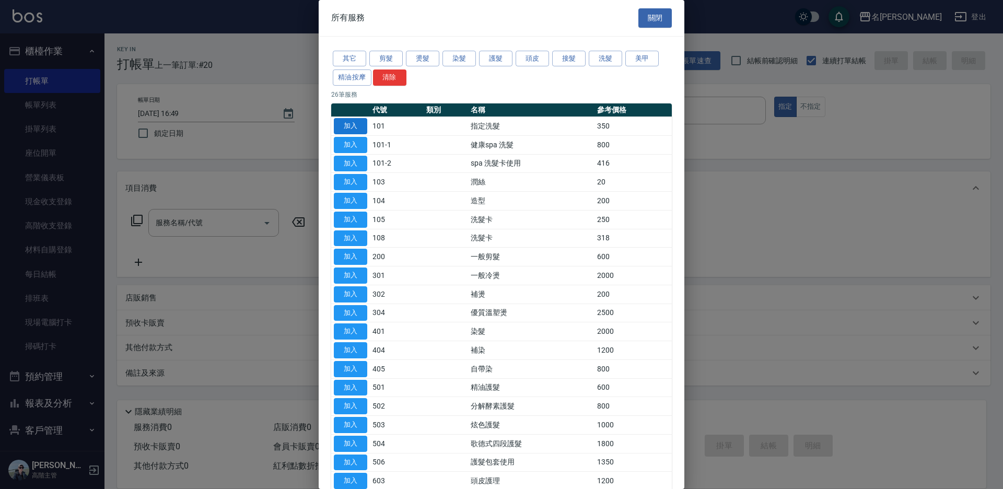
click at [349, 128] on button "加入" at bounding box center [350, 126] width 33 height 16
type input "指定洗髮(101)"
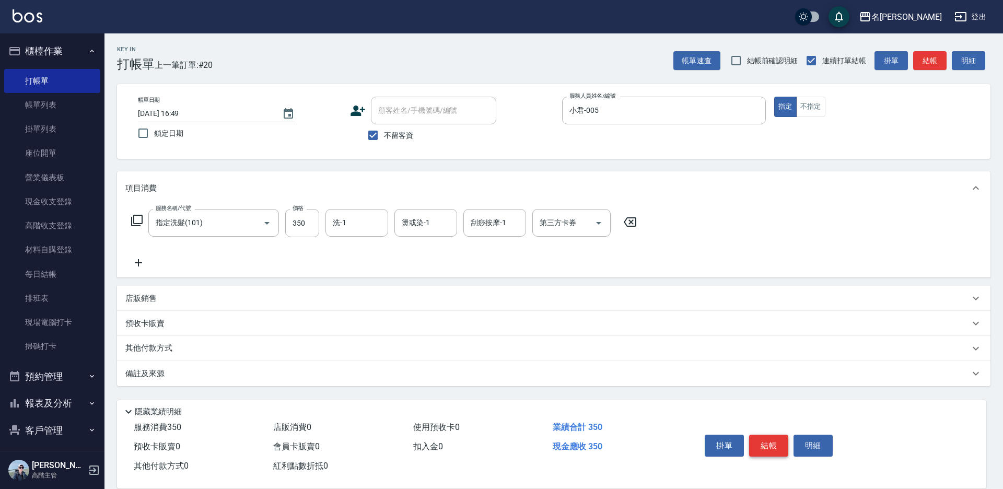
click at [776, 445] on button "結帳" at bounding box center [768, 446] width 39 height 22
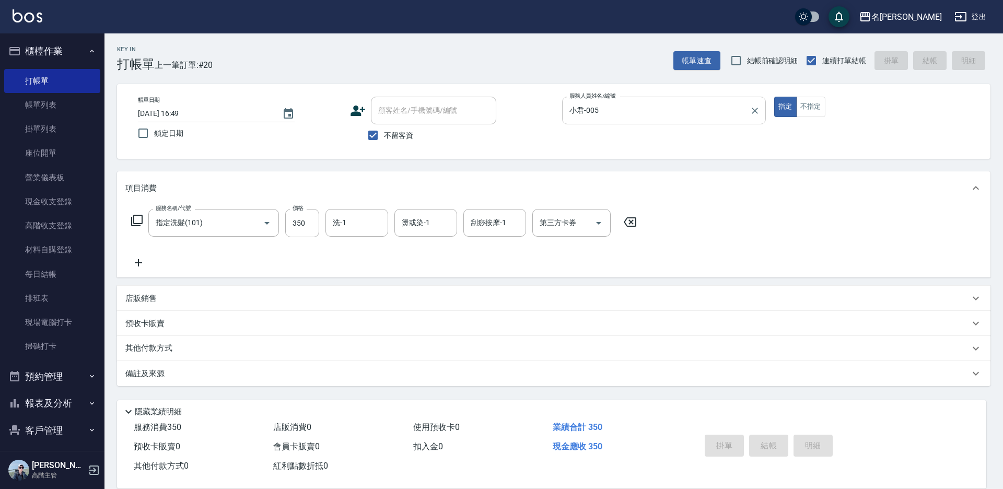
type input "[DATE] 16:50"
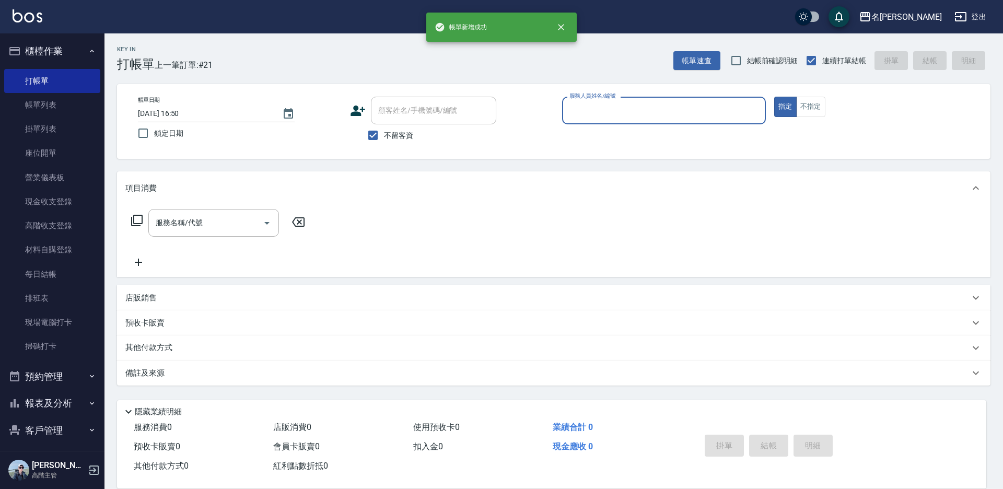
click at [630, 111] on input "服務人員姓名/編號" at bounding box center [664, 110] width 194 height 18
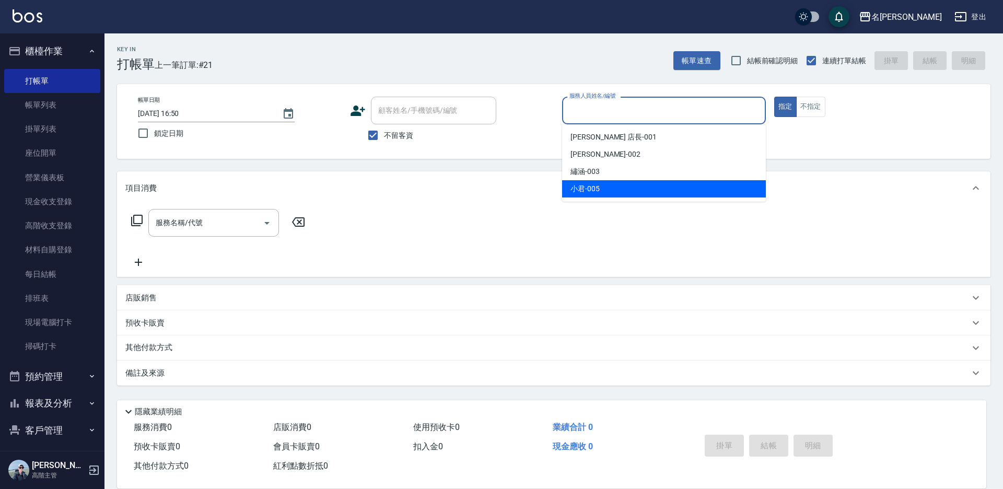
drag, startPoint x: 608, startPoint y: 186, endPoint x: 382, endPoint y: 171, distance: 226.8
click at [606, 186] on div "小君 -005" at bounding box center [664, 188] width 204 height 17
type input "小君-005"
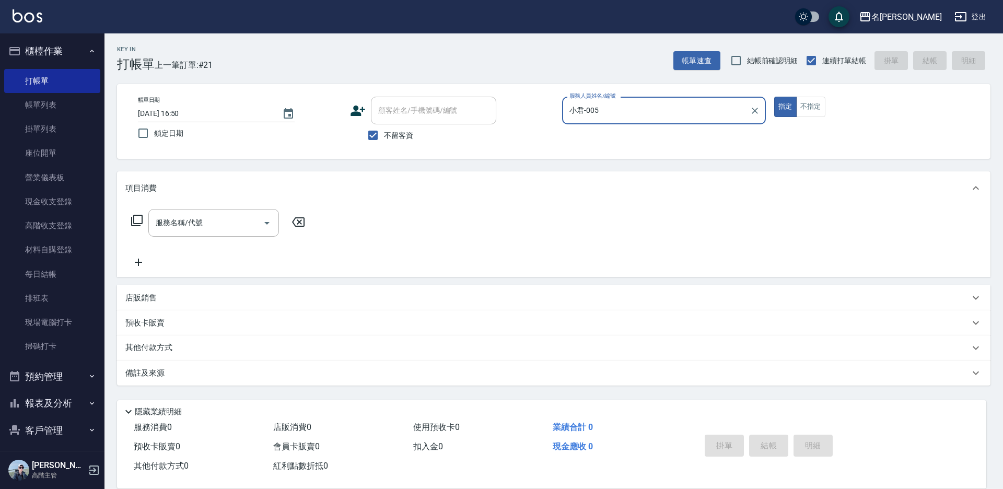
click at [140, 218] on icon at bounding box center [137, 220] width 13 height 13
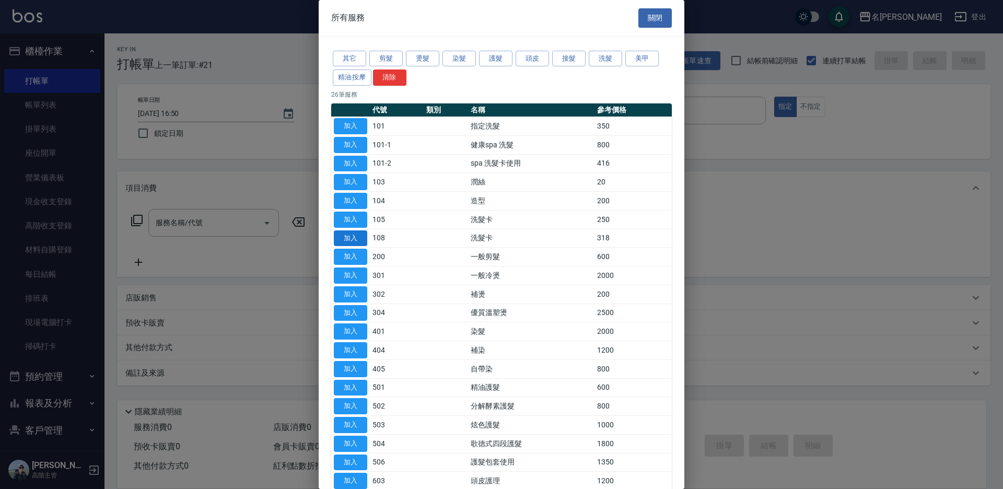
click at [359, 234] on button "加入" at bounding box center [350, 238] width 33 height 16
type input "洗髮卡(108)"
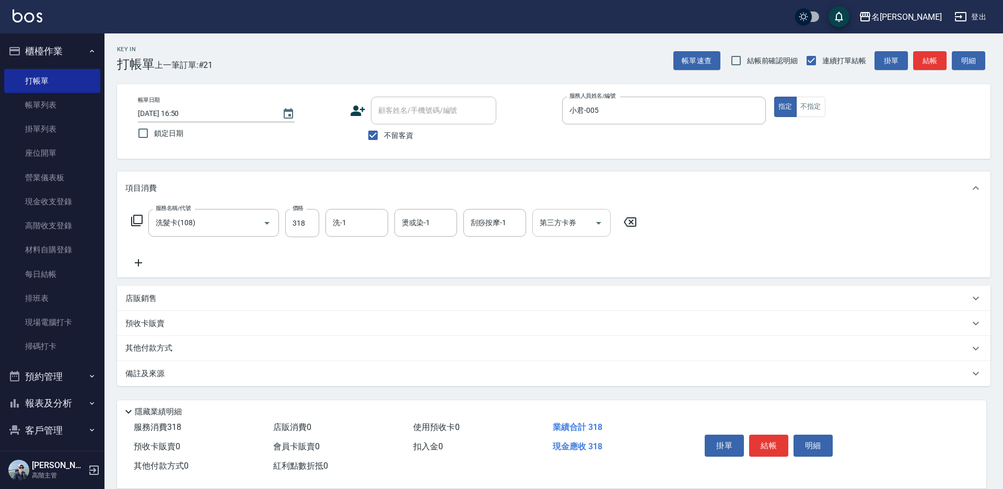
drag, startPoint x: 572, startPoint y: 219, endPoint x: 573, endPoint y: 236, distance: 16.7
click at [572, 221] on div "第三方卡券 第三方卡券" at bounding box center [572, 223] width 78 height 28
drag, startPoint x: 557, startPoint y: 266, endPoint x: 550, endPoint y: 266, distance: 6.8
click at [558, 265] on span "舊有卡券" at bounding box center [572, 266] width 78 height 17
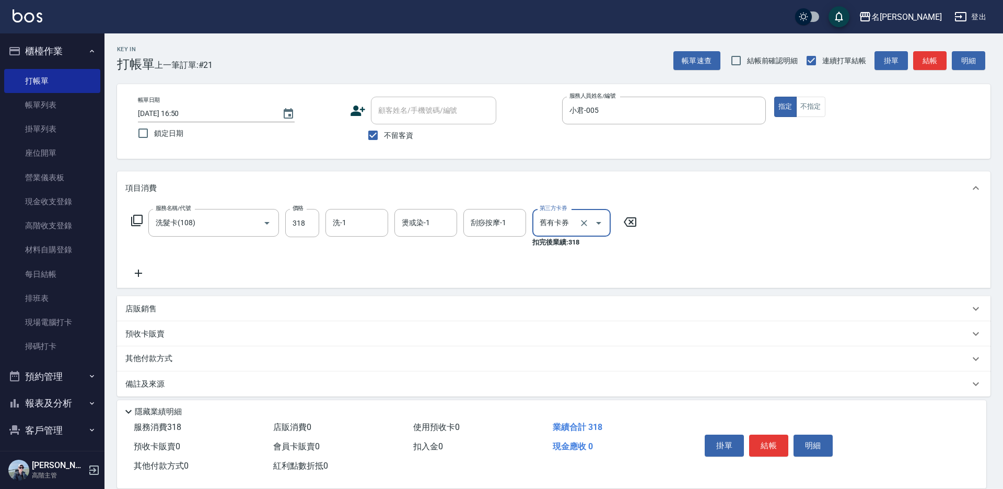
type input "舊有卡券"
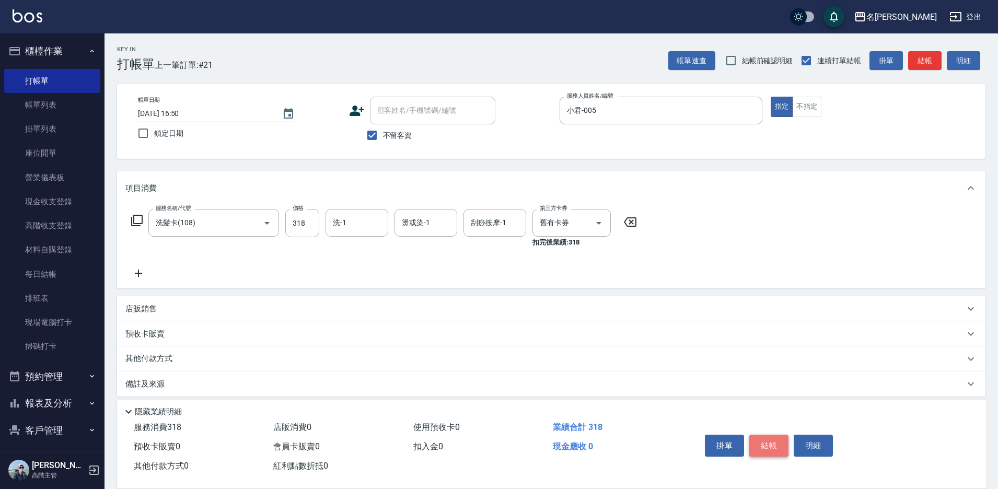
click at [771, 441] on button "結帳" at bounding box center [768, 446] width 39 height 22
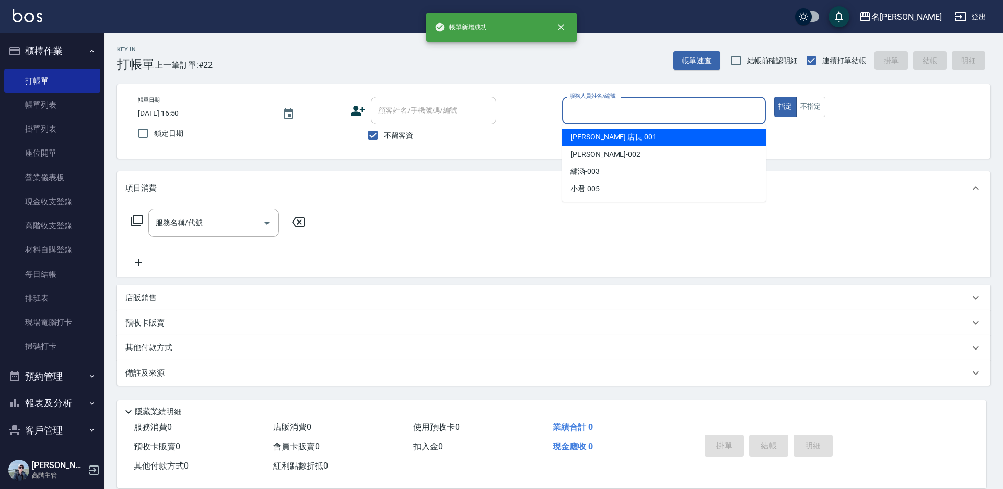
click at [579, 105] on input "服務人員姓名/編號" at bounding box center [664, 110] width 194 height 18
click at [581, 135] on span "[PERSON_NAME] 店長 -001" at bounding box center [614, 137] width 86 height 11
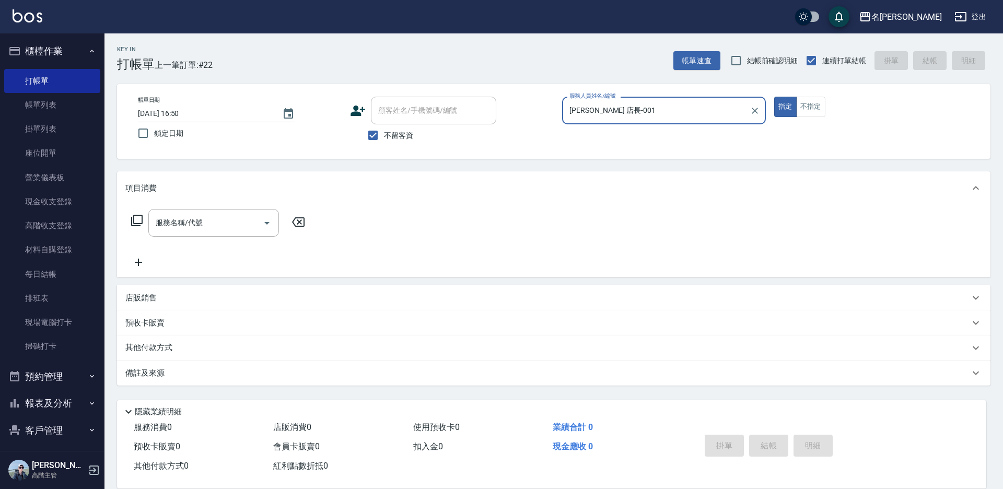
click at [666, 108] on input "[PERSON_NAME] 店長-001" at bounding box center [656, 110] width 179 height 18
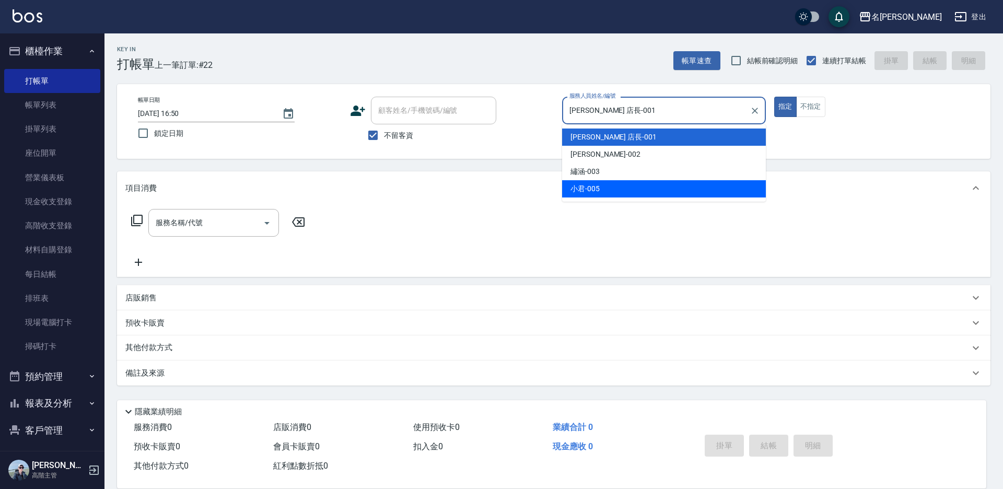
drag, startPoint x: 631, startPoint y: 187, endPoint x: 618, endPoint y: 186, distance: 13.2
click at [631, 188] on div "小君 -005" at bounding box center [664, 188] width 204 height 17
type input "小君-005"
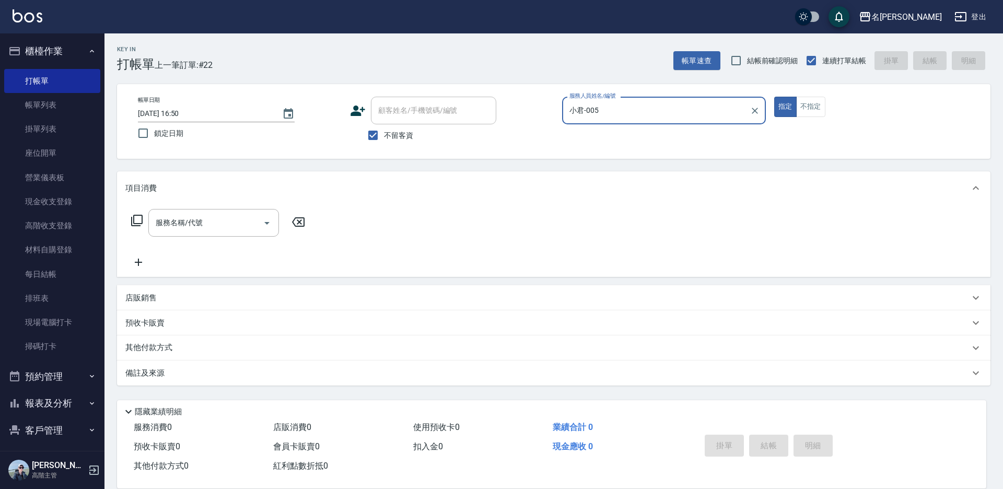
click at [132, 219] on icon at bounding box center [136, 220] width 11 height 11
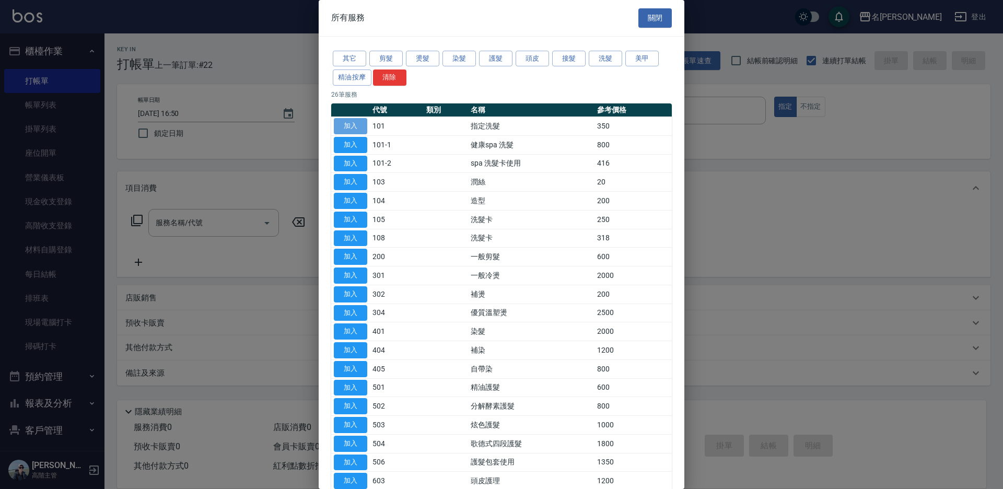
click at [354, 129] on button "加入" at bounding box center [350, 126] width 33 height 16
type input "指定洗髮(101)"
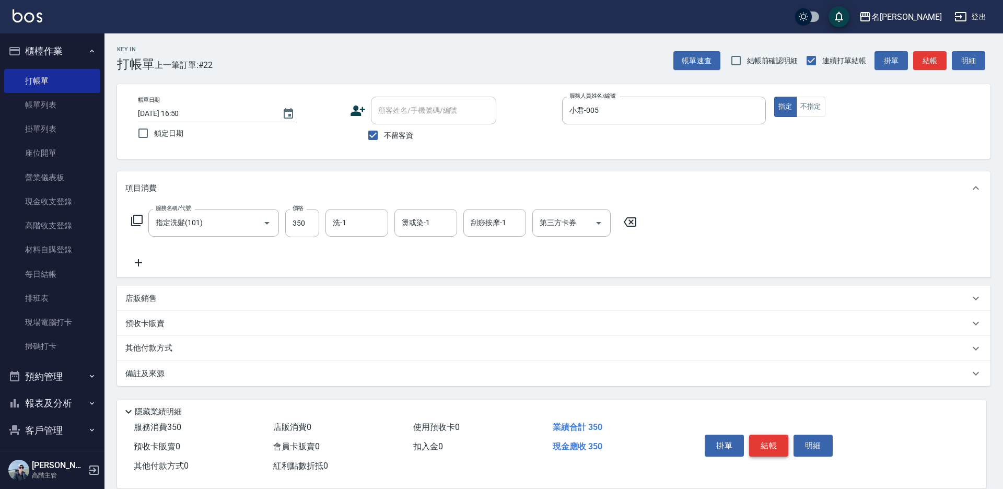
click at [768, 440] on button "結帳" at bounding box center [768, 446] width 39 height 22
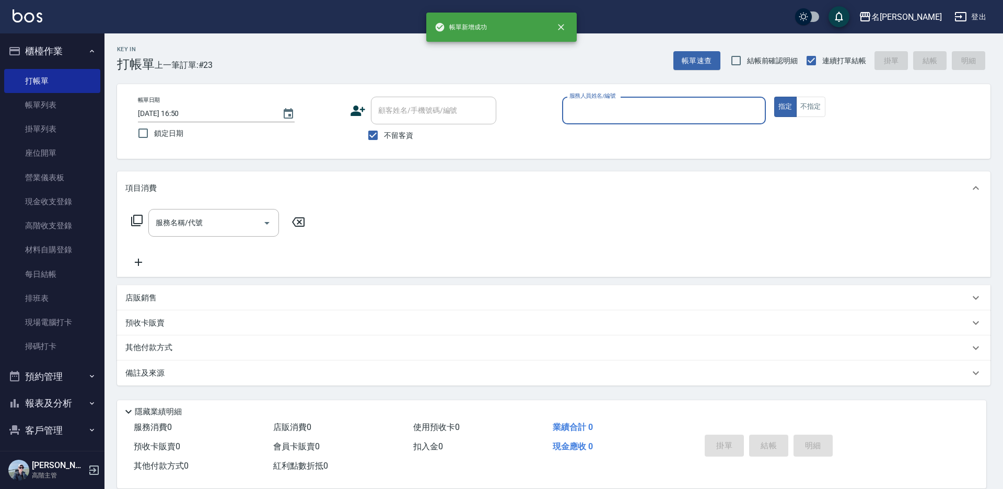
click at [595, 115] on input "服務人員姓名/編號" at bounding box center [664, 110] width 194 height 18
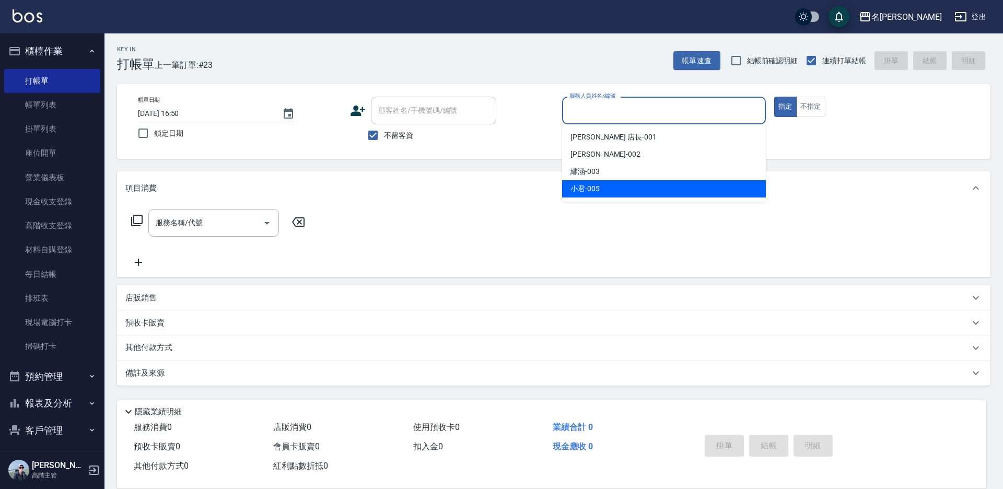
drag, startPoint x: 600, startPoint y: 187, endPoint x: 514, endPoint y: 188, distance: 86.2
click at [600, 188] on div "小君 -005" at bounding box center [664, 188] width 204 height 17
type input "小君-005"
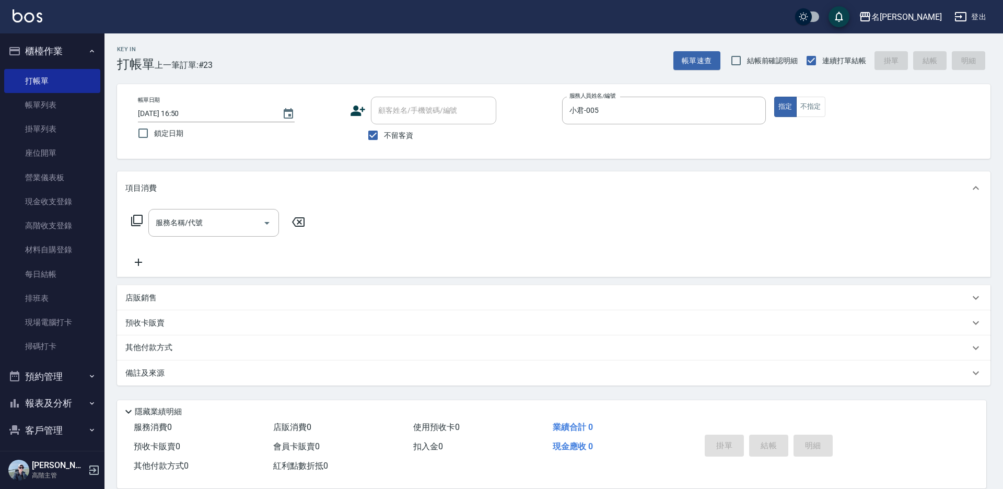
click at [141, 220] on icon at bounding box center [137, 220] width 13 height 13
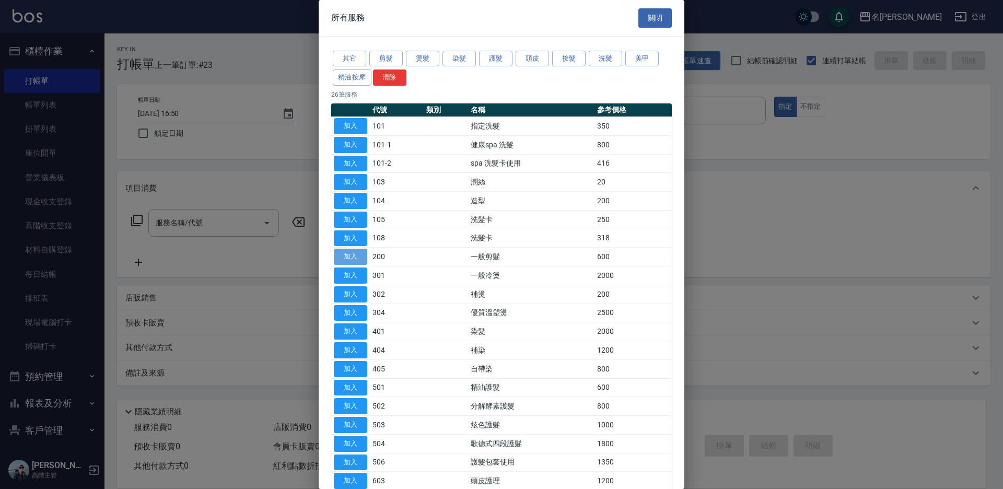
click at [357, 255] on button "加入" at bounding box center [350, 257] width 33 height 16
type input "一般剪髮(200)"
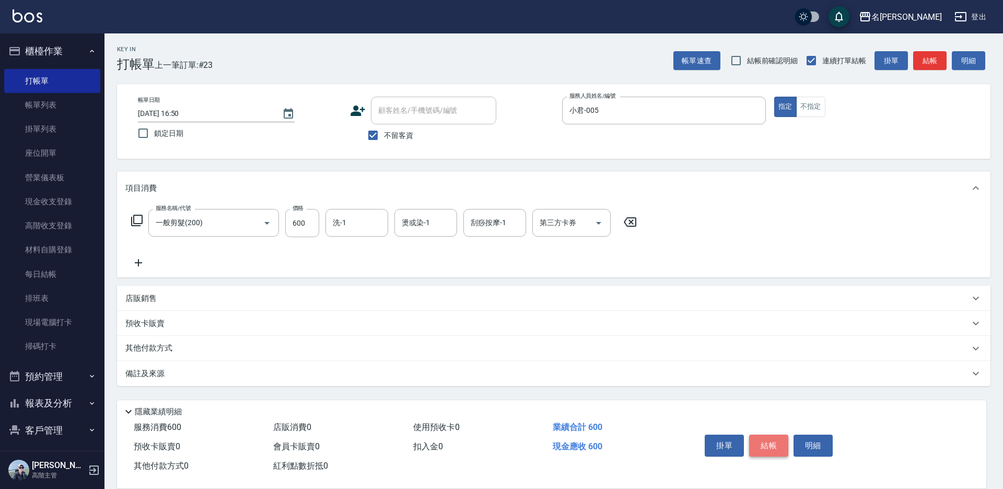
click at [768, 444] on button "結帳" at bounding box center [768, 446] width 39 height 22
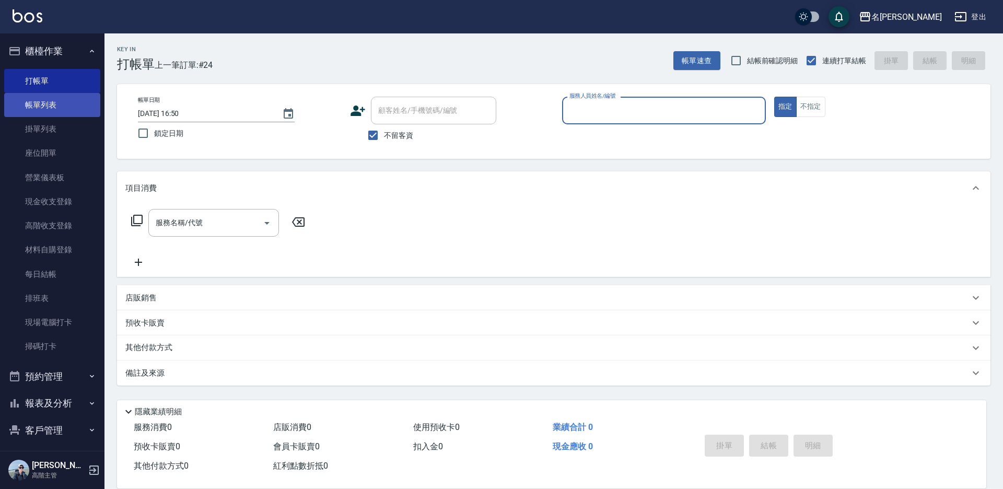
click at [34, 106] on link "帳單列表" at bounding box center [52, 105] width 96 height 24
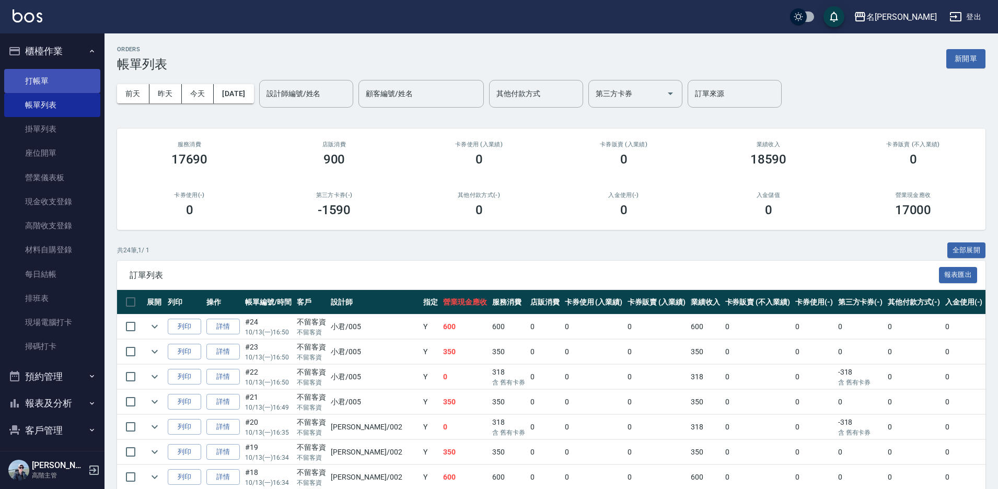
click at [32, 86] on link "打帳單" at bounding box center [52, 81] width 96 height 24
